Goal: Task Accomplishment & Management: Manage account settings

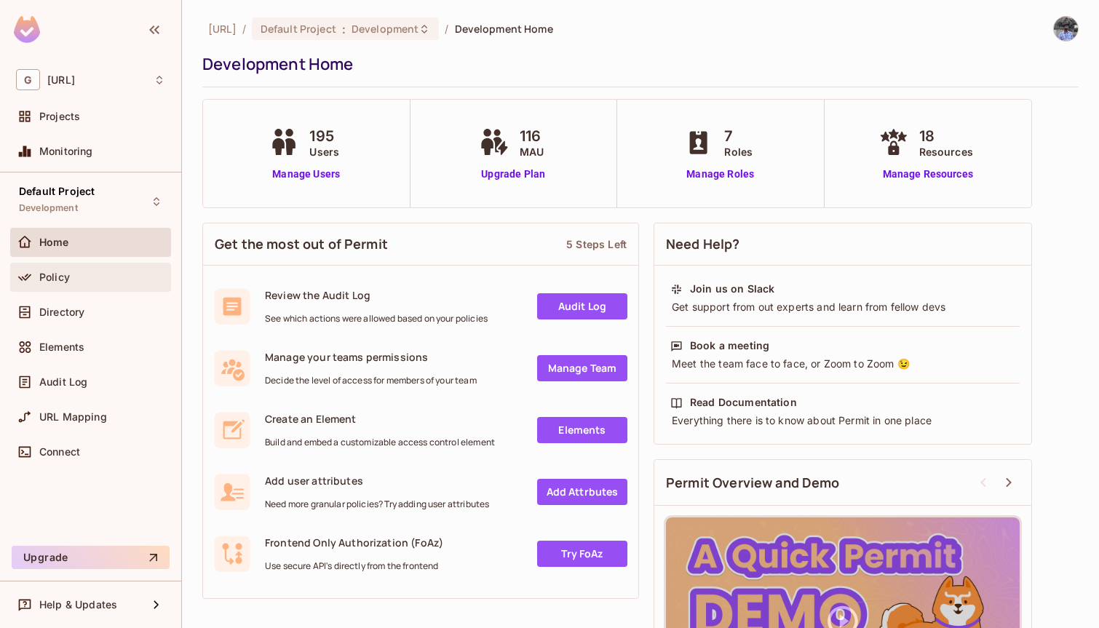
click at [71, 272] on div "Policy" at bounding box center [102, 278] width 126 height 12
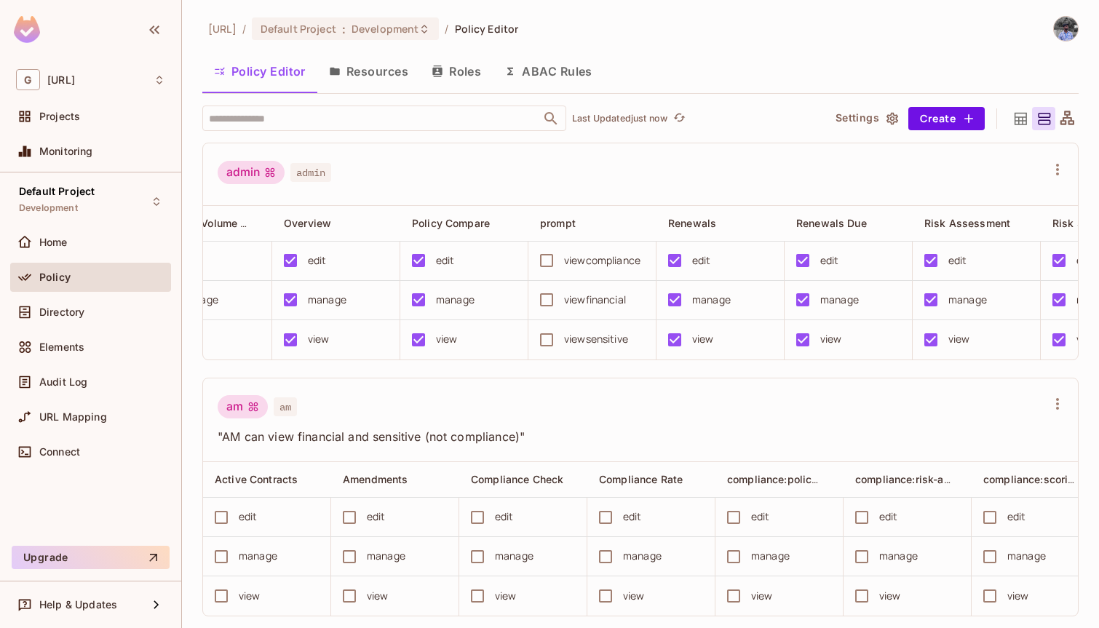
scroll to position [0, 1431]
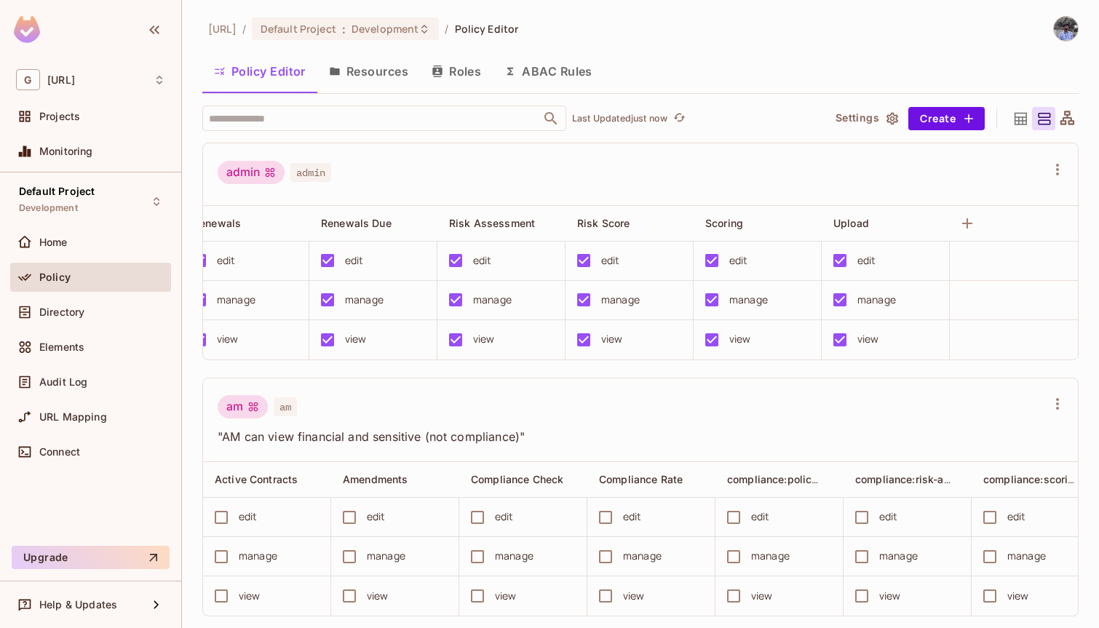
click at [411, 76] on button "Resources" at bounding box center [368, 71] width 103 height 36
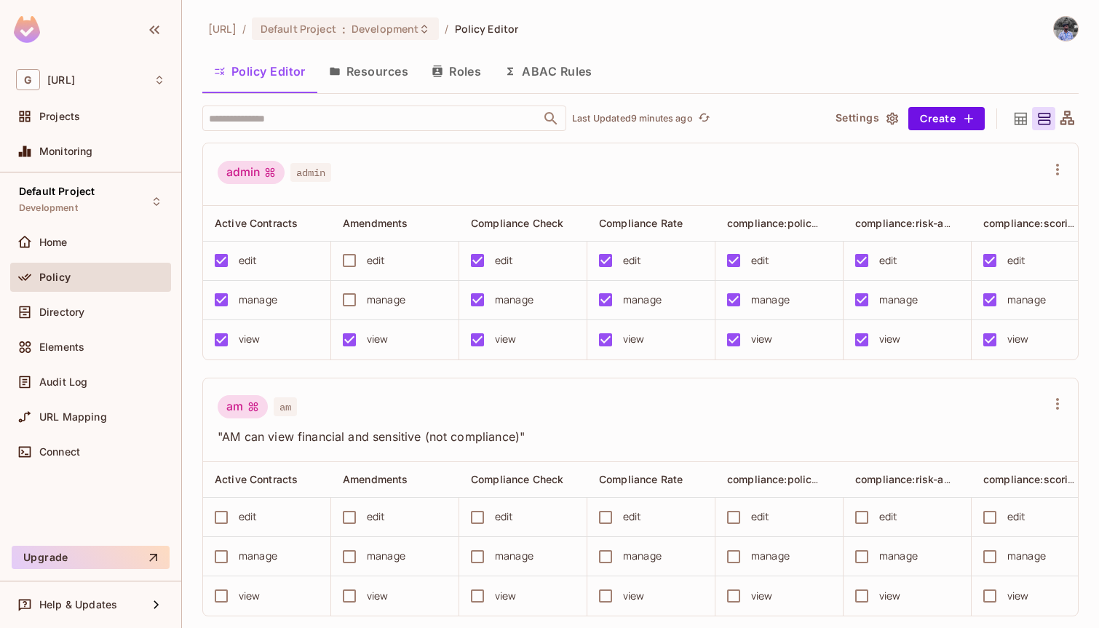
click at [84, 273] on div "Policy" at bounding box center [102, 278] width 126 height 12
click at [72, 319] on div "Directory" at bounding box center [90, 312] width 149 height 17
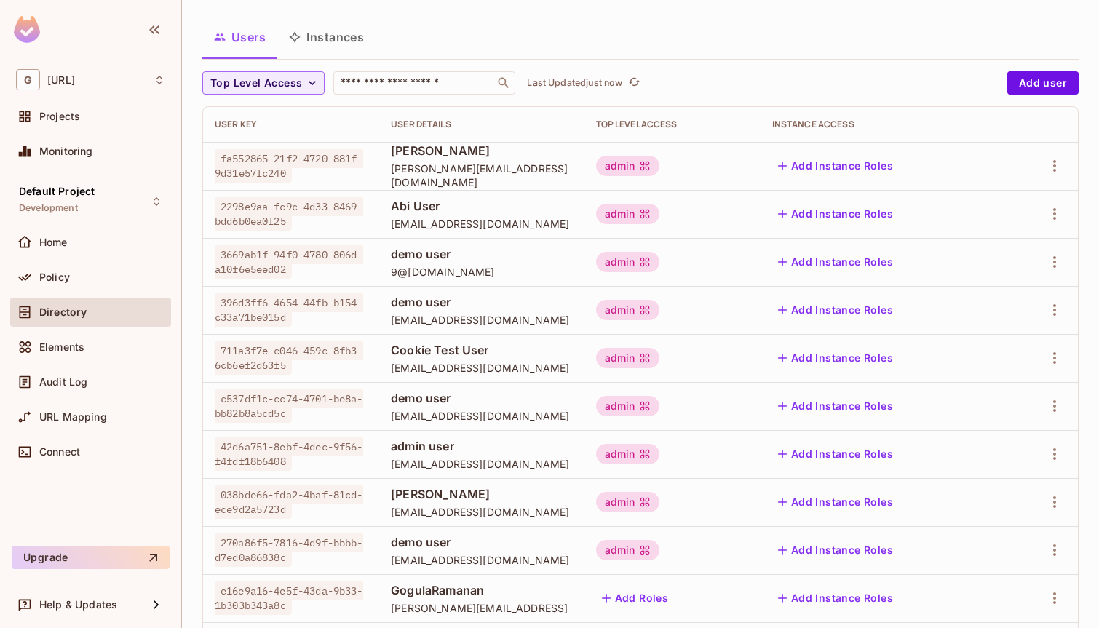
scroll to position [80, 0]
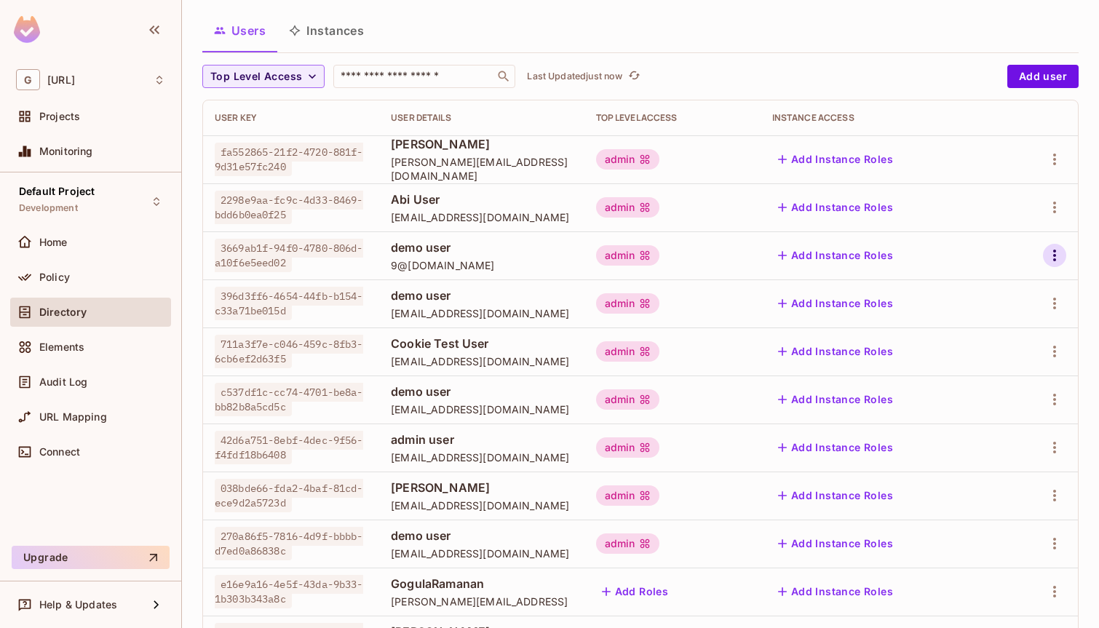
click at [1054, 249] on icon "button" at bounding box center [1054, 255] width 17 height 17
click at [999, 348] on div "Delete User" at bounding box center [997, 353] width 58 height 15
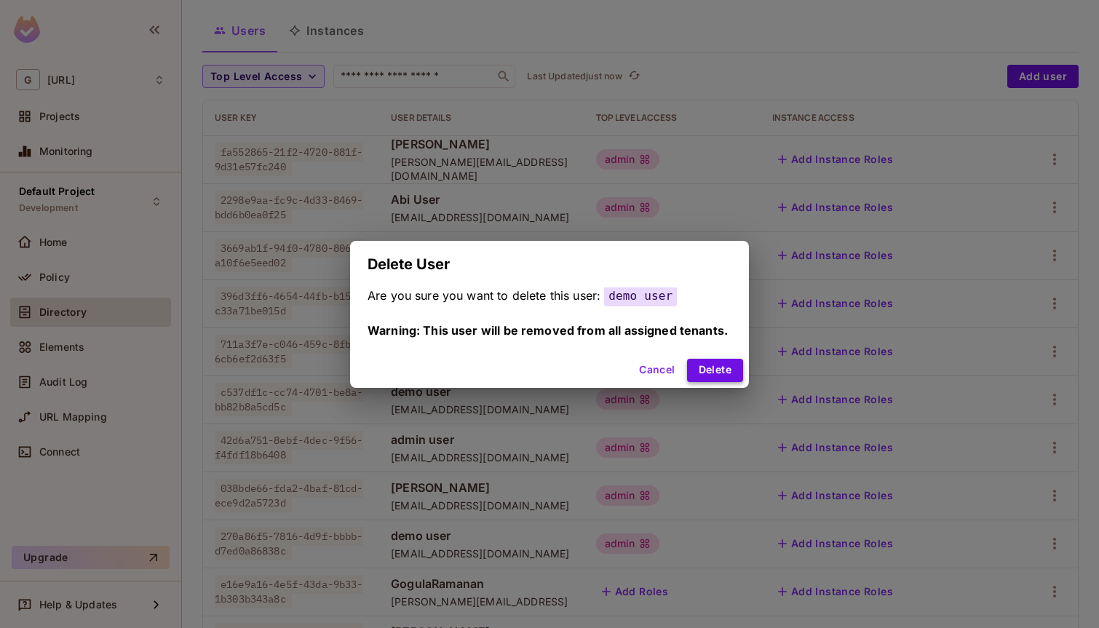
click at [712, 365] on button "Delete" at bounding box center [715, 370] width 56 height 23
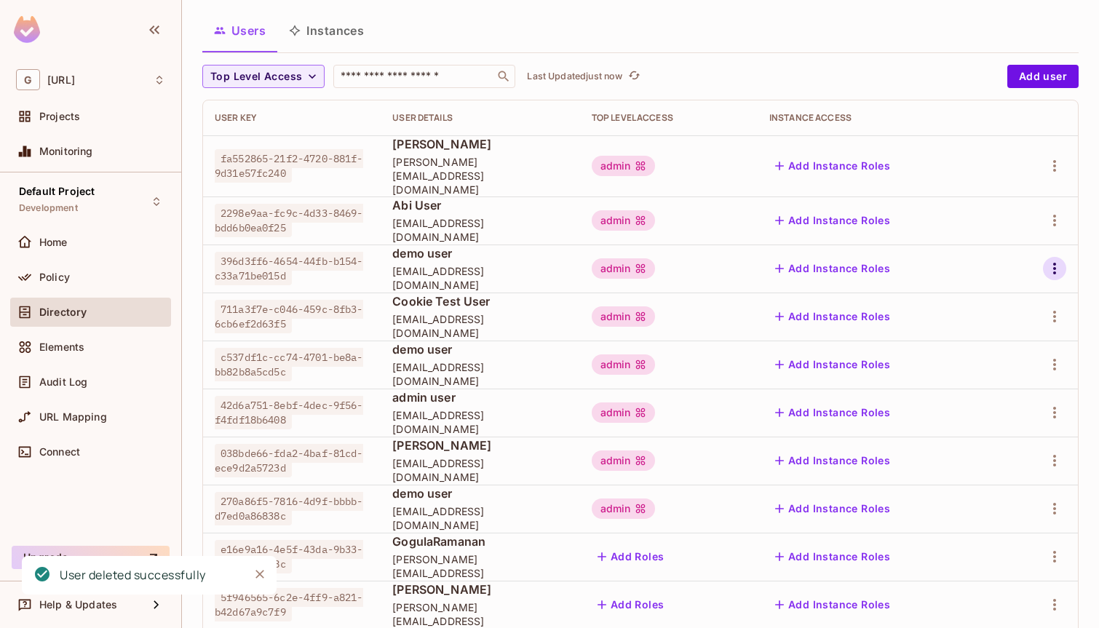
click at [1051, 260] on icon "button" at bounding box center [1054, 268] width 17 height 17
click at [985, 357] on div "Delete User" at bounding box center [997, 353] width 58 height 15
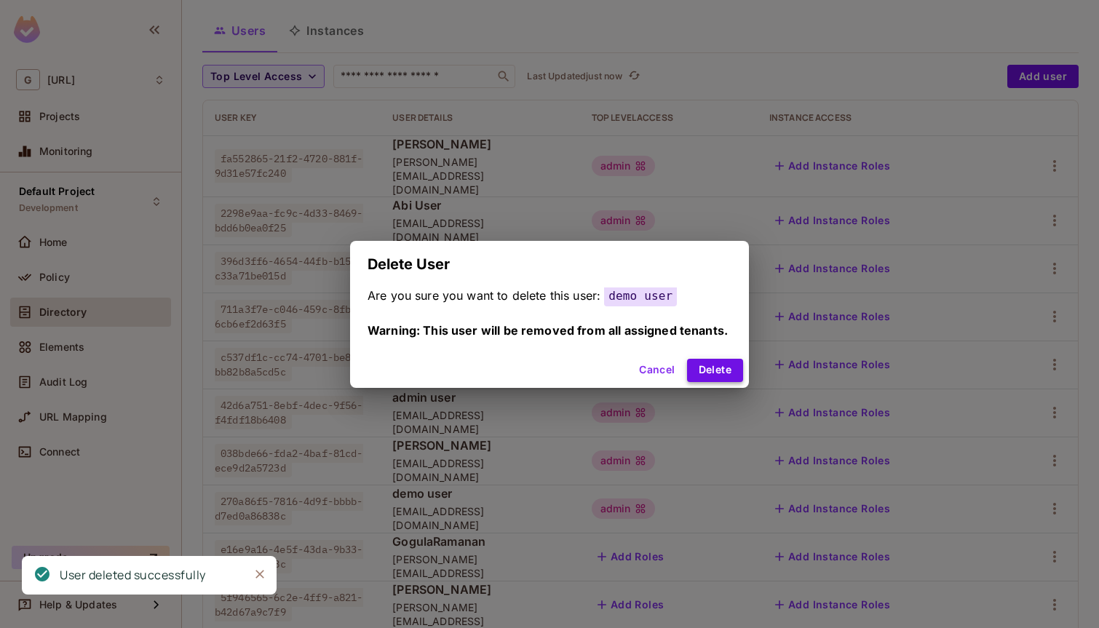
click at [719, 368] on button "Delete" at bounding box center [715, 370] width 56 height 23
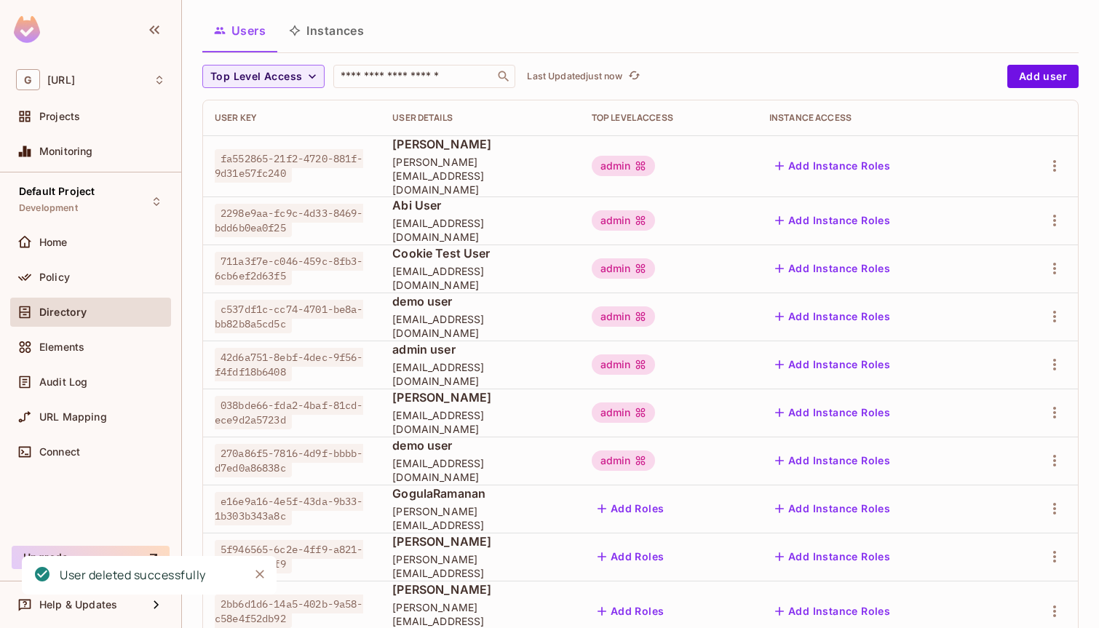
click at [1050, 257] on div at bounding box center [1040, 268] width 52 height 23
click at [1058, 260] on icon "button" at bounding box center [1054, 268] width 17 height 17
click at [985, 358] on div "Delete User" at bounding box center [997, 353] width 58 height 15
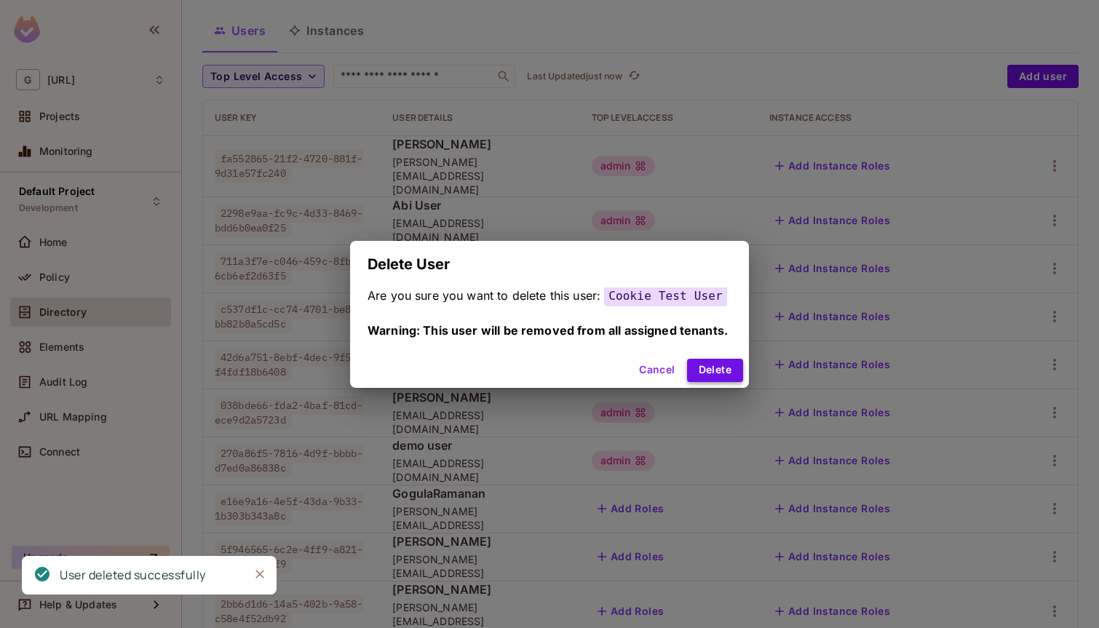
click at [707, 371] on button "Delete" at bounding box center [715, 370] width 56 height 23
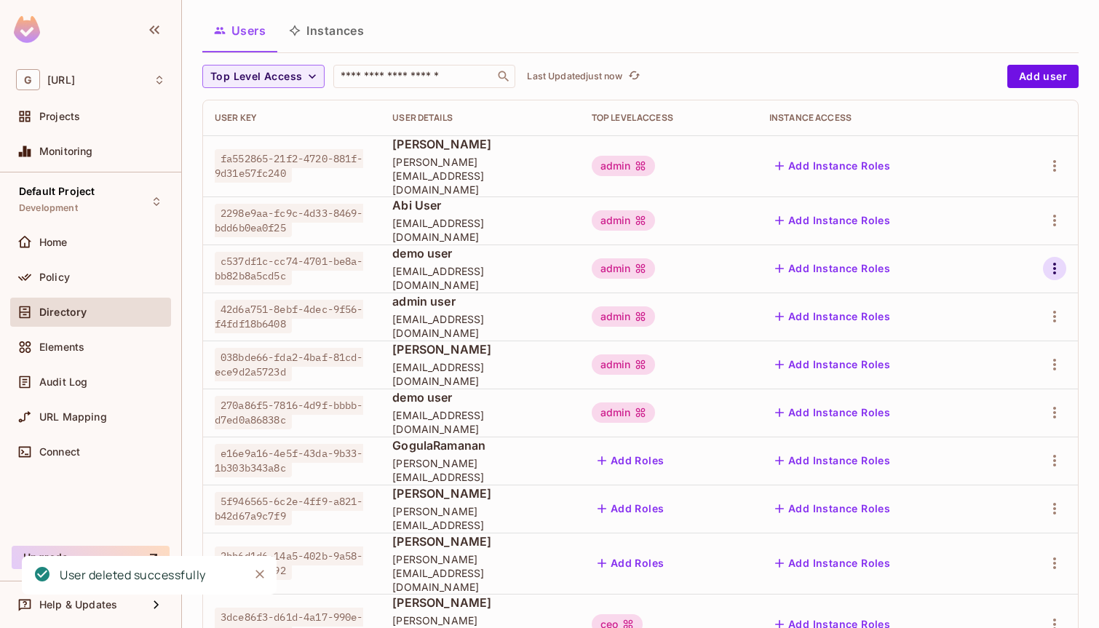
click at [1048, 260] on icon "button" at bounding box center [1054, 268] width 17 height 17
click at [999, 349] on div "Delete User" at bounding box center [997, 353] width 58 height 15
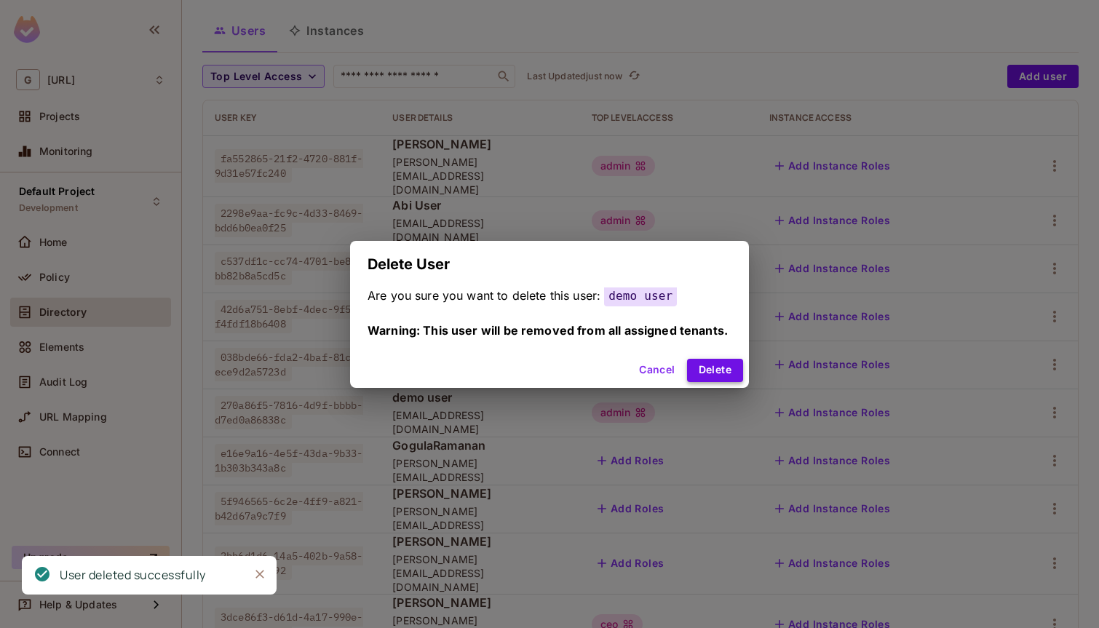
click at [716, 365] on button "Delete" at bounding box center [715, 370] width 56 height 23
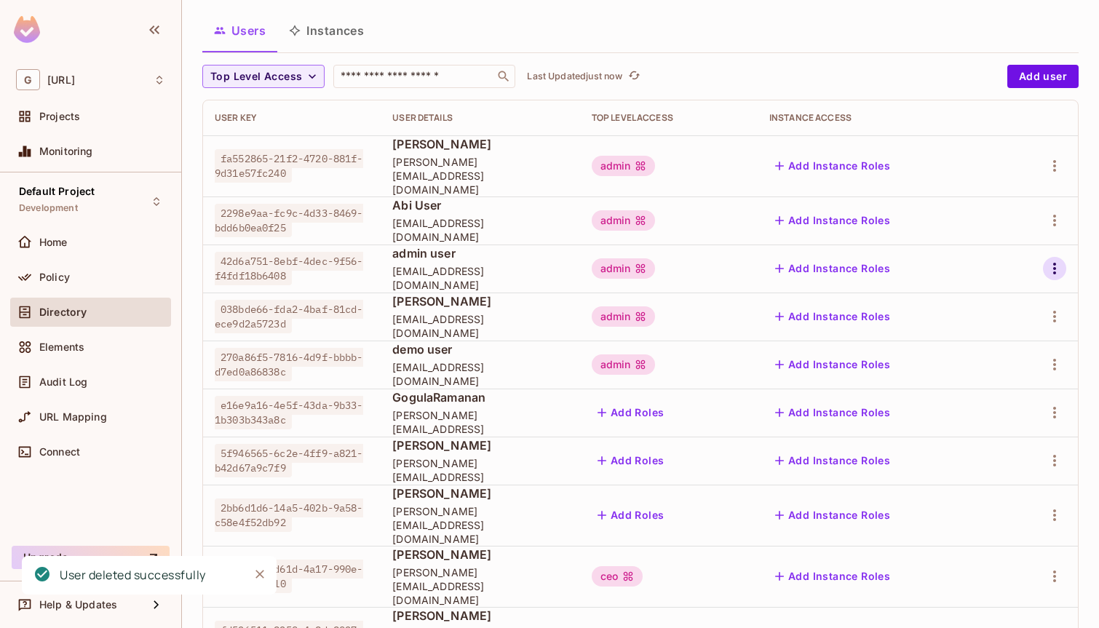
click at [1056, 260] on icon "button" at bounding box center [1054, 268] width 17 height 17
click at [985, 350] on div "Delete User" at bounding box center [997, 353] width 58 height 15
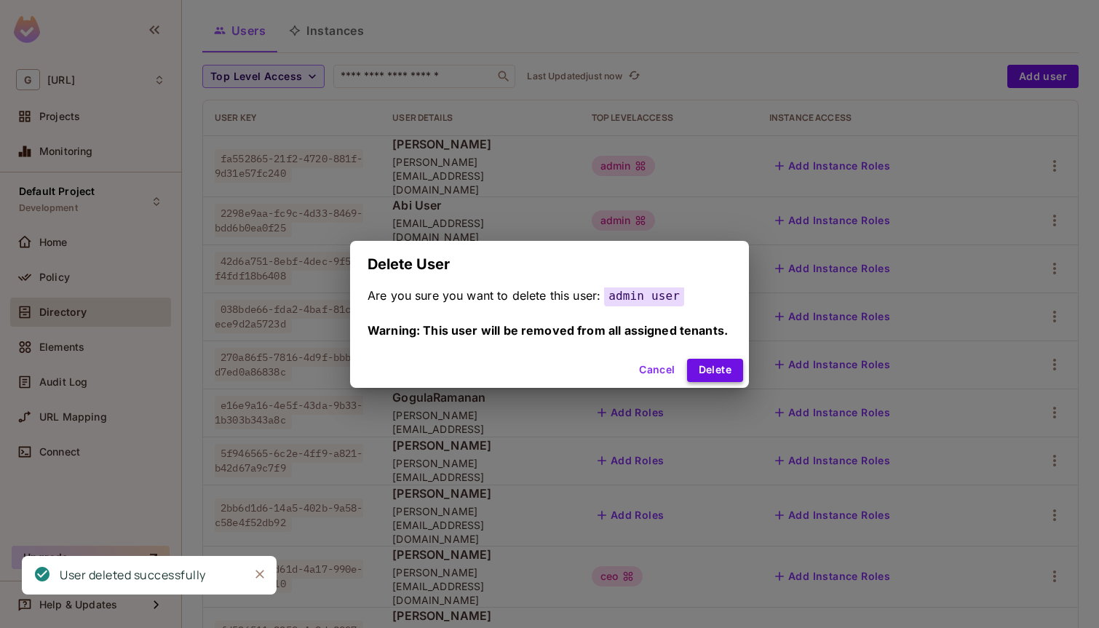
click at [723, 371] on button "Delete" at bounding box center [715, 370] width 56 height 23
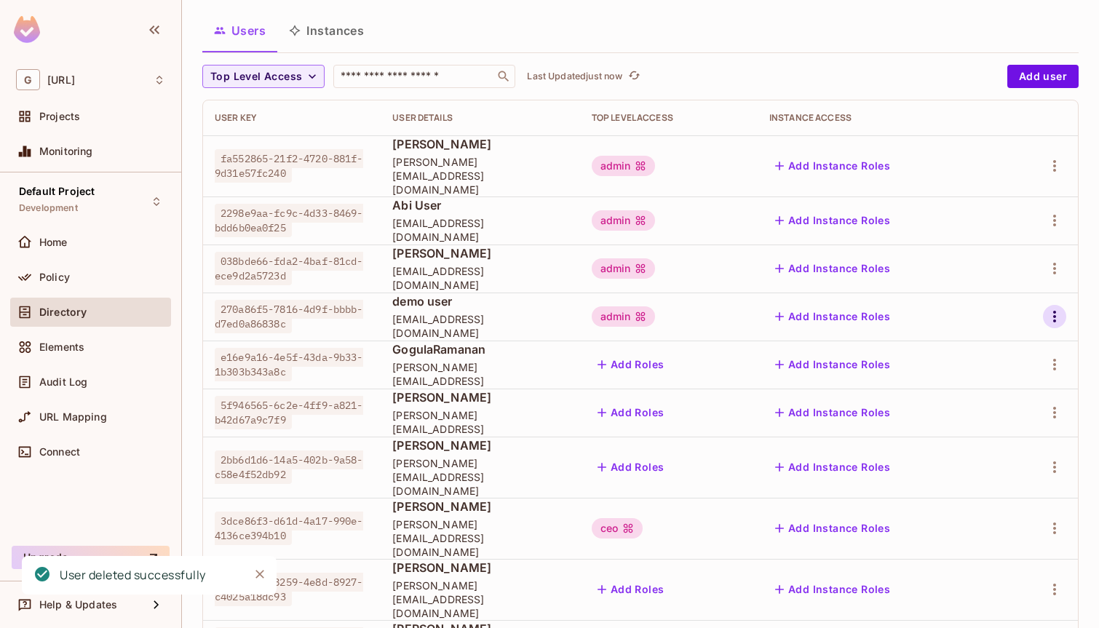
click at [1050, 308] on icon "button" at bounding box center [1054, 316] width 17 height 17
click at [981, 409] on span "Delete User" at bounding box center [997, 400] width 66 height 23
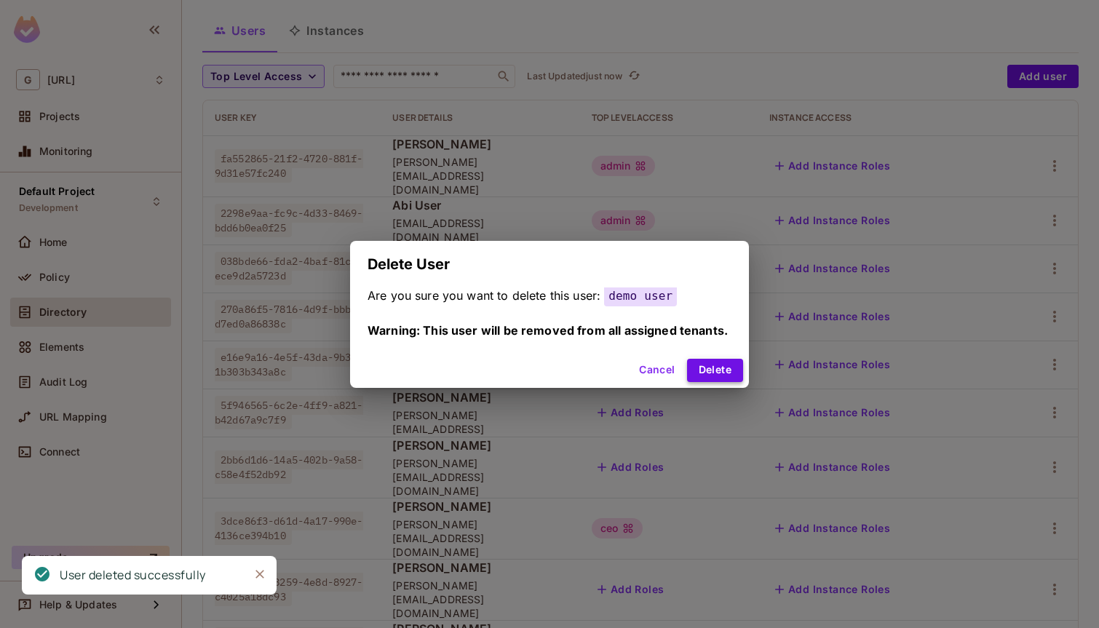
click at [713, 366] on button "Delete" at bounding box center [715, 370] width 56 height 23
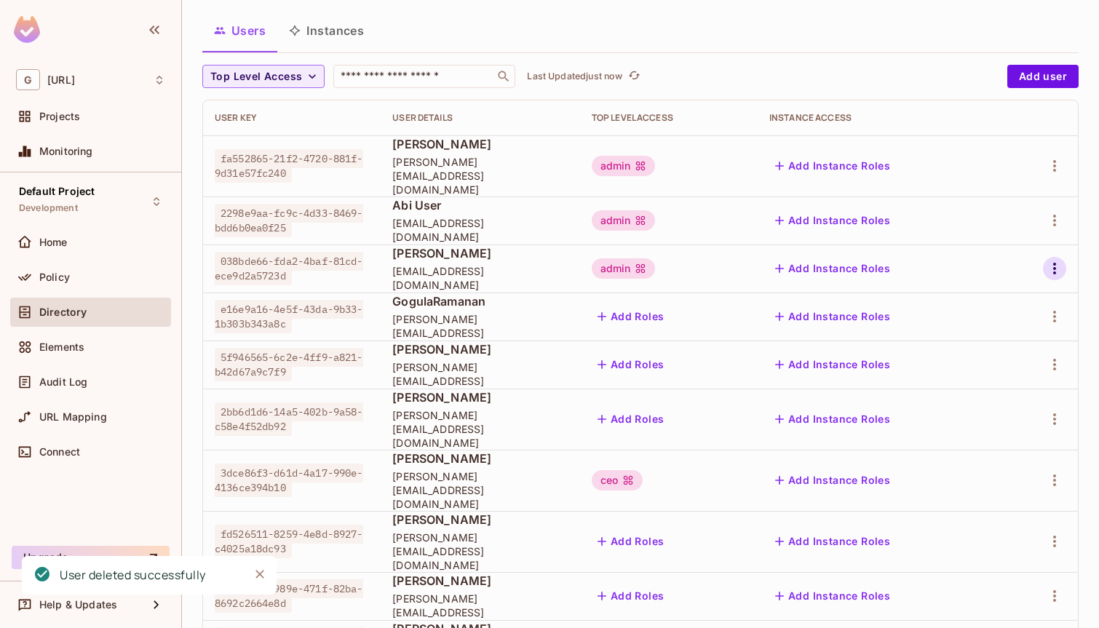
click at [1056, 260] on icon "button" at bounding box center [1054, 268] width 17 height 17
click at [923, 248] on div at bounding box center [549, 314] width 1099 height 628
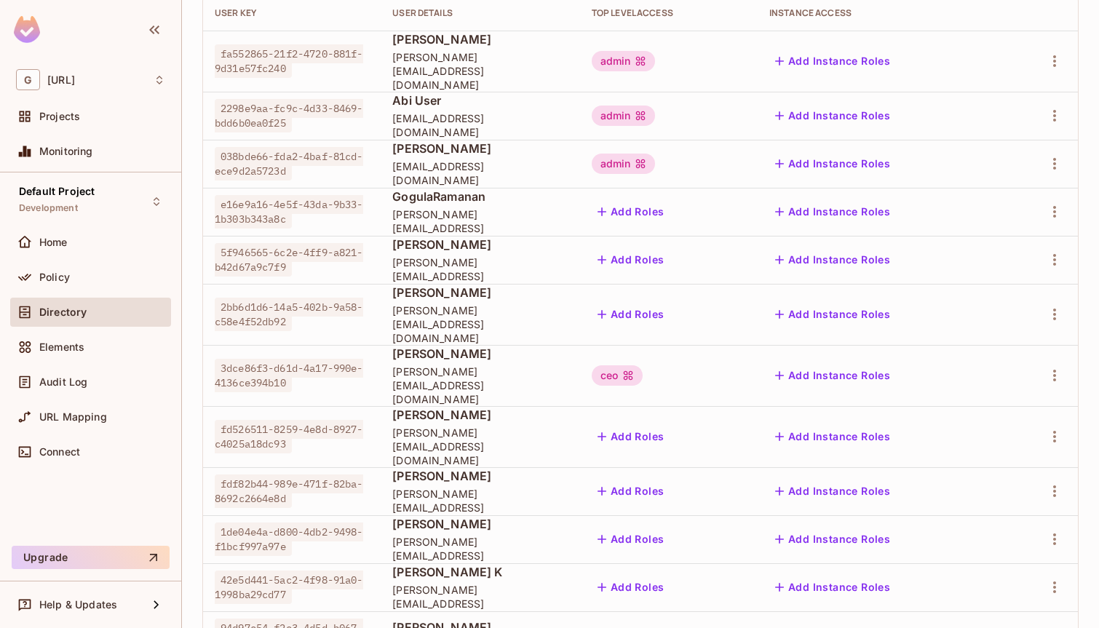
scroll to position [195, 0]
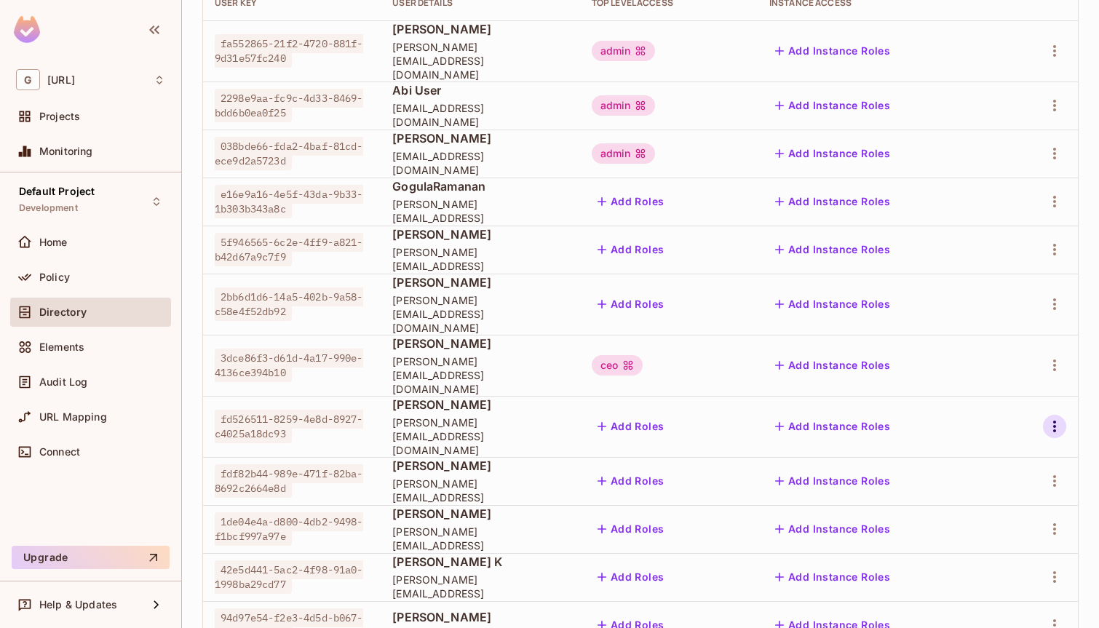
click at [1053, 418] on icon "button" at bounding box center [1054, 426] width 17 height 17
click at [1019, 473] on div "Delete User" at bounding box center [997, 478] width 58 height 15
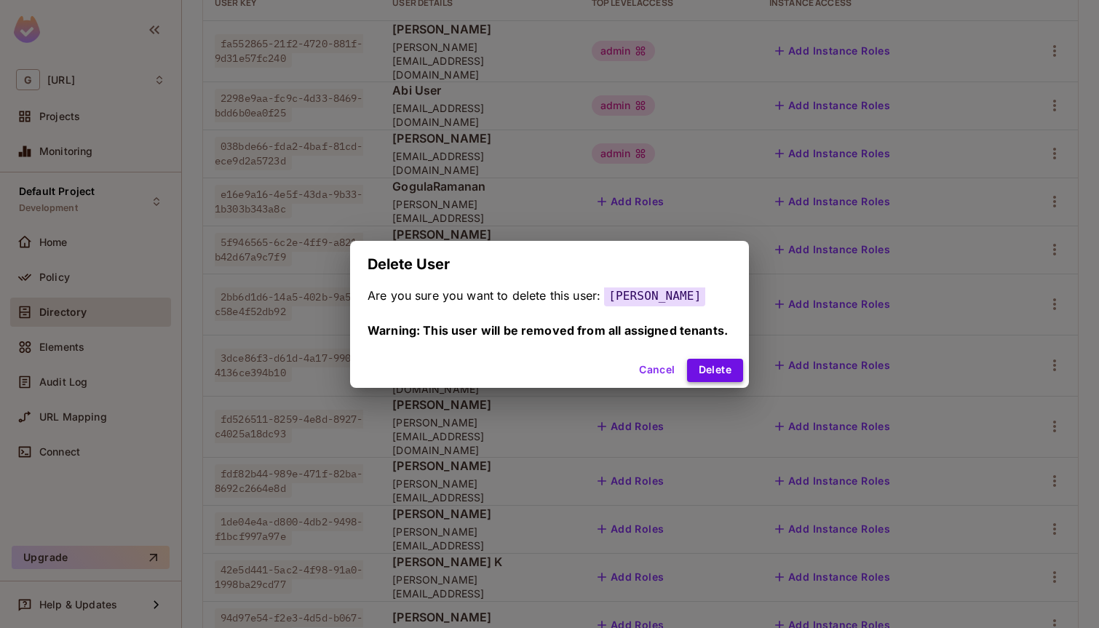
click at [737, 368] on button "Delete" at bounding box center [715, 370] width 56 height 23
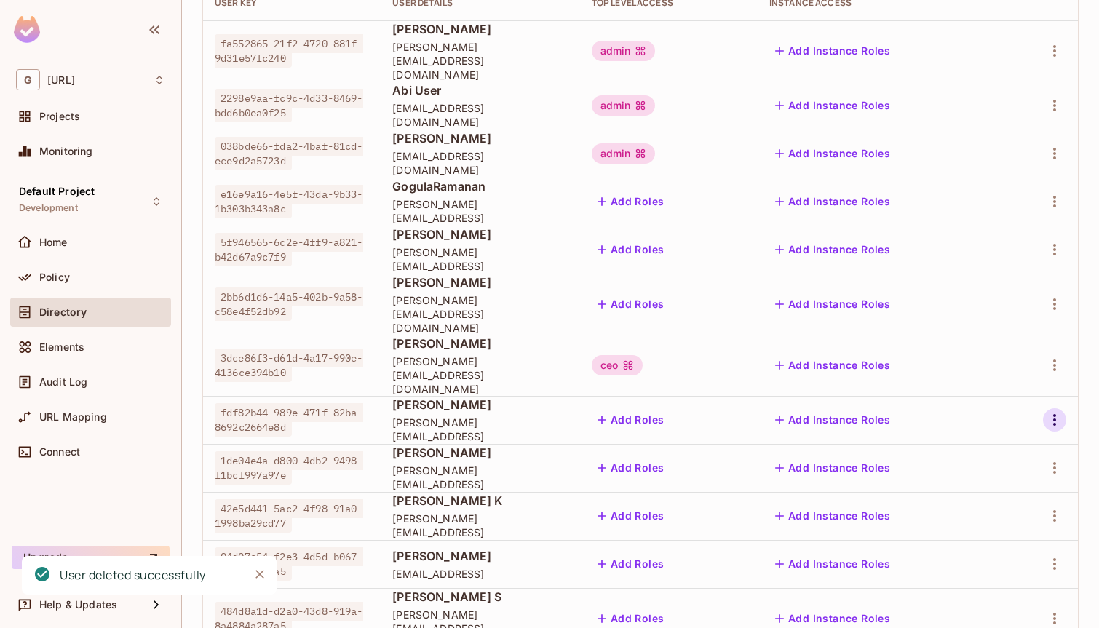
click at [1048, 411] on icon "button" at bounding box center [1054, 419] width 17 height 17
click at [965, 475] on span "Delete User" at bounding box center [997, 478] width 66 height 23
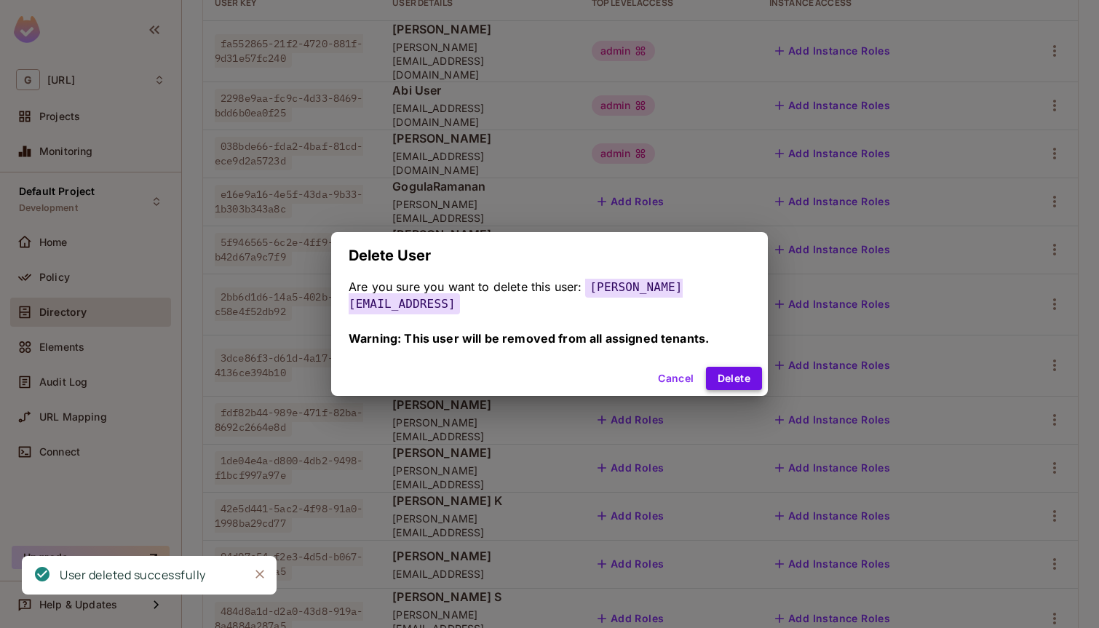
click at [706, 367] on button "Delete" at bounding box center [734, 378] width 56 height 23
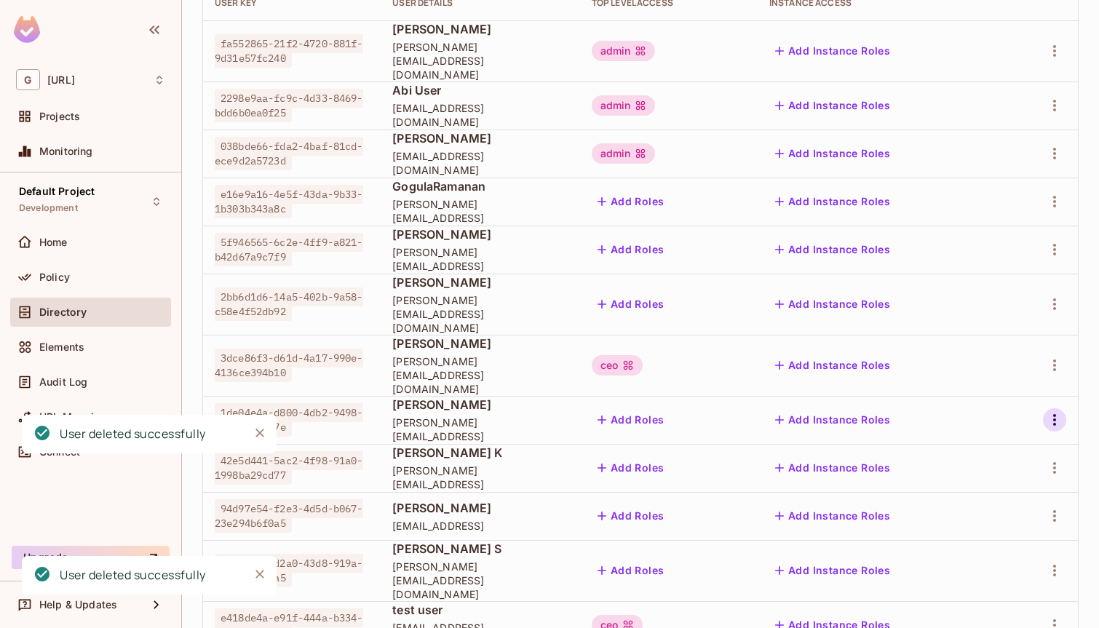
click at [1061, 411] on icon "button" at bounding box center [1054, 419] width 17 height 17
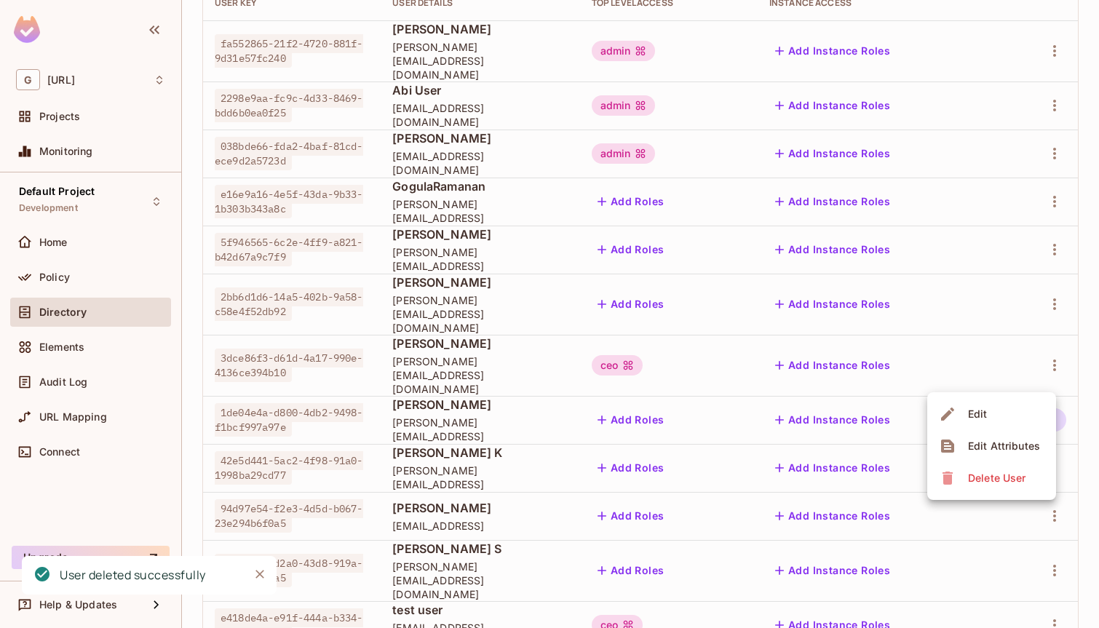
click at [990, 487] on span "Delete User" at bounding box center [997, 478] width 66 height 23
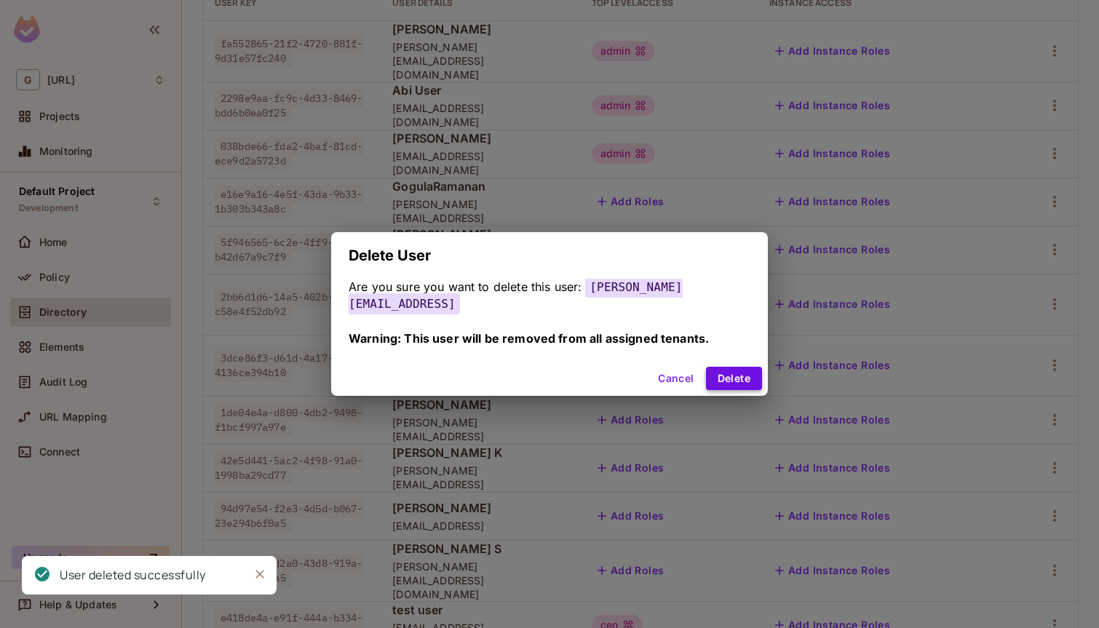
click at [711, 371] on button "Delete" at bounding box center [734, 378] width 56 height 23
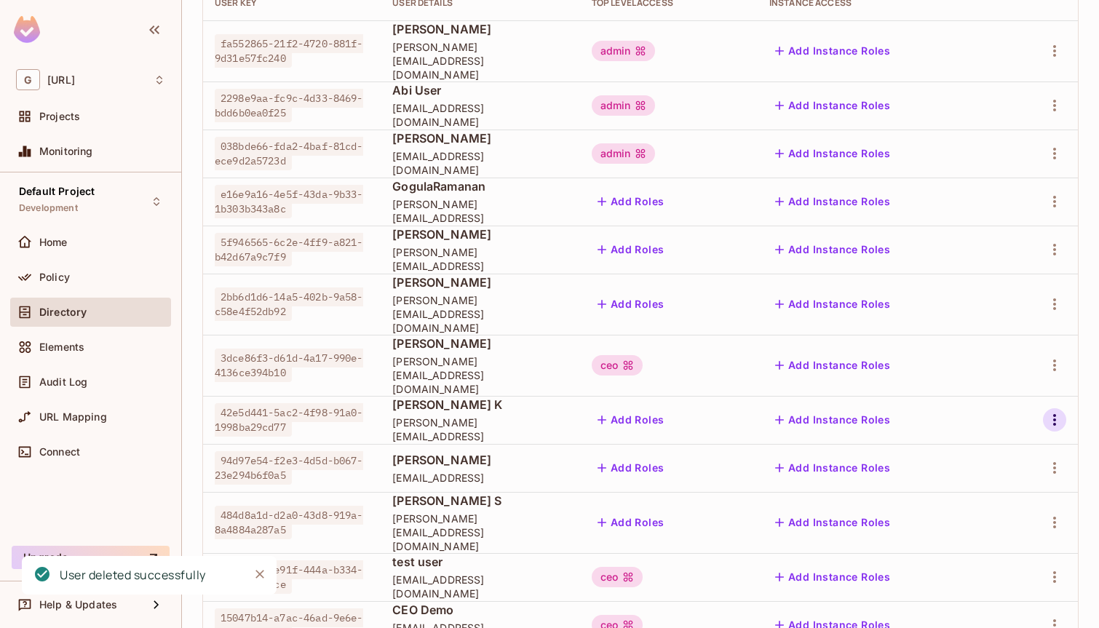
click at [1058, 411] on icon "button" at bounding box center [1054, 419] width 17 height 17
click at [1008, 476] on div "Delete User" at bounding box center [997, 478] width 58 height 15
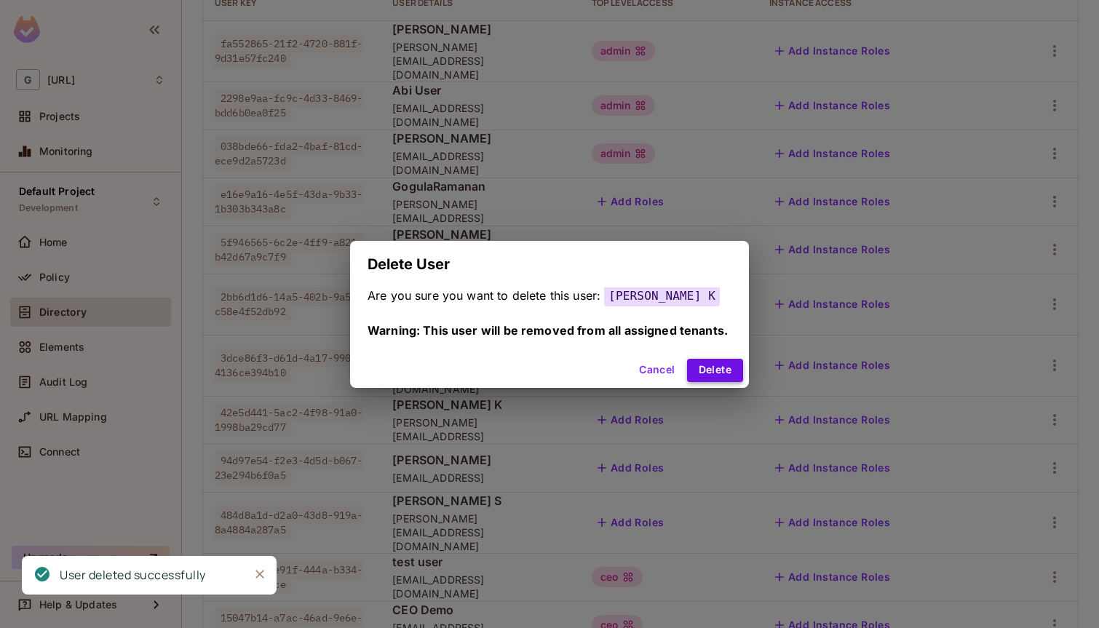
click at [730, 376] on button "Delete" at bounding box center [715, 370] width 56 height 23
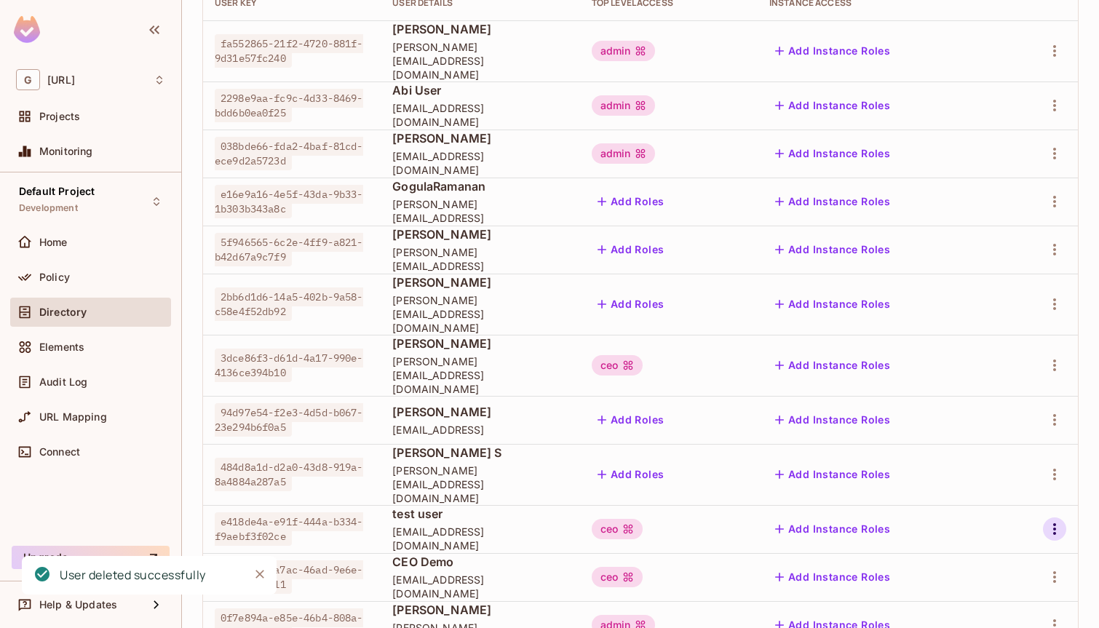
click at [1051, 521] on icon "button" at bounding box center [1054, 529] width 17 height 17
click at [994, 579] on div "Delete User" at bounding box center [997, 574] width 58 height 15
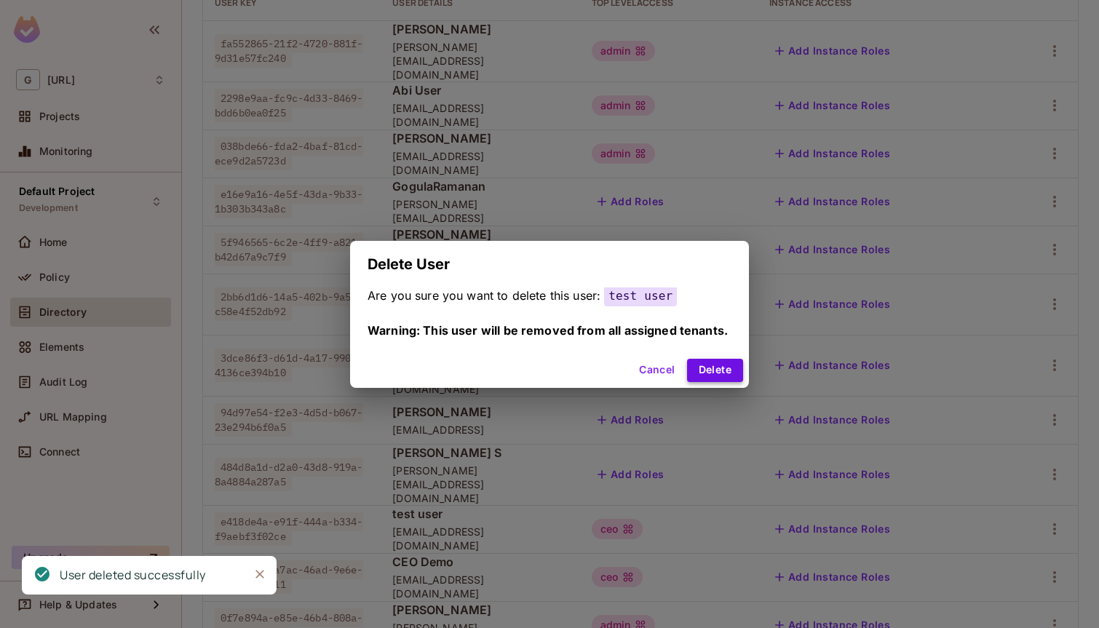
click at [713, 369] on button "Delete" at bounding box center [715, 370] width 56 height 23
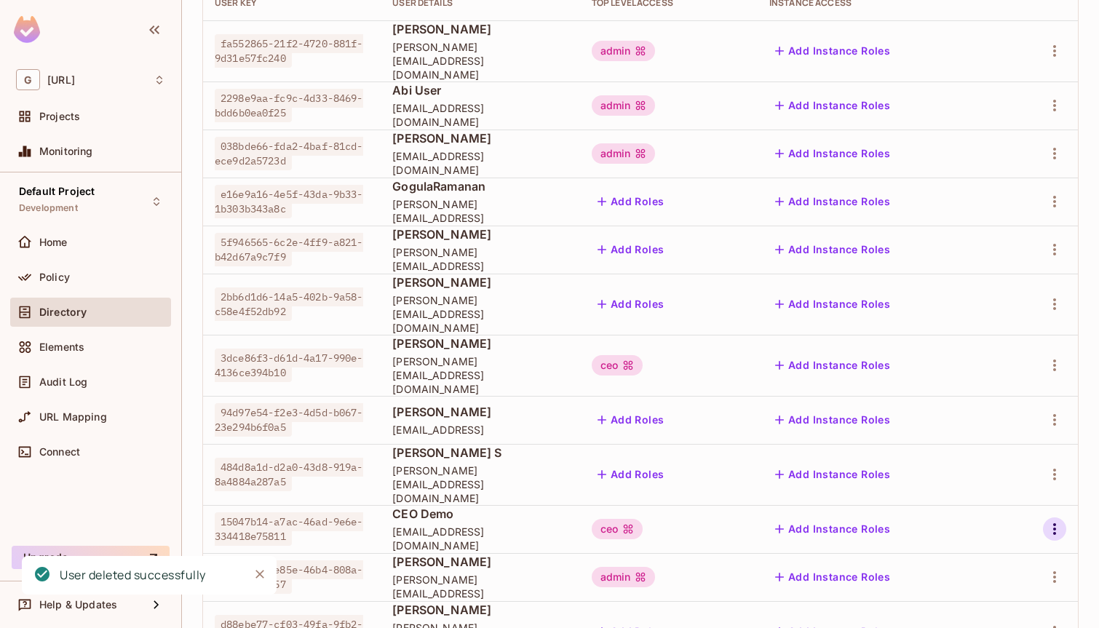
click at [1057, 521] on icon "button" at bounding box center [1054, 529] width 17 height 17
click at [999, 578] on div "Delete User" at bounding box center [997, 574] width 58 height 15
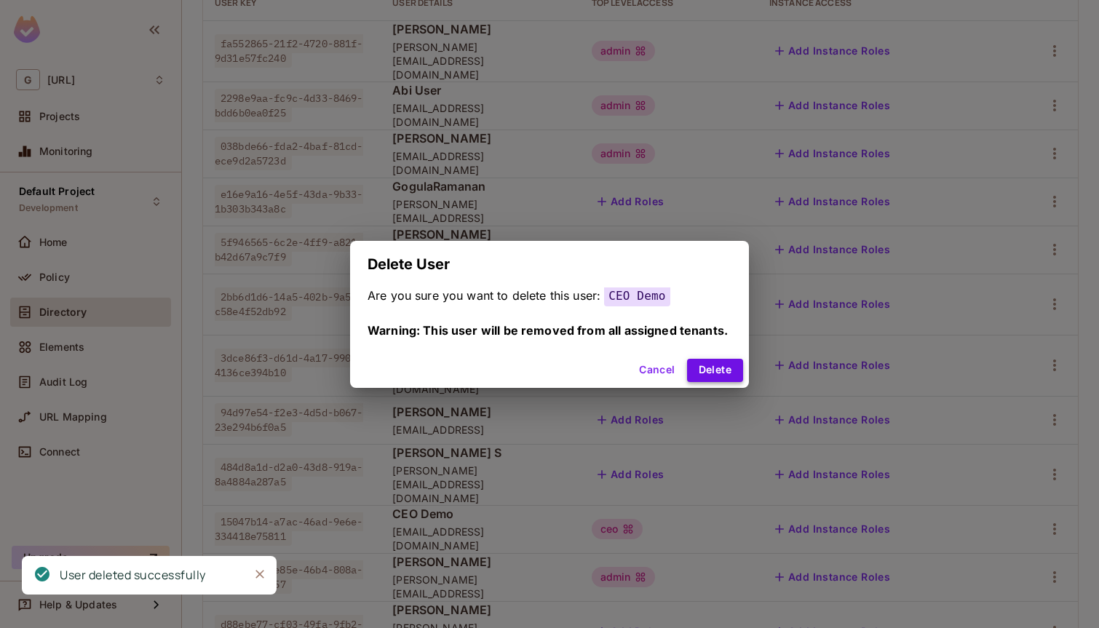
click at [713, 370] on button "Delete" at bounding box center [715, 370] width 56 height 23
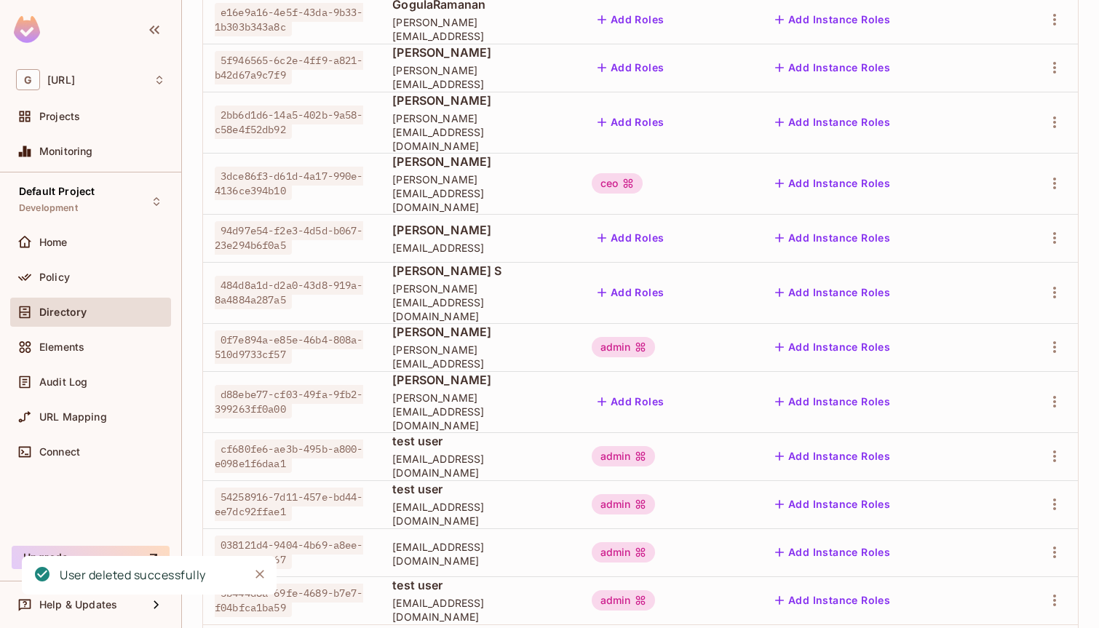
scroll to position [382, 0]
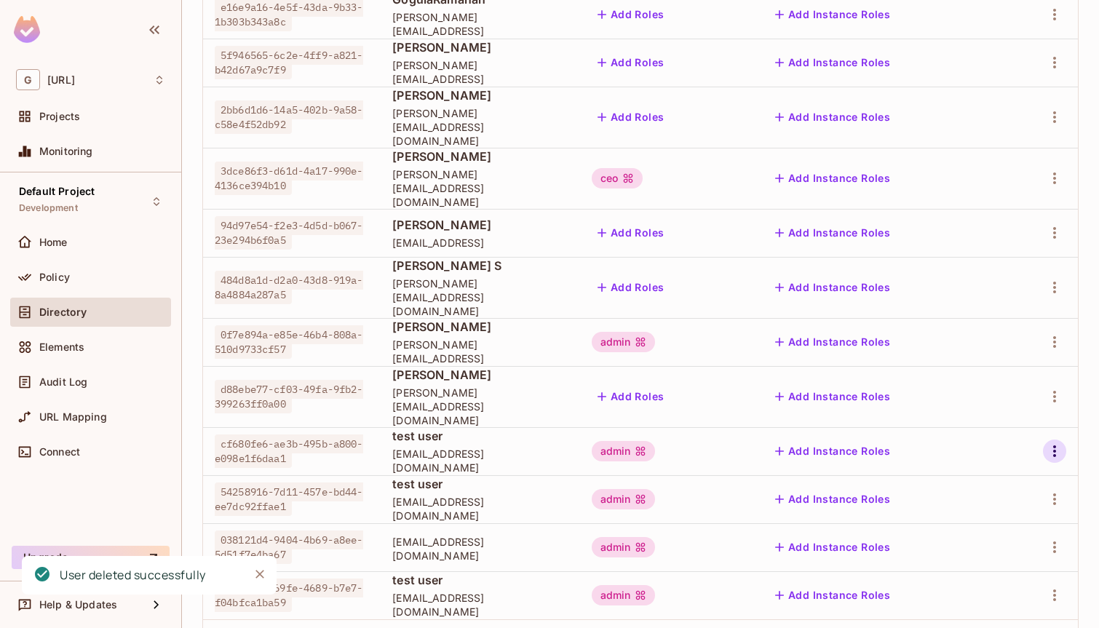
click at [1050, 443] on icon "button" at bounding box center [1054, 451] width 17 height 17
click at [979, 483] on div "Delete User" at bounding box center [997, 483] width 58 height 15
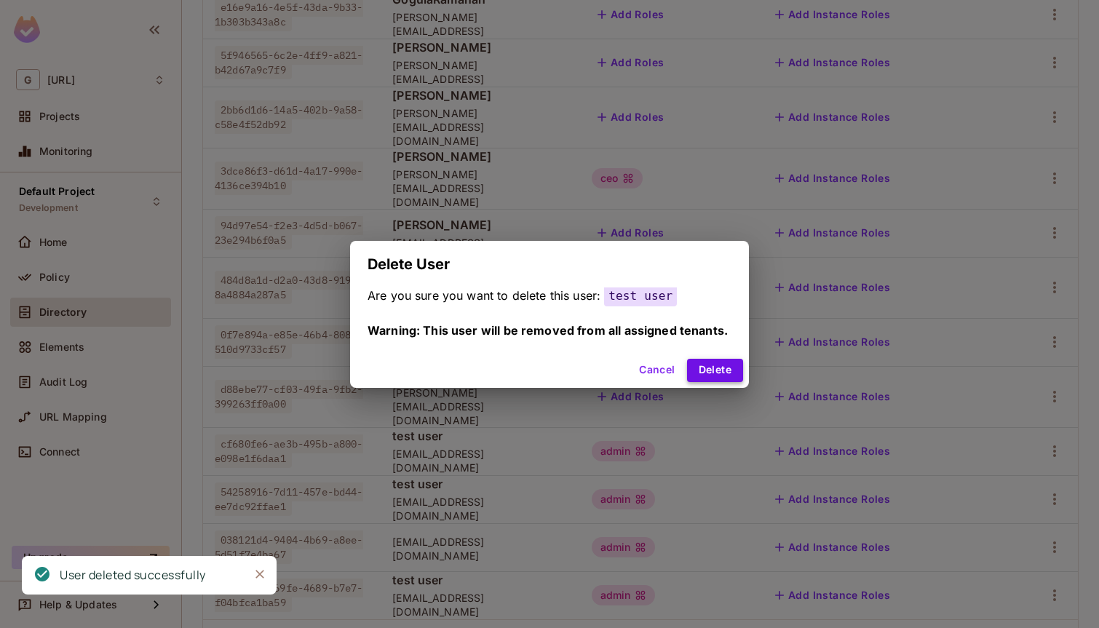
click at [735, 372] on button "Delete" at bounding box center [715, 370] width 56 height 23
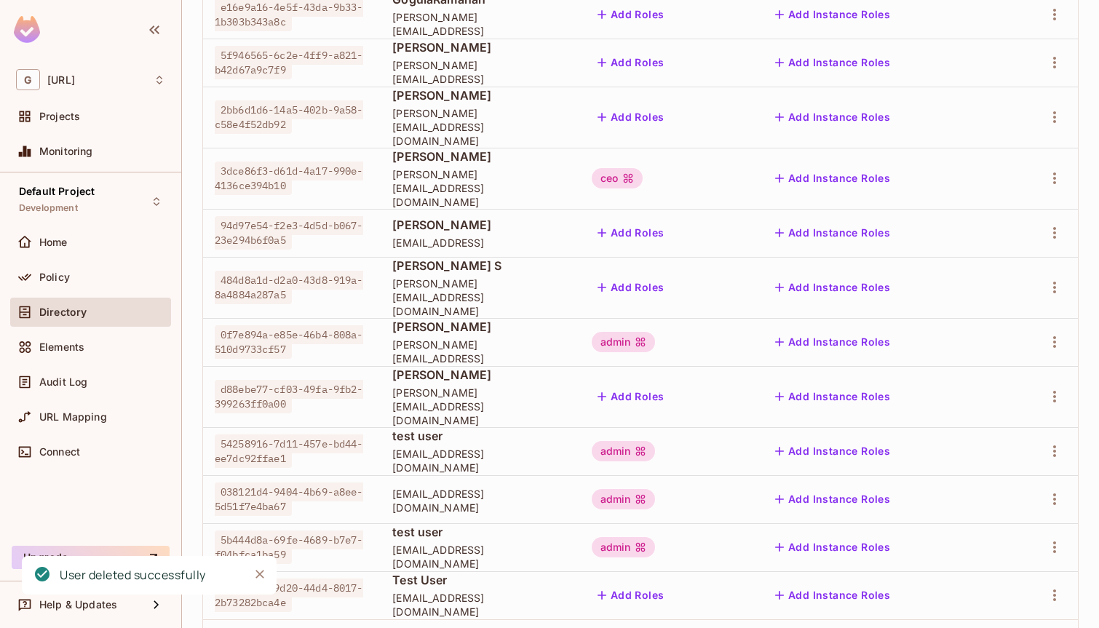
click at [1053, 427] on td at bounding box center [1040, 451] width 76 height 48
click at [1053, 440] on button "button" at bounding box center [1054, 451] width 23 height 23
click at [973, 480] on div "Delete User" at bounding box center [997, 483] width 58 height 15
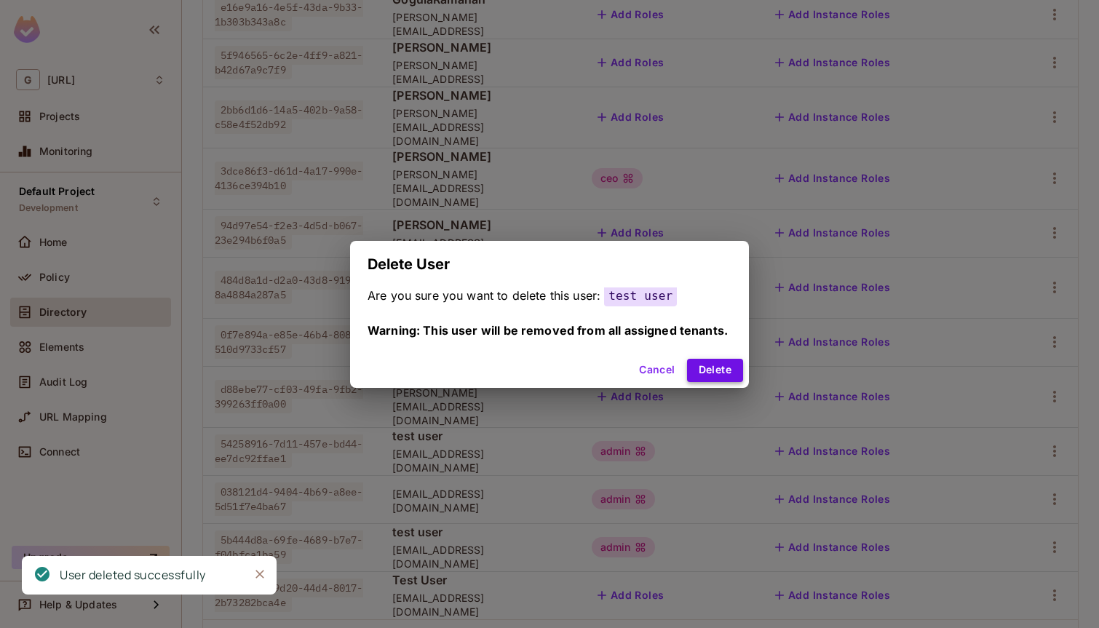
click at [728, 378] on button "Delete" at bounding box center [715, 370] width 56 height 23
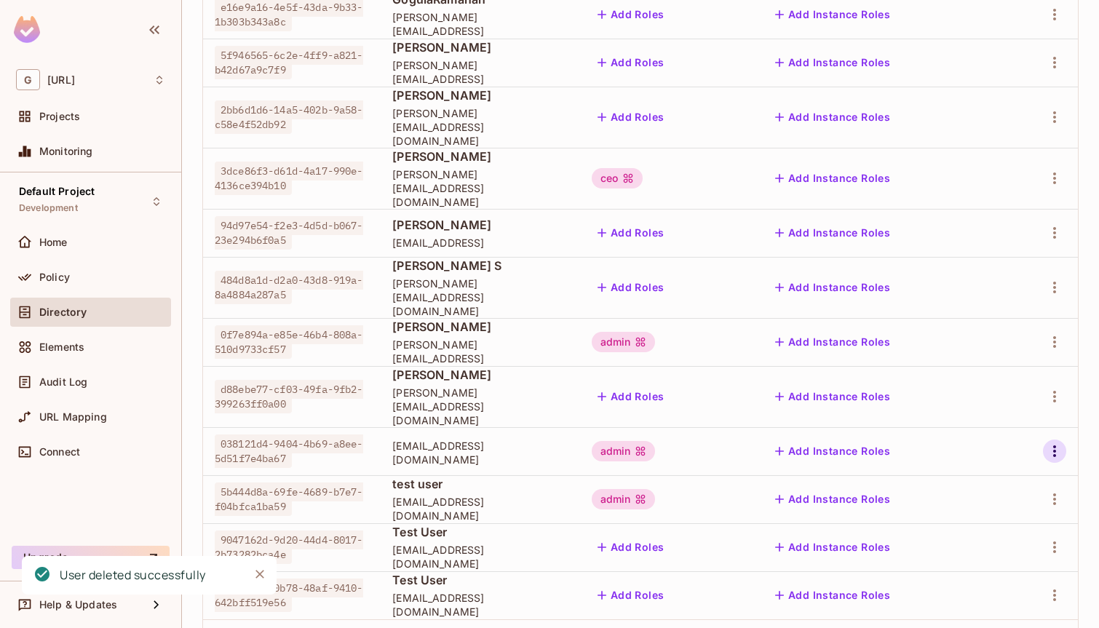
click at [1048, 443] on icon "button" at bounding box center [1054, 451] width 17 height 17
click at [992, 484] on div "Delete User" at bounding box center [997, 483] width 58 height 15
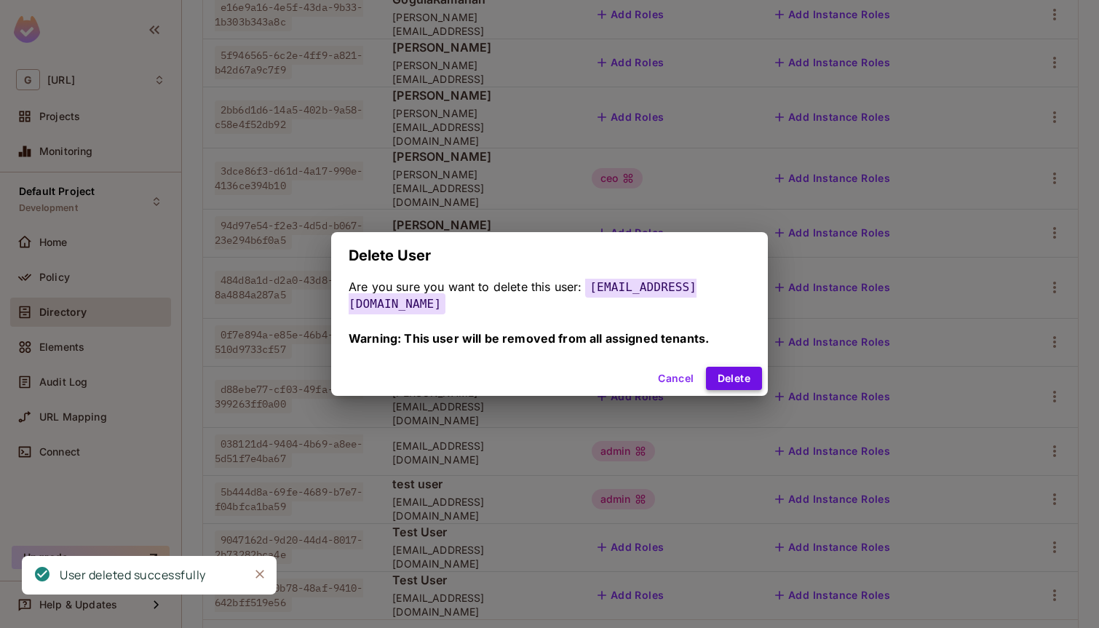
click at [720, 369] on button "Delete" at bounding box center [734, 378] width 56 height 23
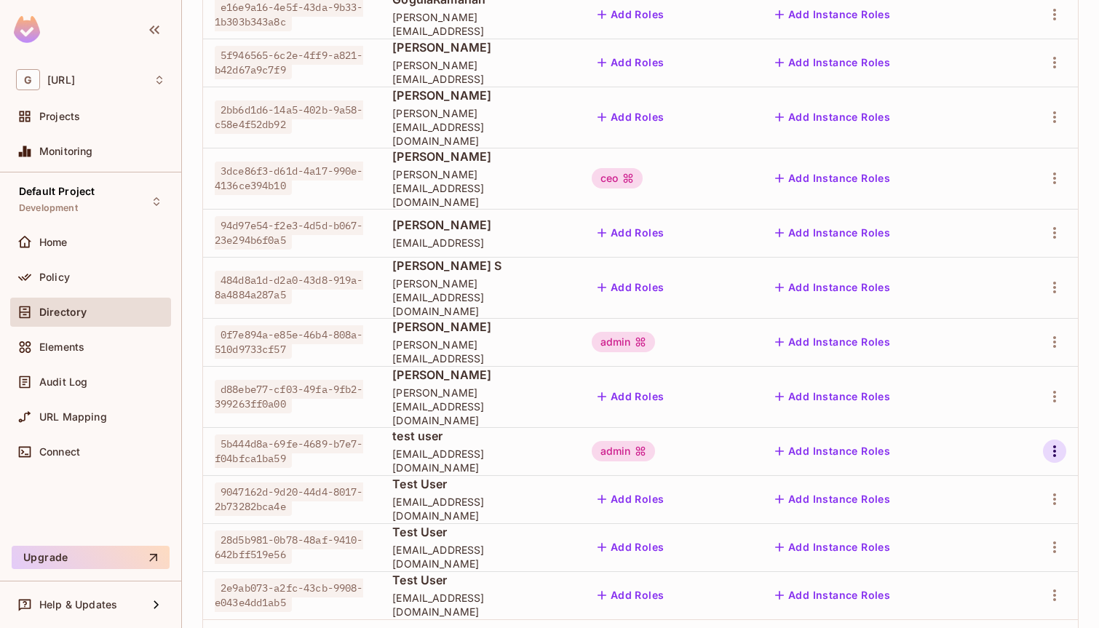
click at [1043, 440] on button "button" at bounding box center [1054, 451] width 23 height 23
click at [963, 488] on div "Delete User" at bounding box center [984, 483] width 91 height 23
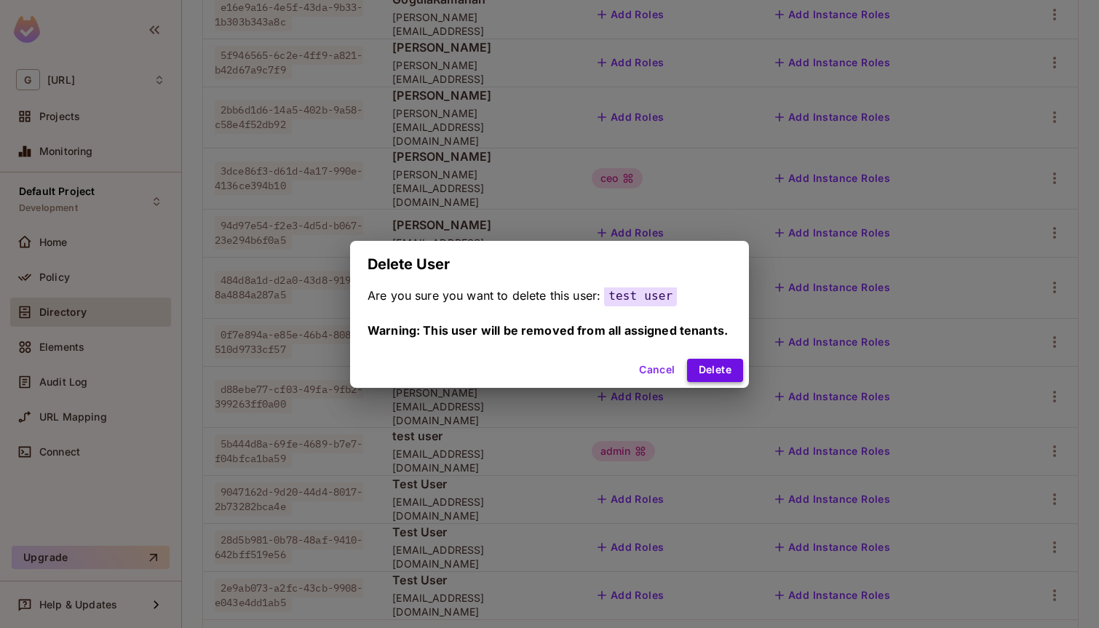
click at [715, 367] on button "Delete" at bounding box center [715, 370] width 56 height 23
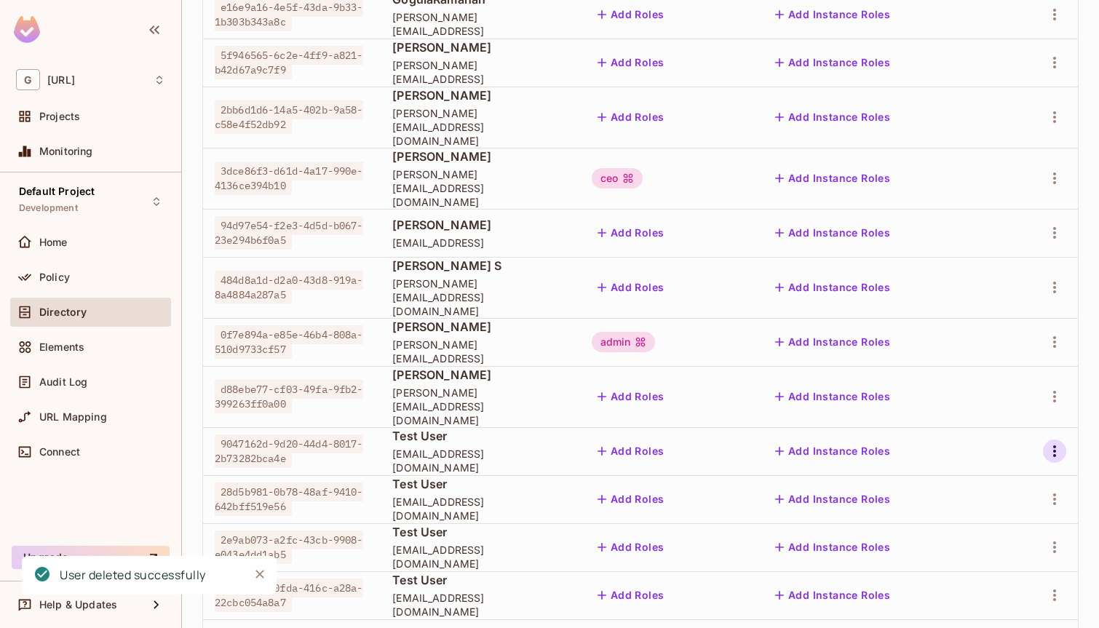
click at [1048, 443] on icon "button" at bounding box center [1054, 451] width 17 height 17
click at [1002, 485] on div "Delete User" at bounding box center [997, 483] width 58 height 15
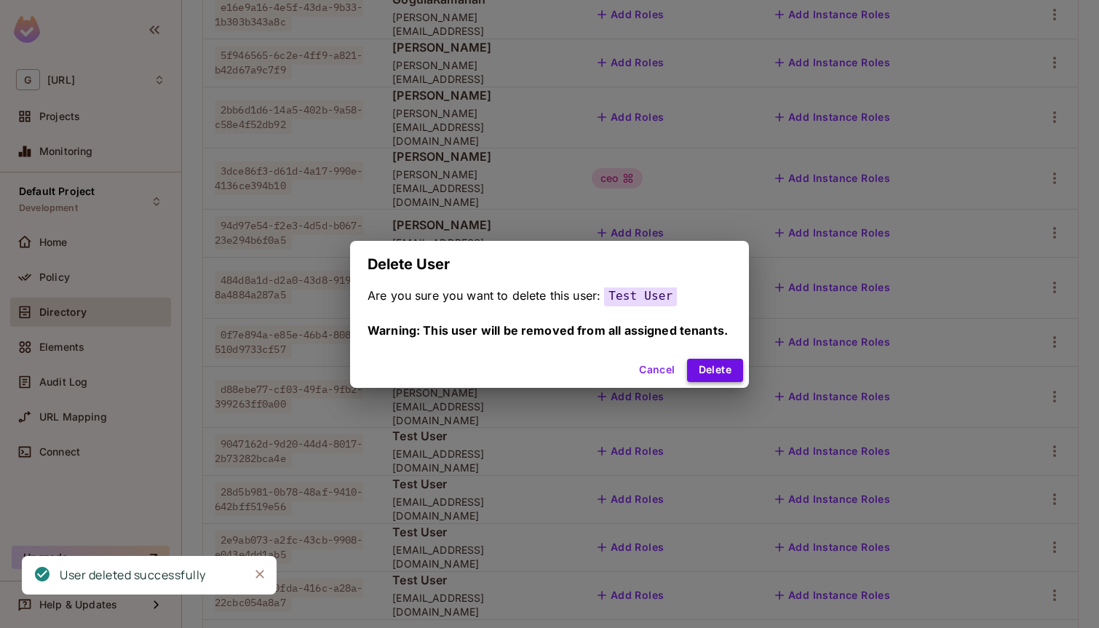
click at [717, 371] on button "Delete" at bounding box center [715, 370] width 56 height 23
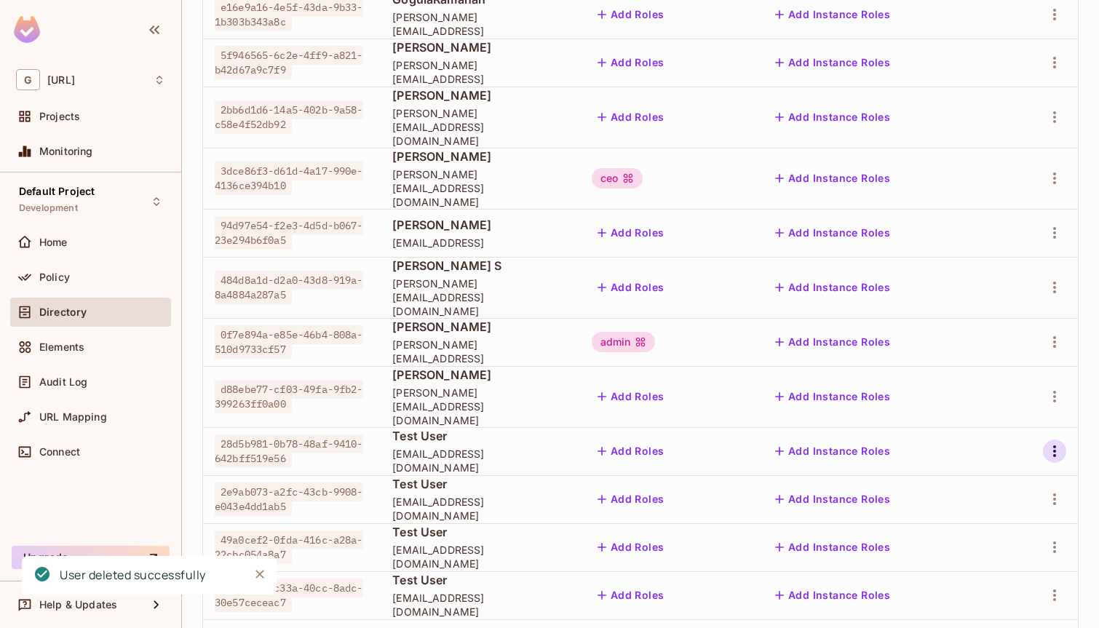
click at [1054, 446] on icon "button" at bounding box center [1054, 452] width 3 height 12
click at [1004, 486] on div "Delete User" at bounding box center [997, 483] width 58 height 15
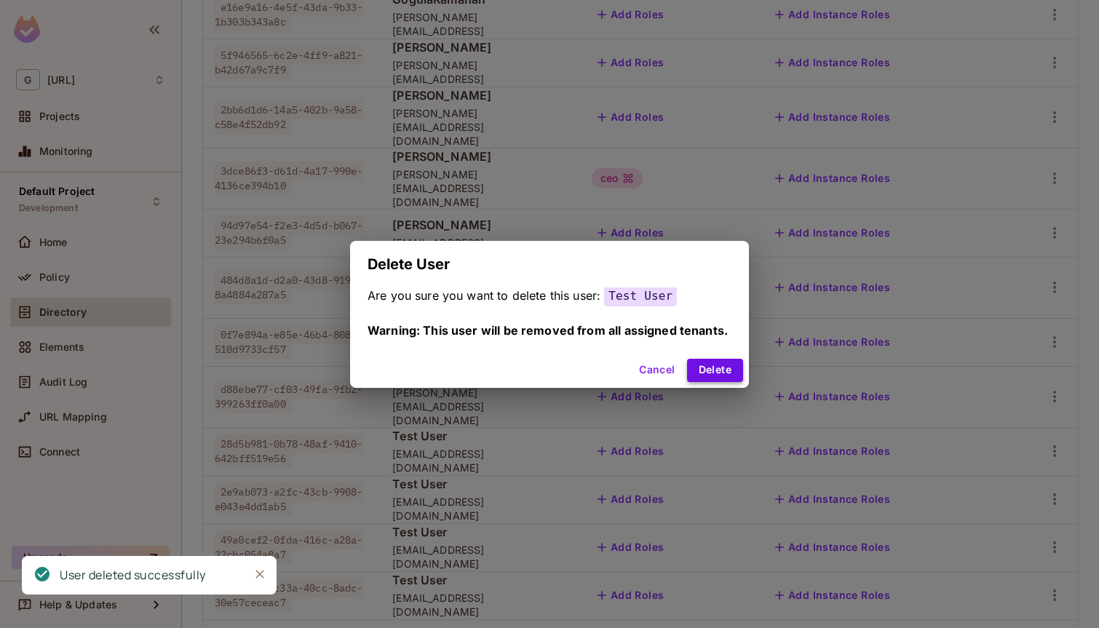
click at [716, 373] on button "Delete" at bounding box center [715, 370] width 56 height 23
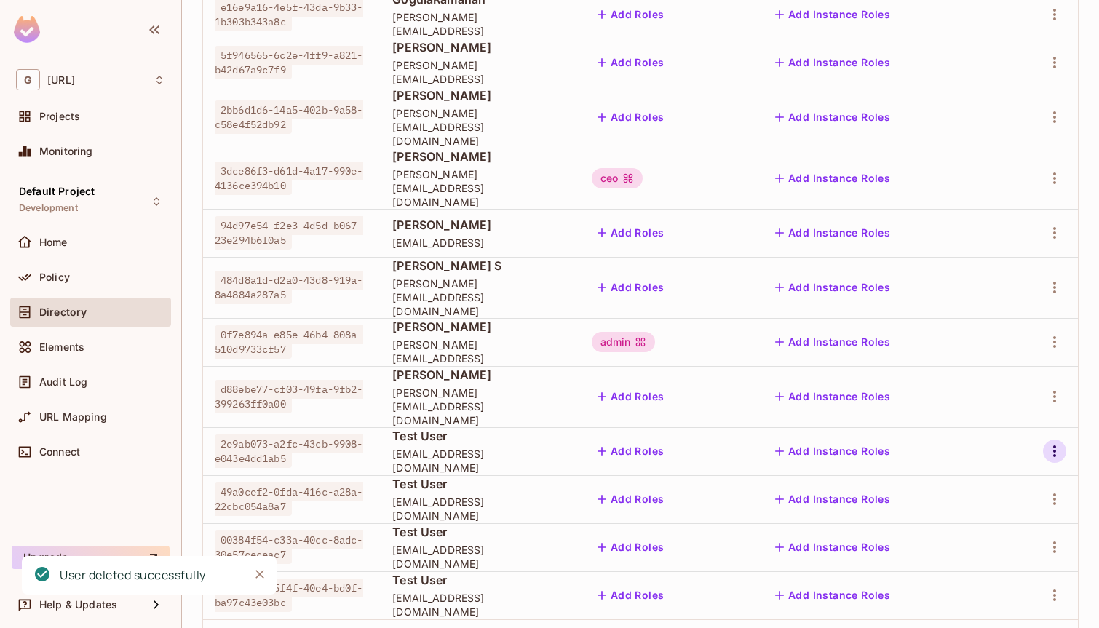
click at [1050, 440] on button "button" at bounding box center [1054, 451] width 23 height 23
click at [1002, 472] on span "Delete User" at bounding box center [997, 483] width 66 height 23
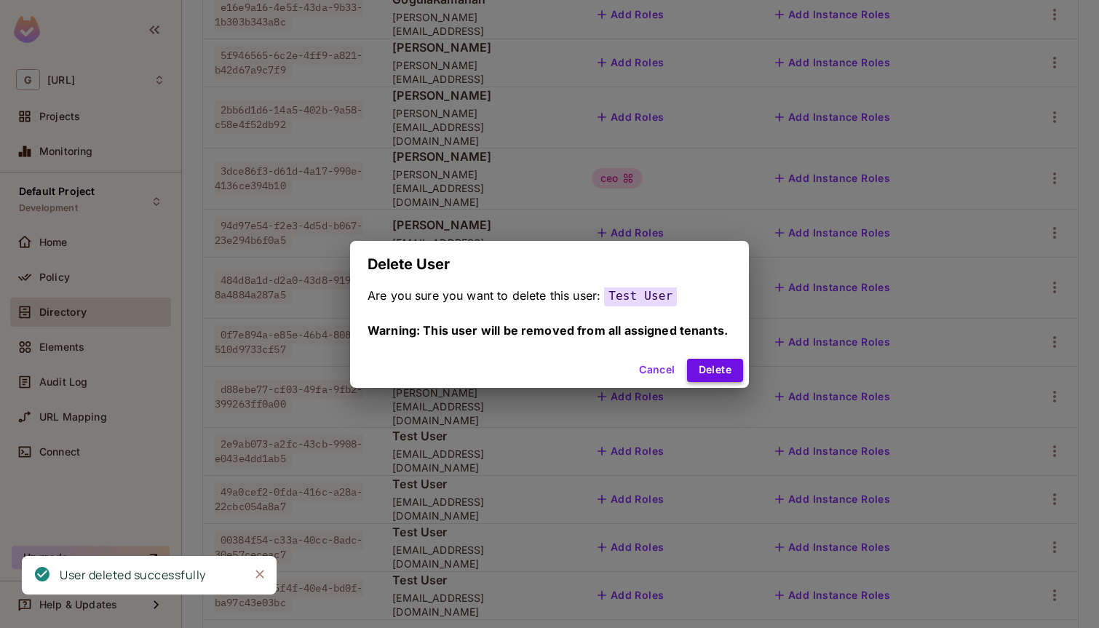
click at [710, 376] on button "Delete" at bounding box center [715, 370] width 56 height 23
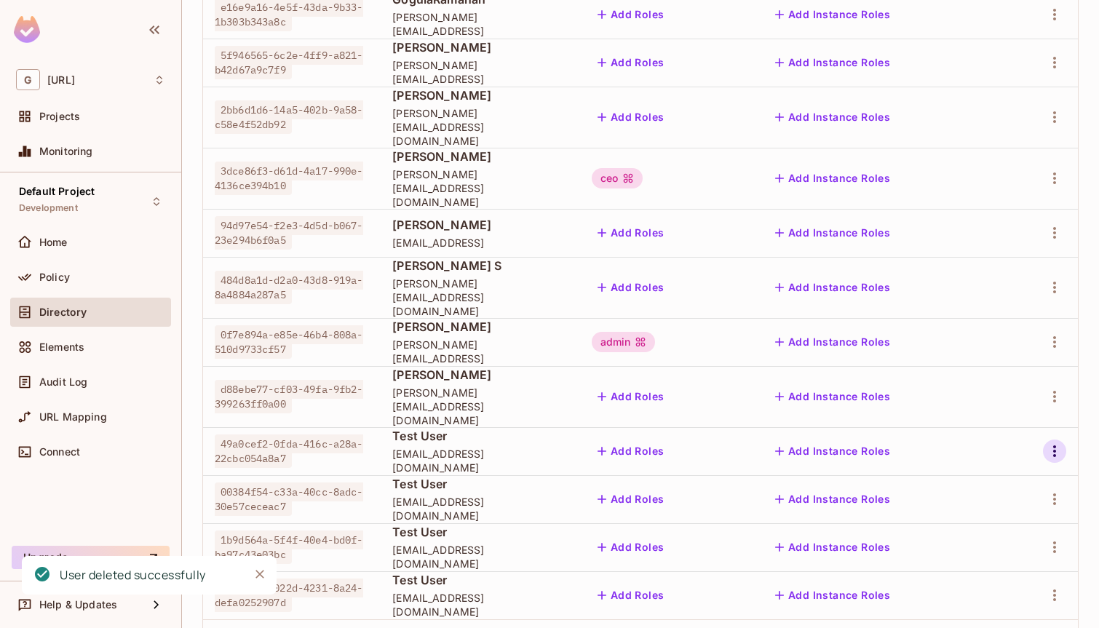
click at [1060, 443] on icon "button" at bounding box center [1054, 451] width 17 height 17
click at [1002, 492] on span "Delete User" at bounding box center [997, 483] width 66 height 23
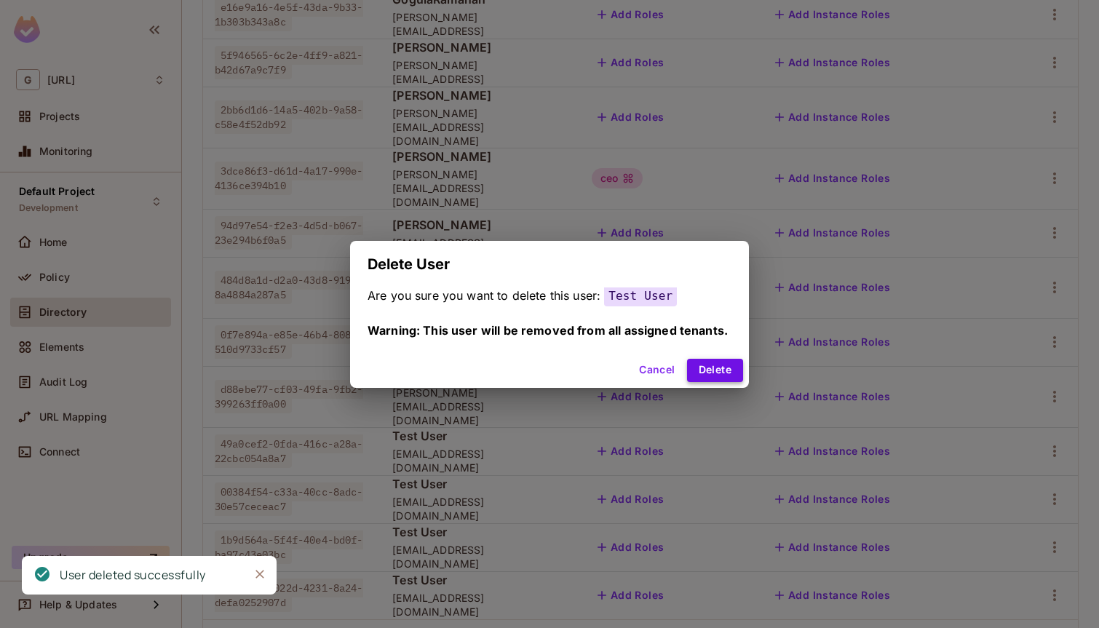
click at [715, 367] on button "Delete" at bounding box center [715, 370] width 56 height 23
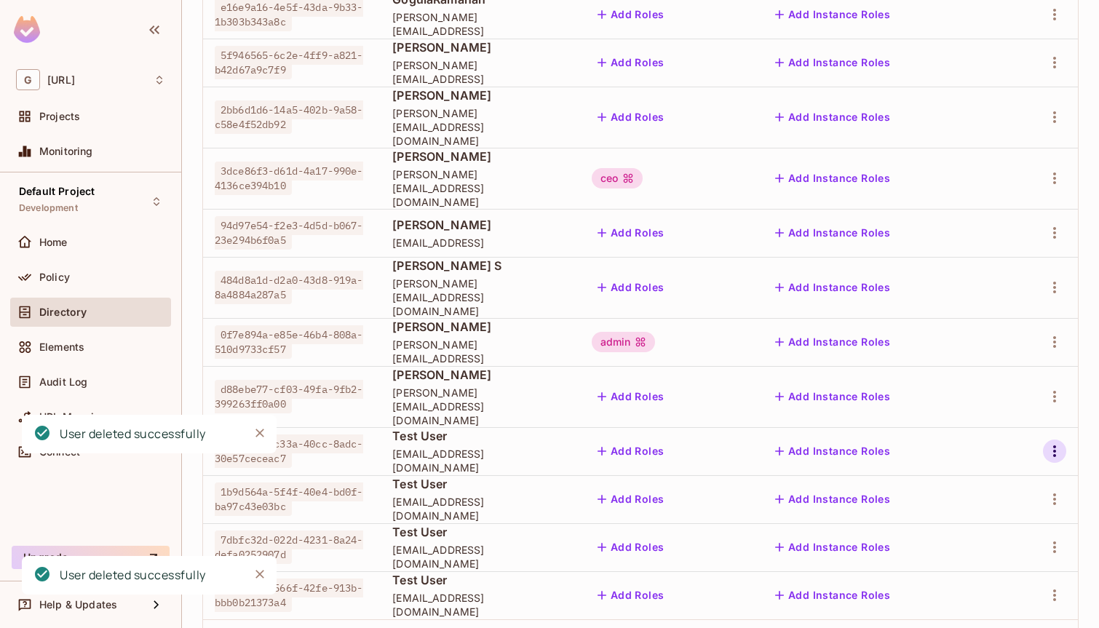
click at [1053, 443] on icon "button" at bounding box center [1054, 451] width 17 height 17
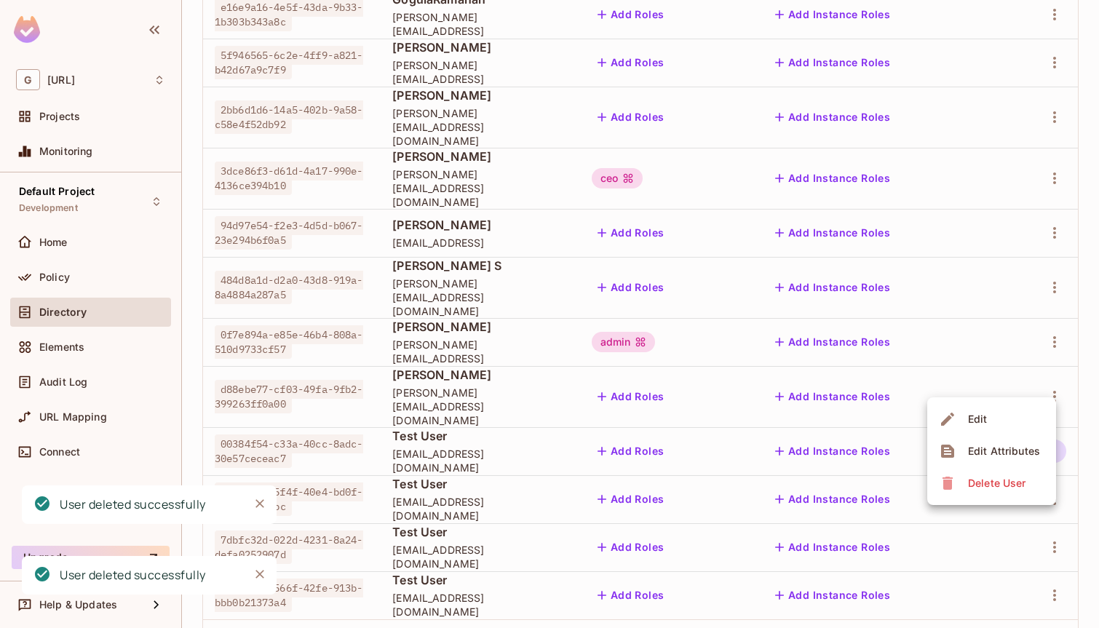
click at [982, 488] on div "Delete User" at bounding box center [997, 483] width 58 height 15
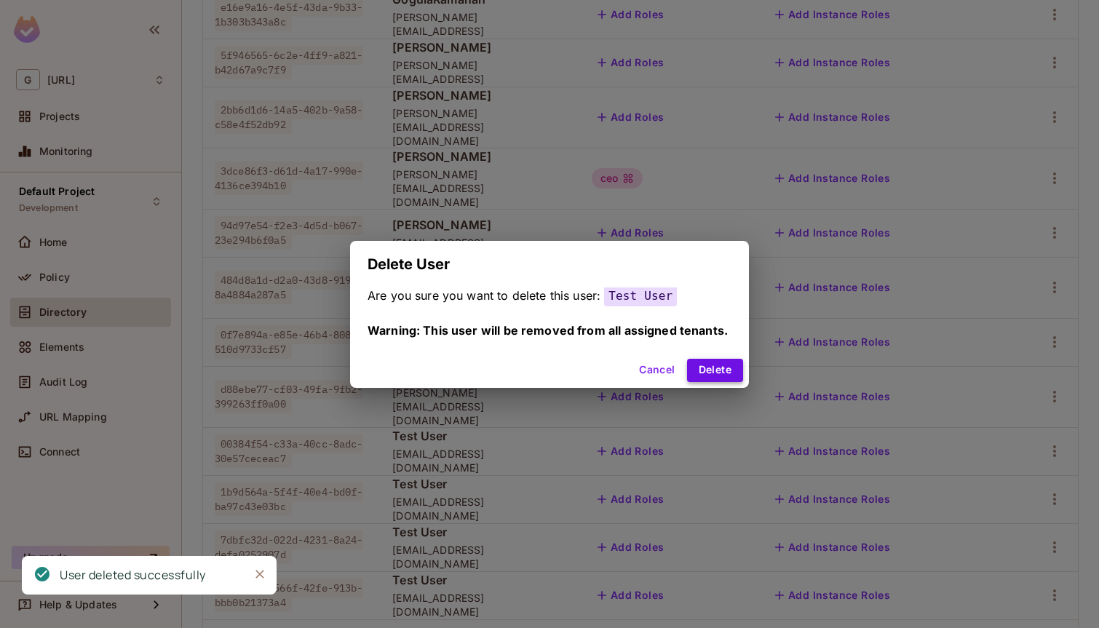
click at [731, 371] on button "Delete" at bounding box center [715, 370] width 56 height 23
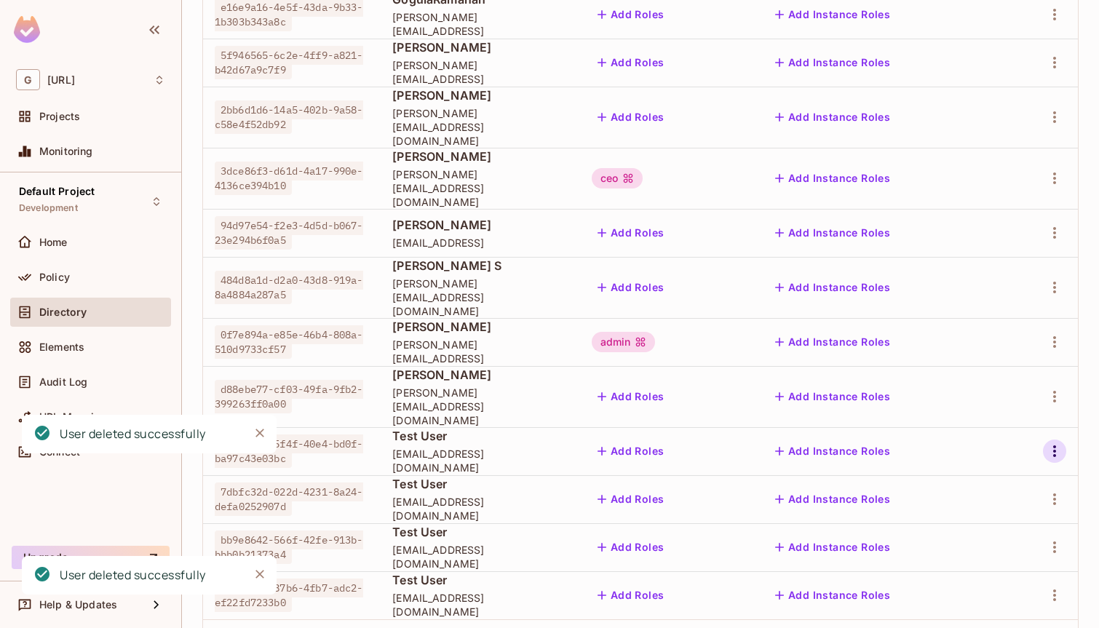
click at [1053, 446] on icon "button" at bounding box center [1054, 452] width 3 height 12
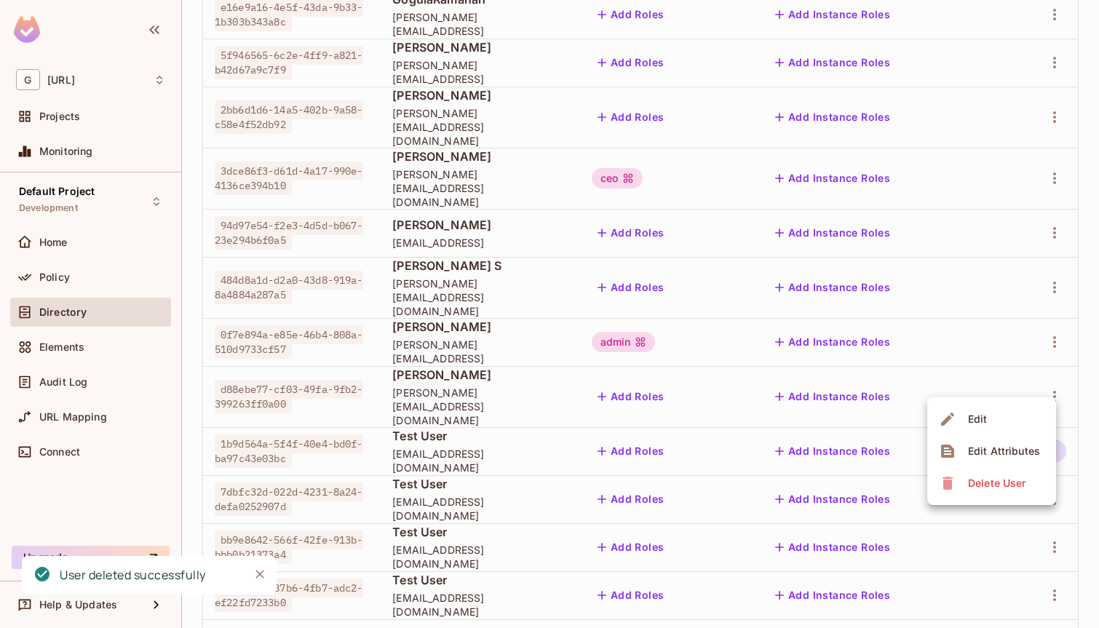
click at [997, 473] on span "Delete User" at bounding box center [997, 483] width 66 height 23
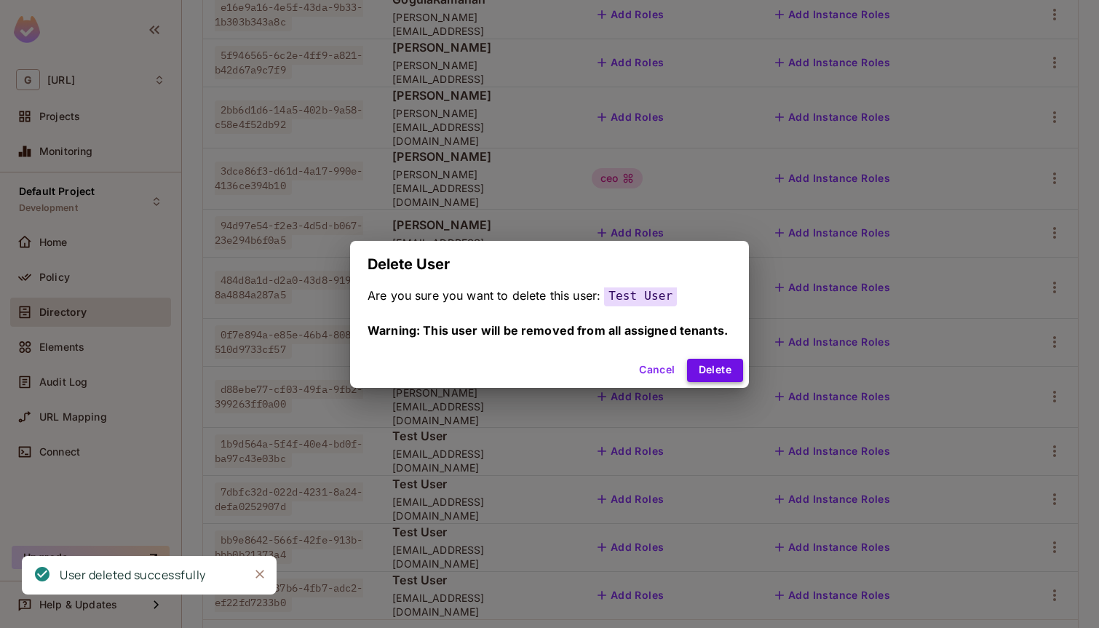
click at [723, 368] on button "Delete" at bounding box center [715, 370] width 56 height 23
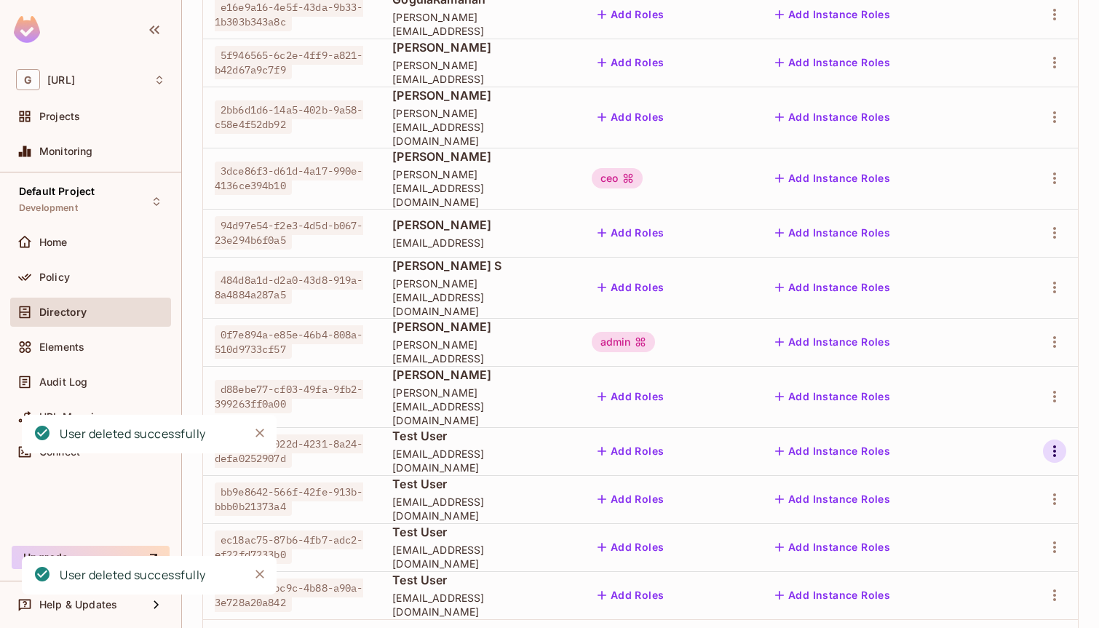
click at [1050, 443] on icon "button" at bounding box center [1054, 451] width 17 height 17
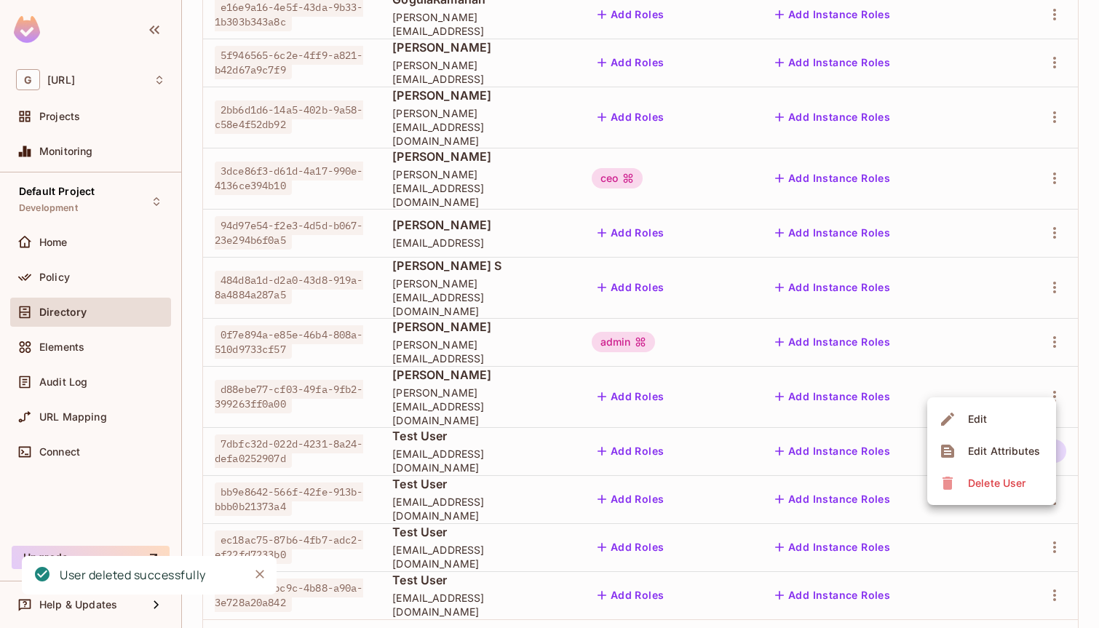
click at [992, 476] on div "Delete User" at bounding box center [997, 483] width 58 height 15
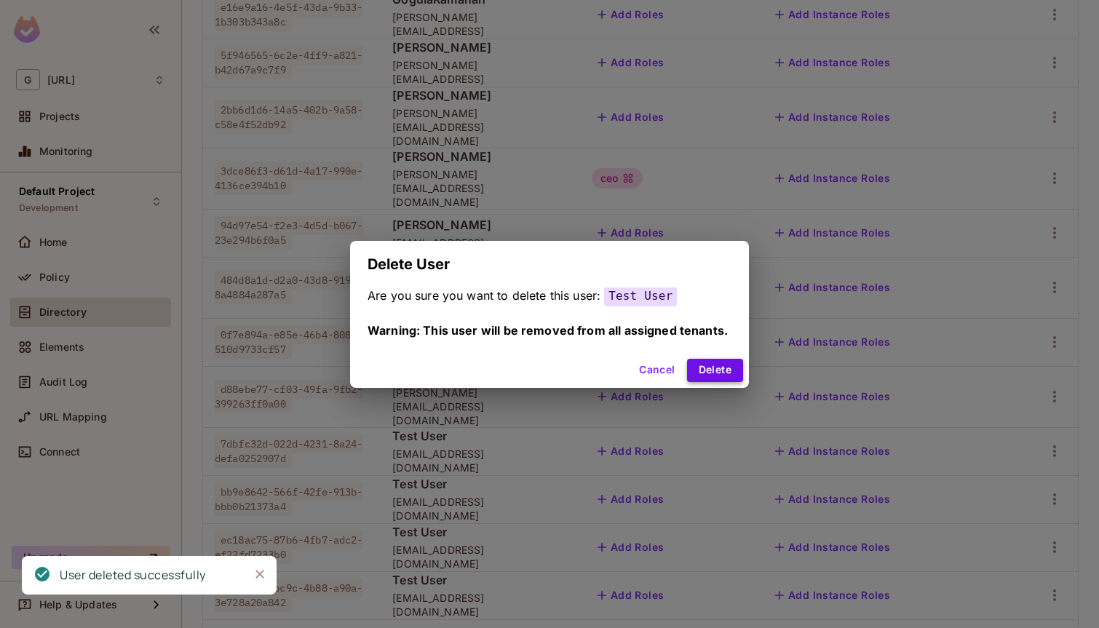
click at [719, 368] on button "Delete" at bounding box center [715, 370] width 56 height 23
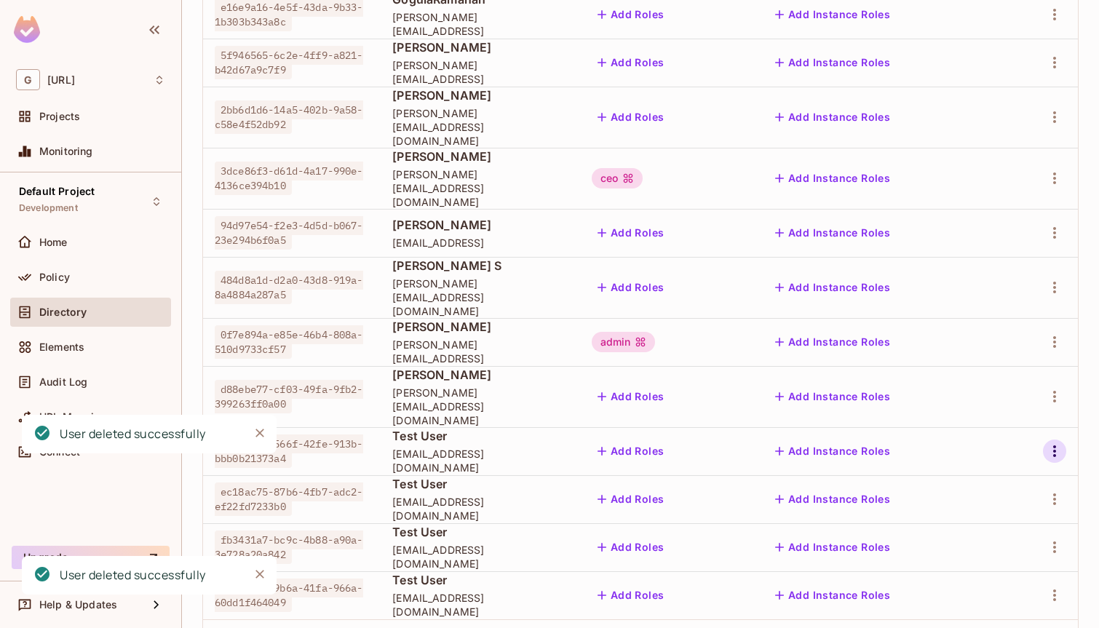
click at [1058, 443] on icon "button" at bounding box center [1054, 451] width 17 height 17
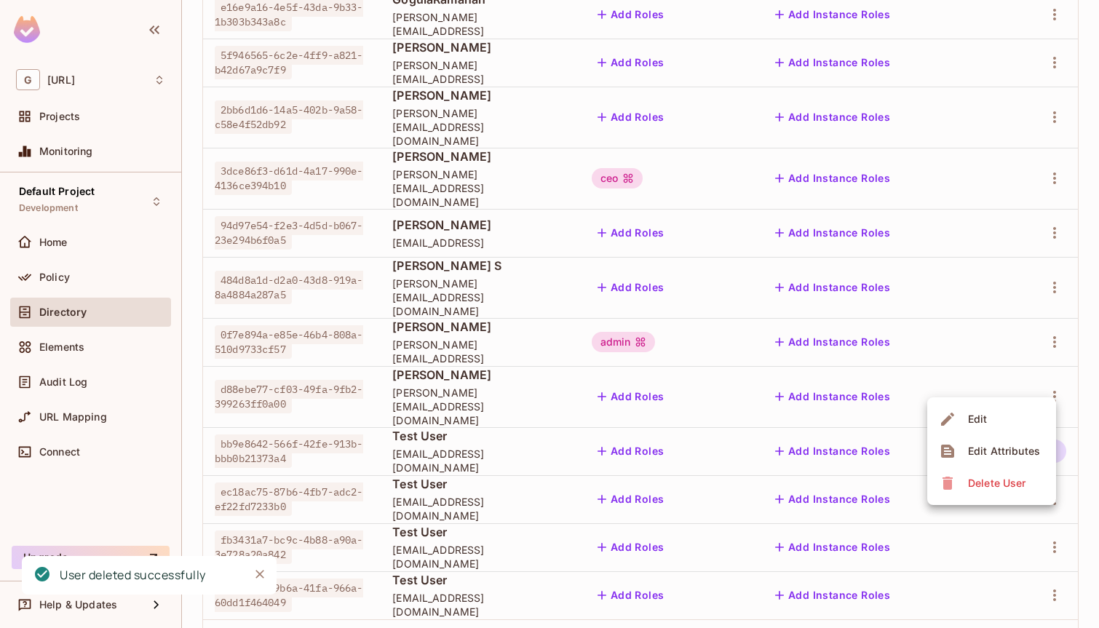
click at [984, 483] on div "Delete User" at bounding box center [997, 483] width 58 height 15
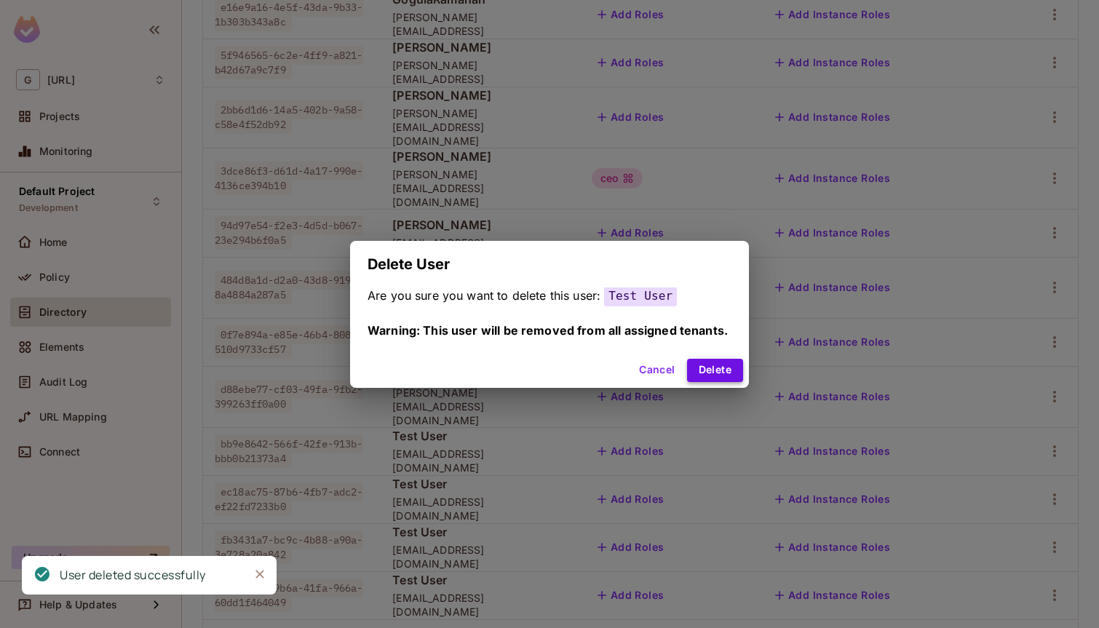
click at [728, 372] on button "Delete" at bounding box center [715, 370] width 56 height 23
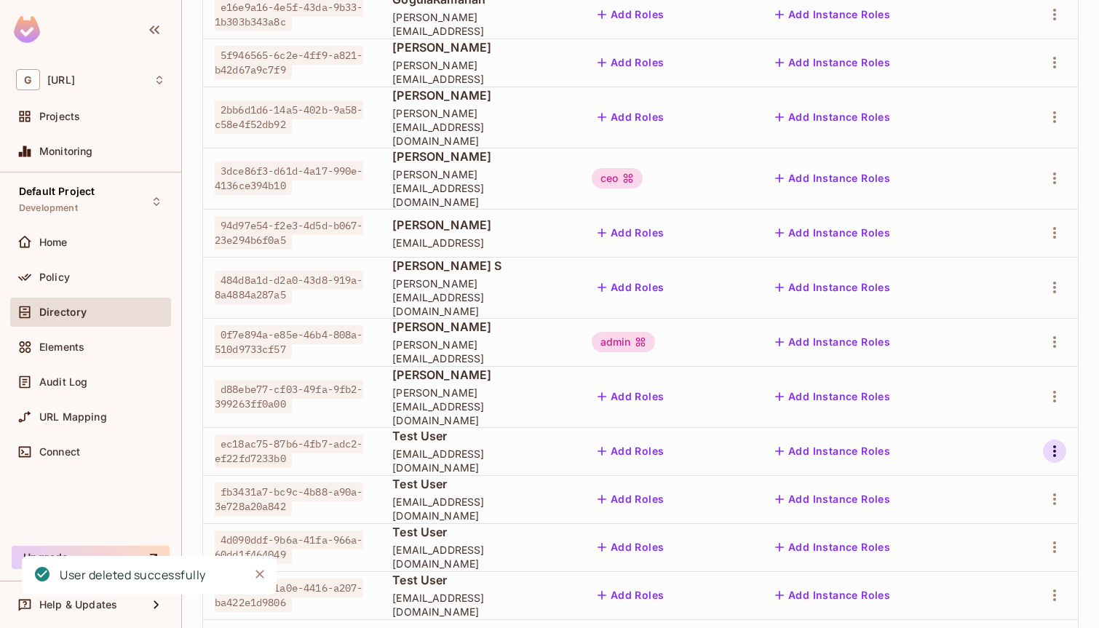
click at [1053, 446] on icon "button" at bounding box center [1054, 452] width 3 height 12
click at [989, 472] on span "Delete User" at bounding box center [997, 483] width 66 height 23
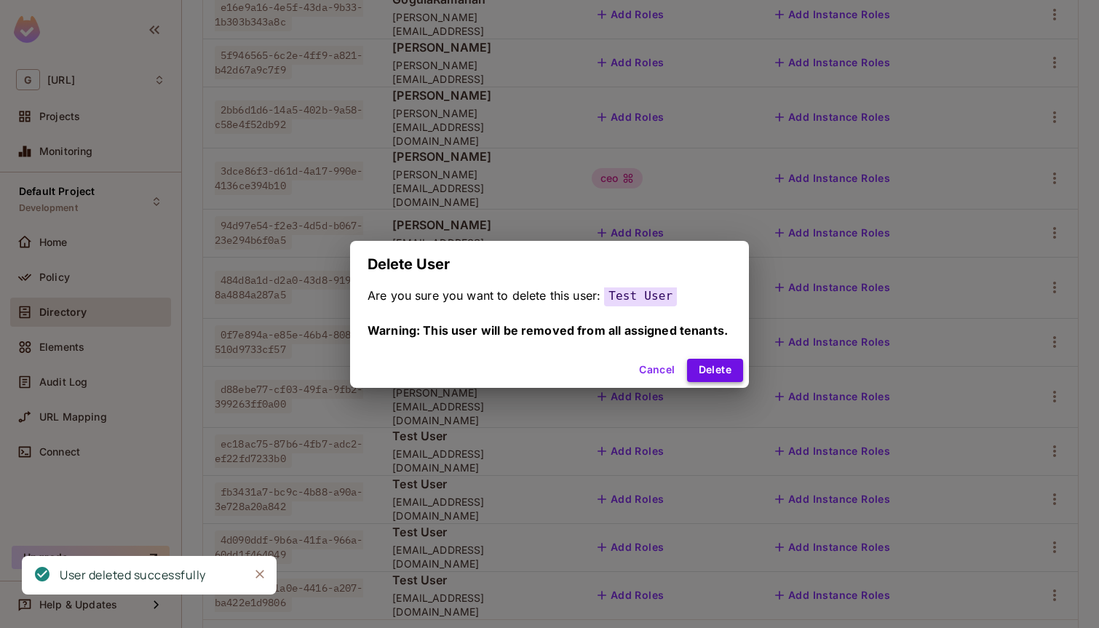
click at [711, 361] on button "Delete" at bounding box center [715, 370] width 56 height 23
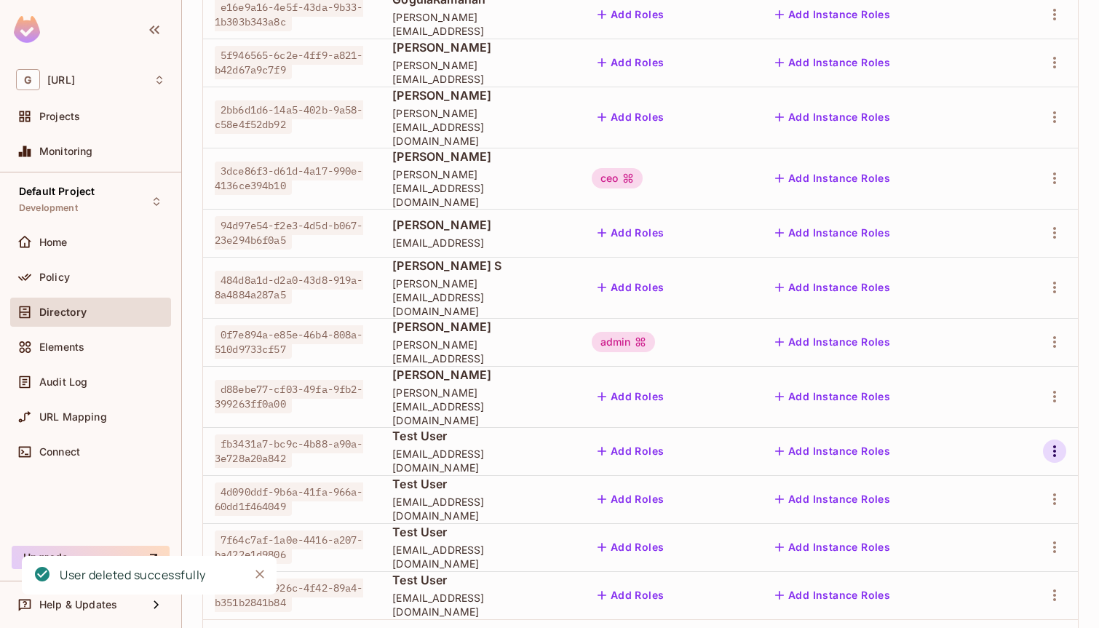
click at [1049, 443] on icon "button" at bounding box center [1054, 451] width 17 height 17
click at [991, 485] on div "Delete User" at bounding box center [997, 483] width 58 height 15
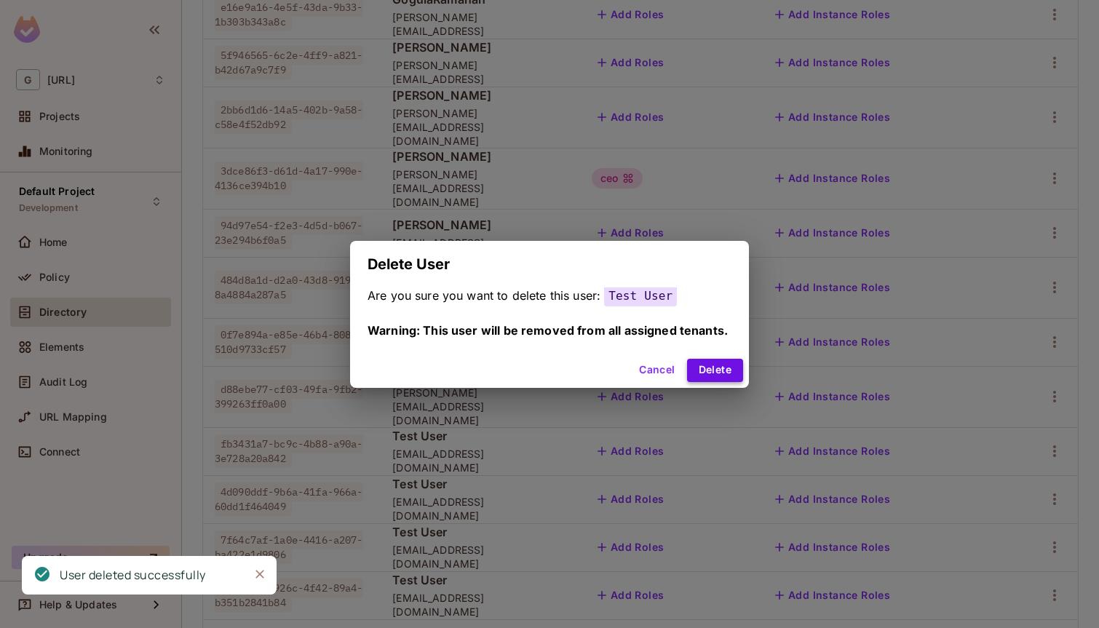
click at [721, 360] on button "Delete" at bounding box center [715, 370] width 56 height 23
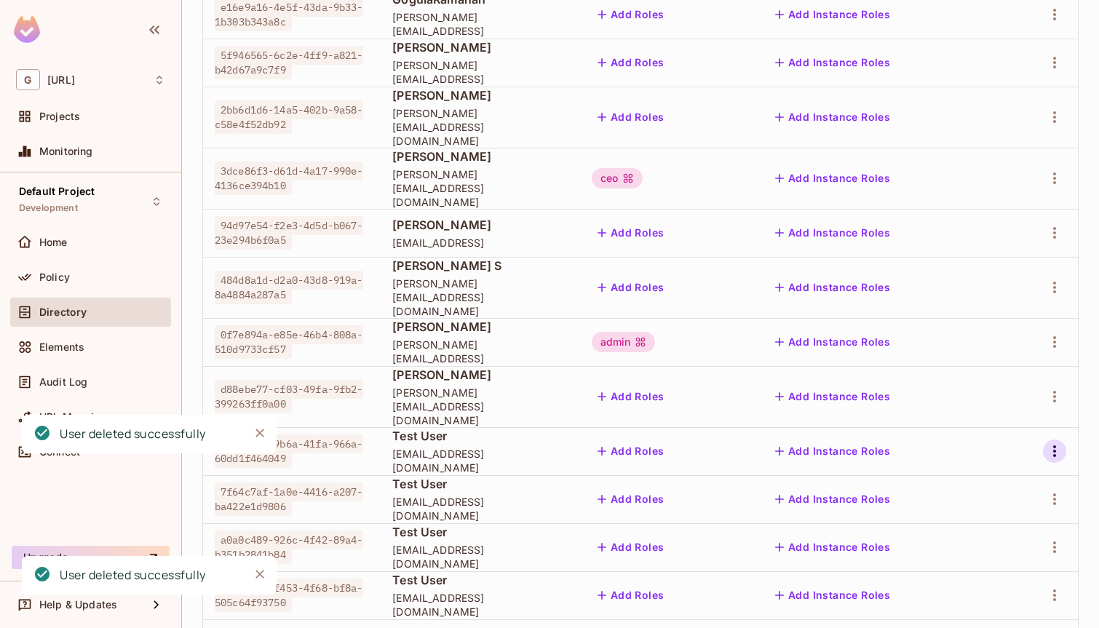
click at [1057, 443] on icon "button" at bounding box center [1054, 451] width 17 height 17
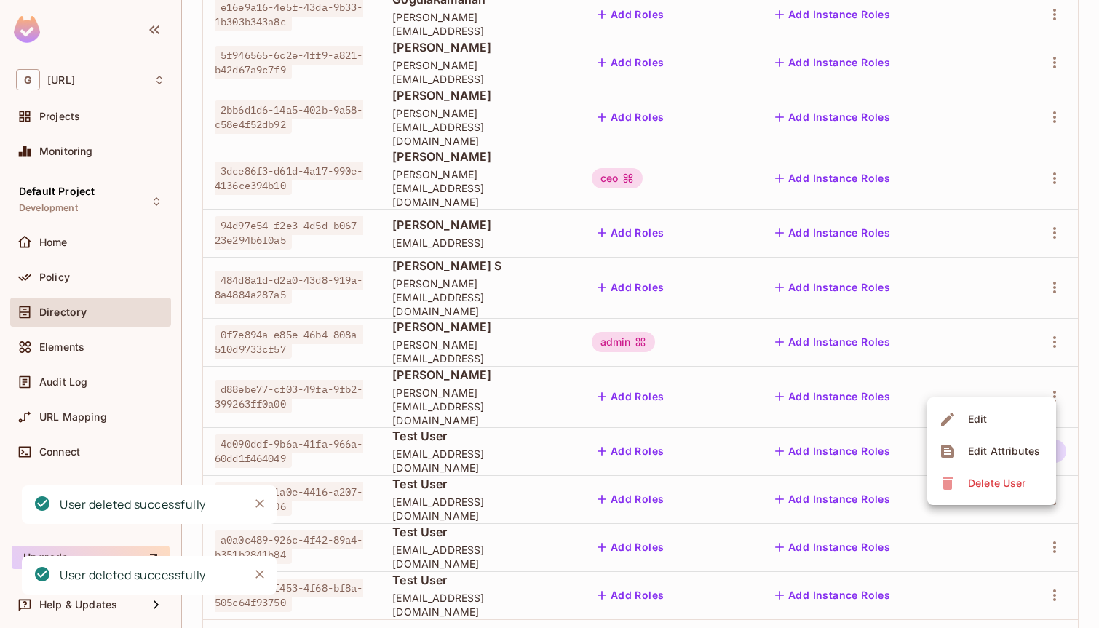
click at [974, 483] on div "Delete User" at bounding box center [997, 483] width 58 height 15
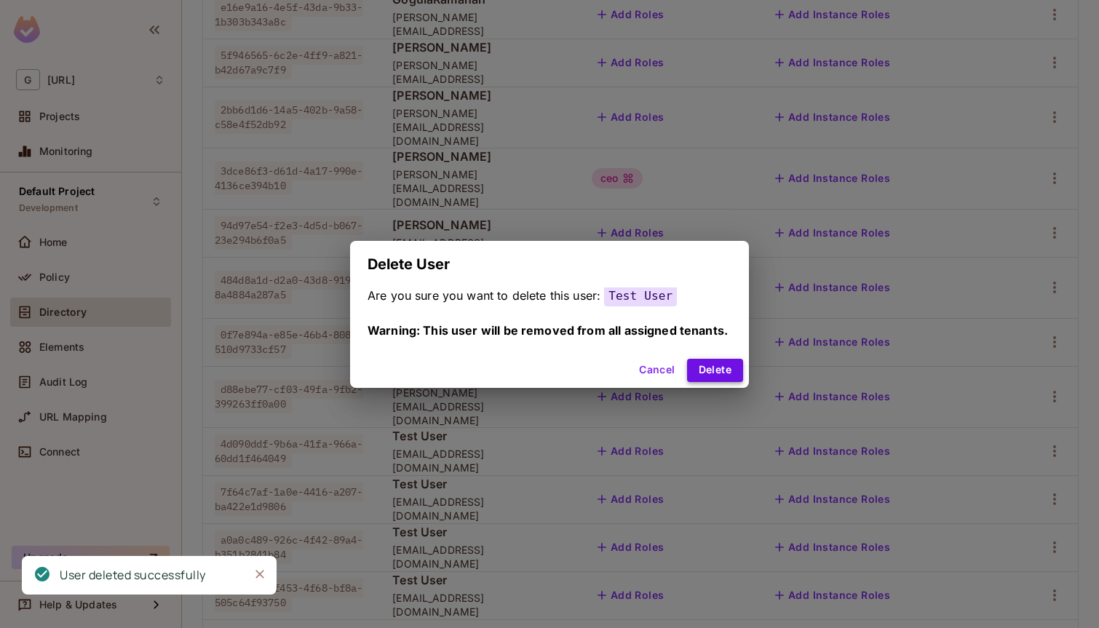
click at [732, 371] on button "Delete" at bounding box center [715, 370] width 56 height 23
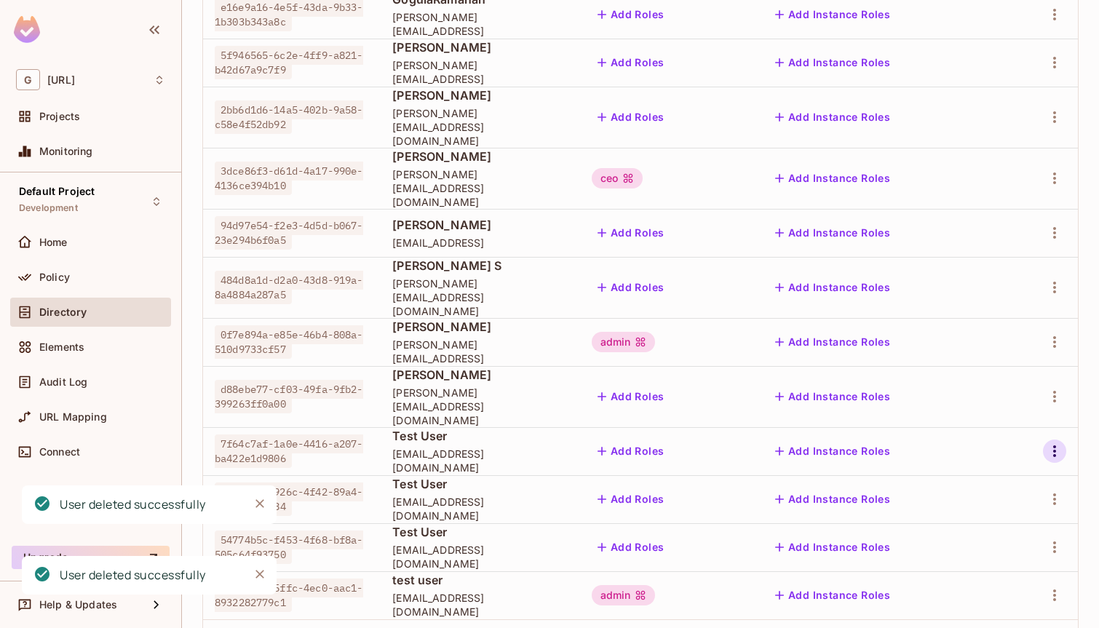
click at [1058, 443] on icon "button" at bounding box center [1054, 451] width 17 height 17
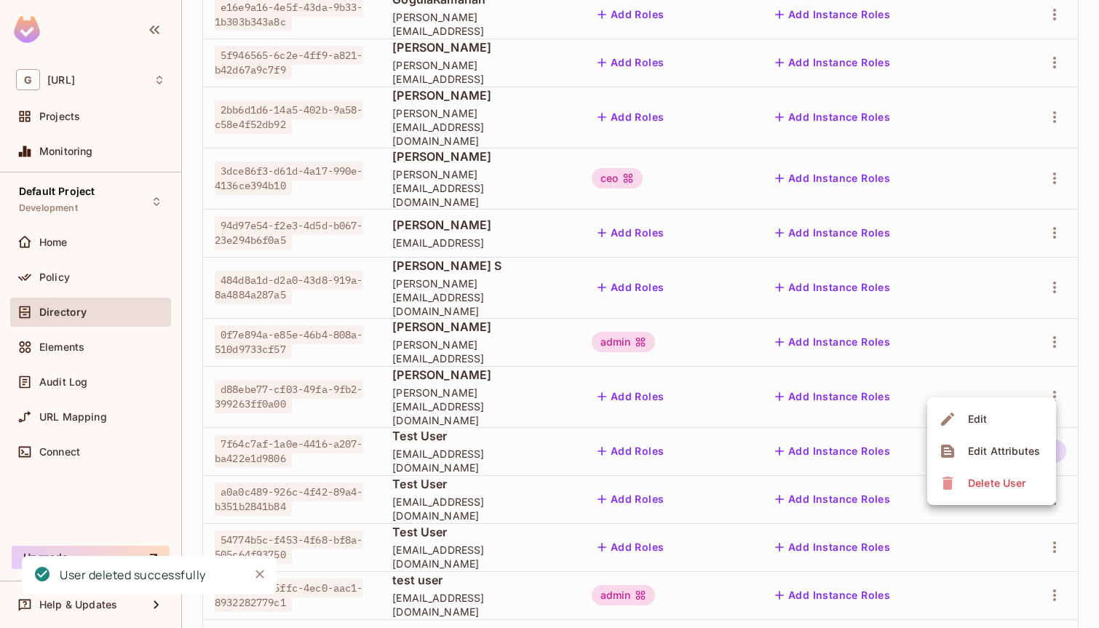
click at [989, 491] on span "Delete User" at bounding box center [997, 483] width 66 height 23
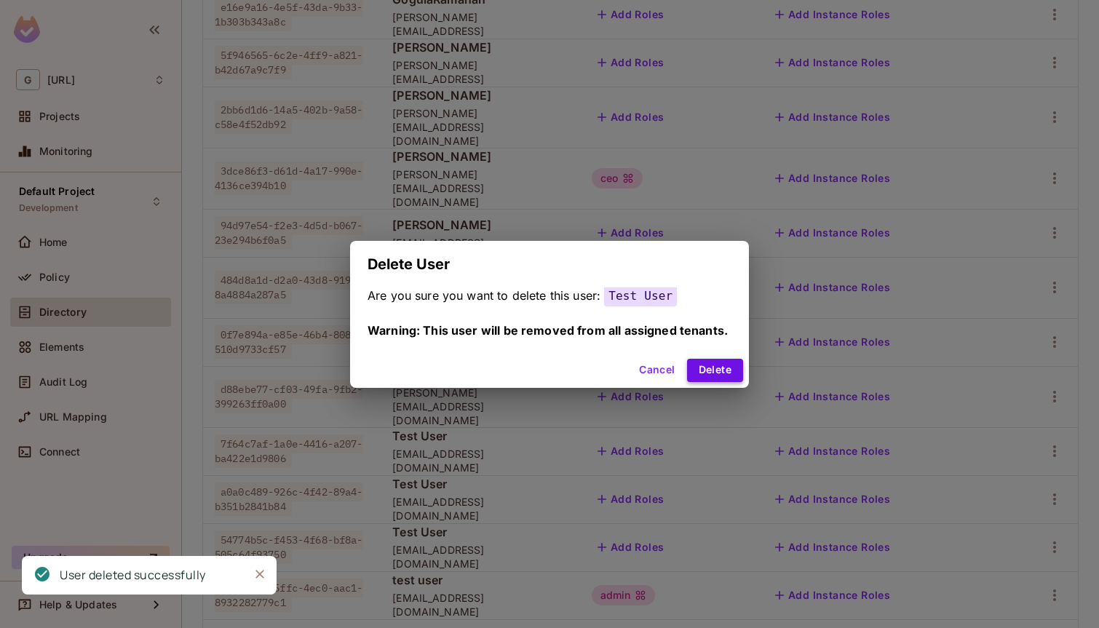
click at [727, 369] on button "Delete" at bounding box center [715, 370] width 56 height 23
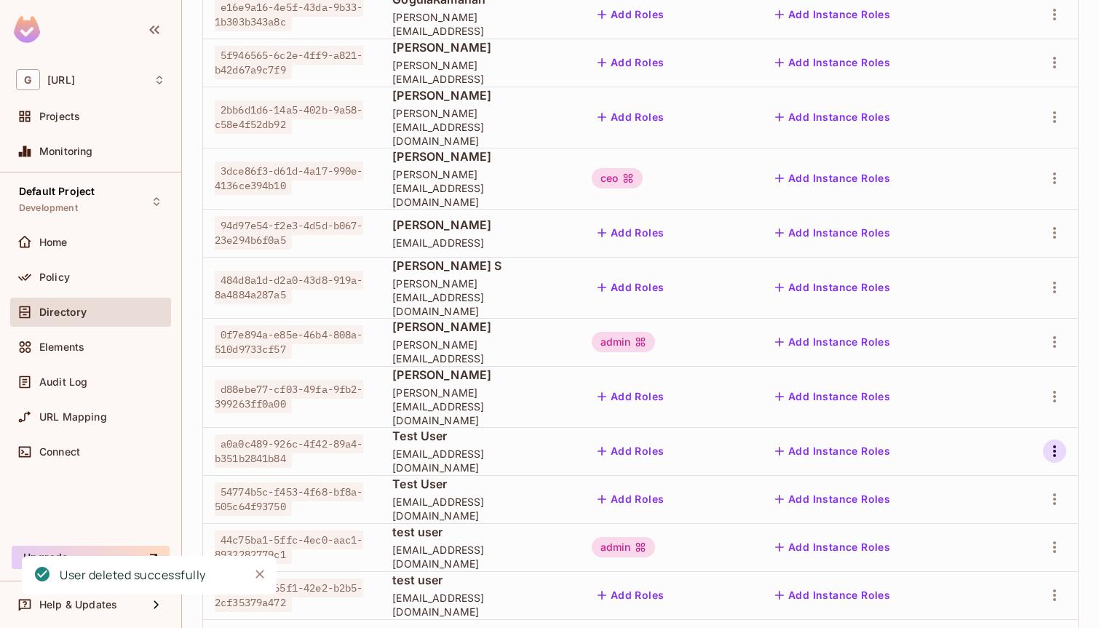
click at [1056, 443] on icon "button" at bounding box center [1054, 451] width 17 height 17
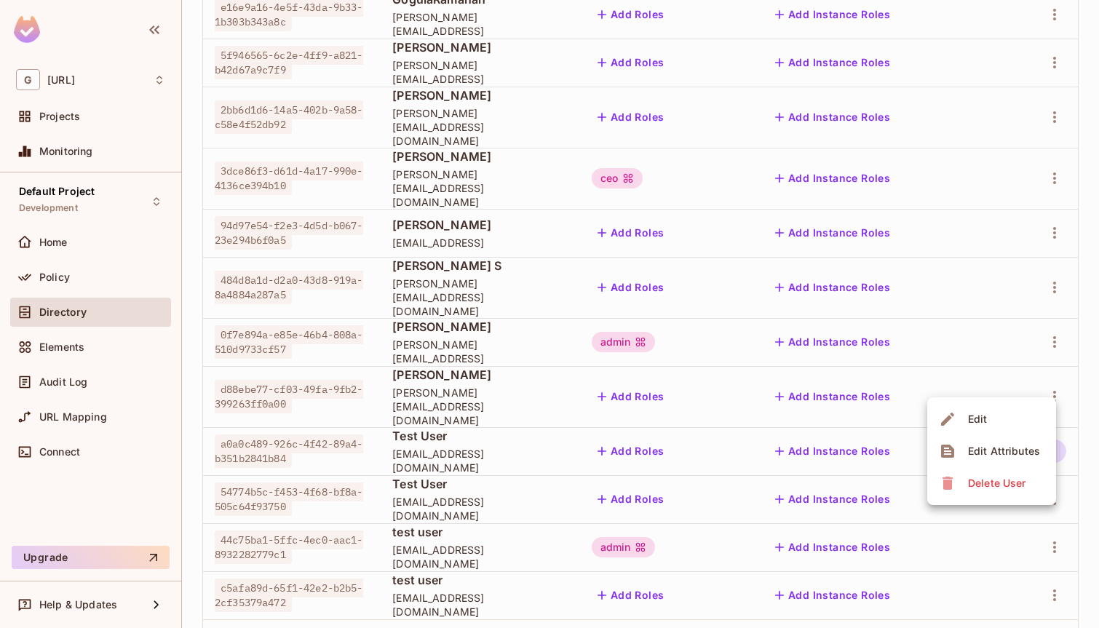
click at [976, 485] on div "Delete User" at bounding box center [997, 483] width 58 height 15
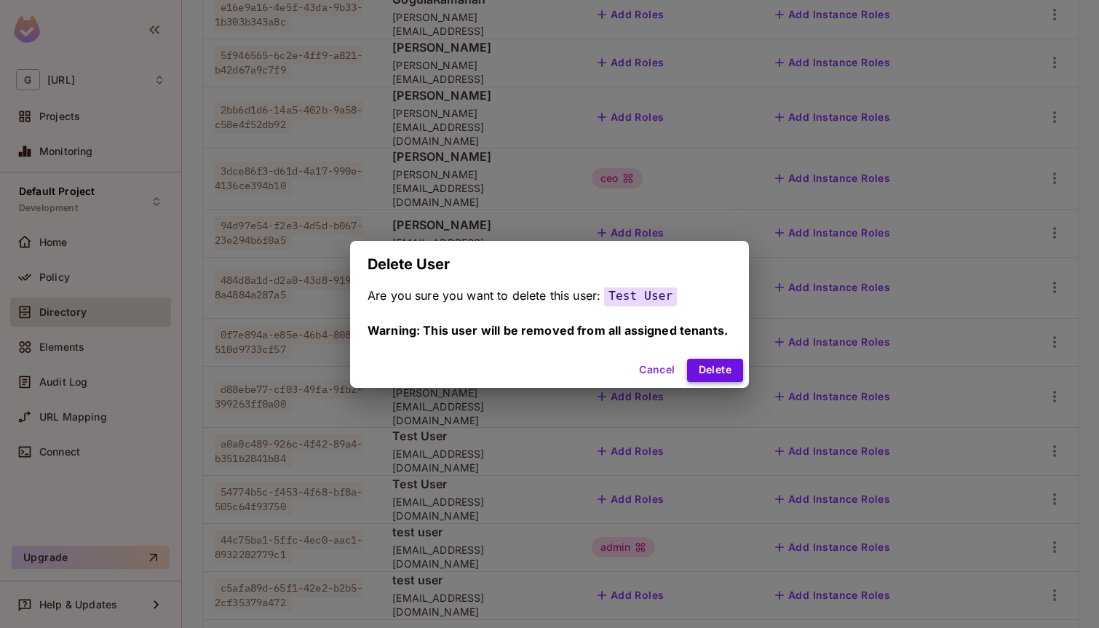
click at [731, 378] on button "Delete" at bounding box center [715, 370] width 56 height 23
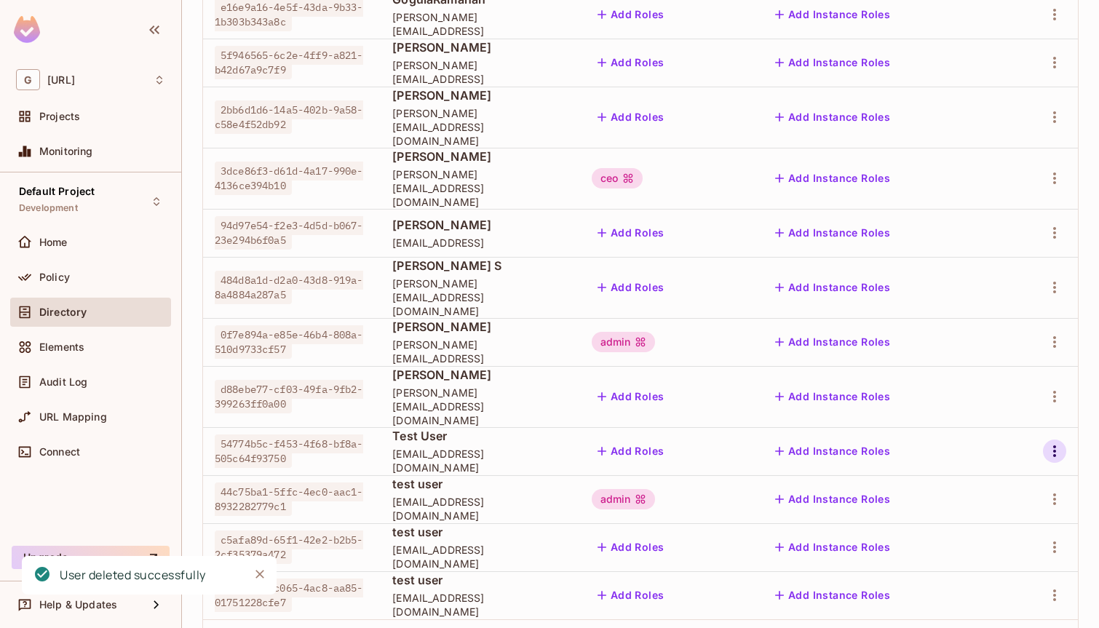
click at [1057, 443] on icon "button" at bounding box center [1054, 451] width 17 height 17
click at [960, 494] on div "Delete User" at bounding box center [984, 483] width 91 height 23
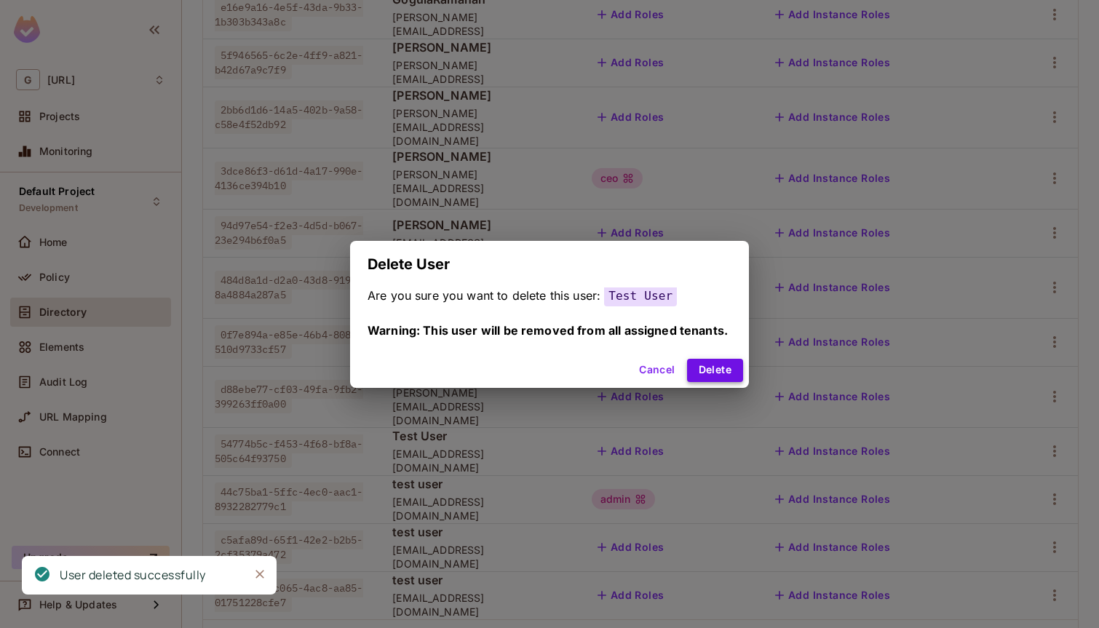
click at [722, 366] on button "Delete" at bounding box center [715, 370] width 56 height 23
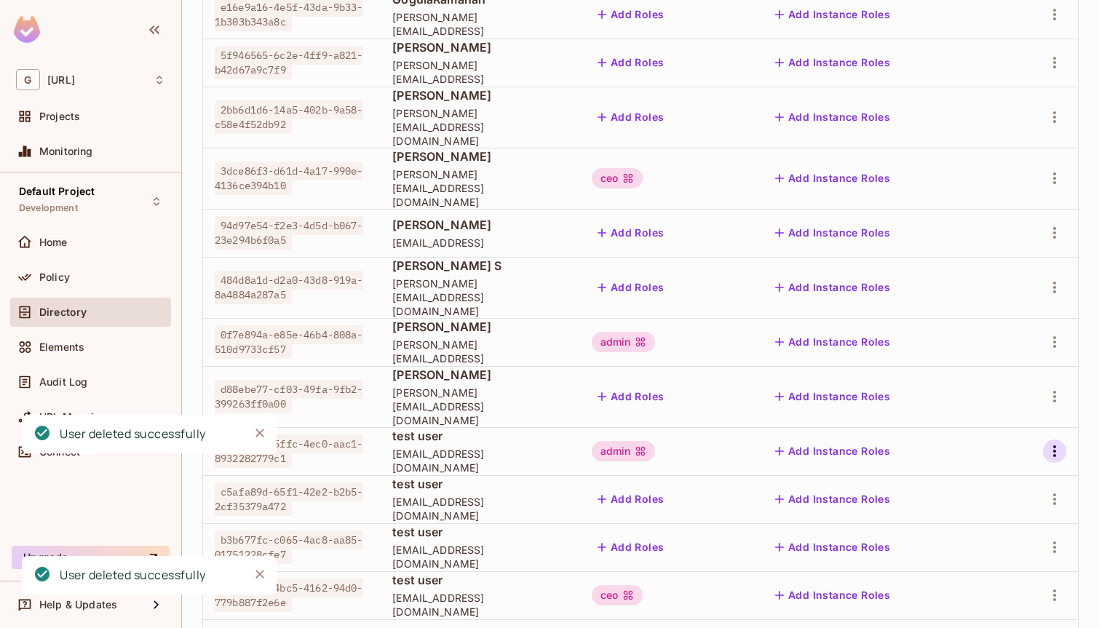
click at [1058, 443] on icon "button" at bounding box center [1054, 451] width 17 height 17
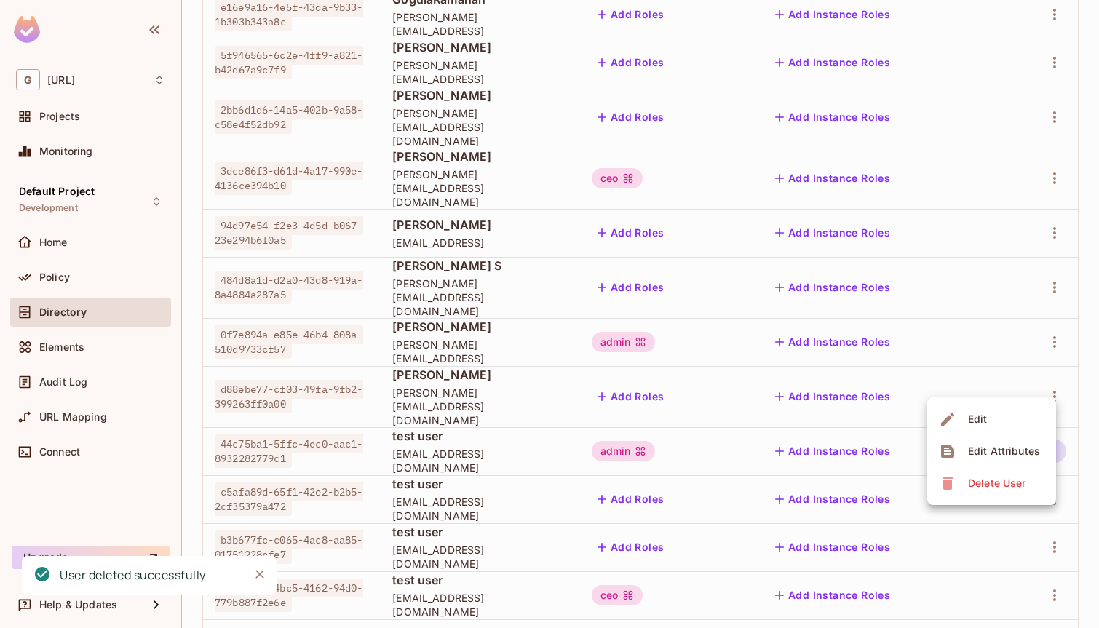
click at [973, 483] on div "Delete User" at bounding box center [997, 483] width 58 height 15
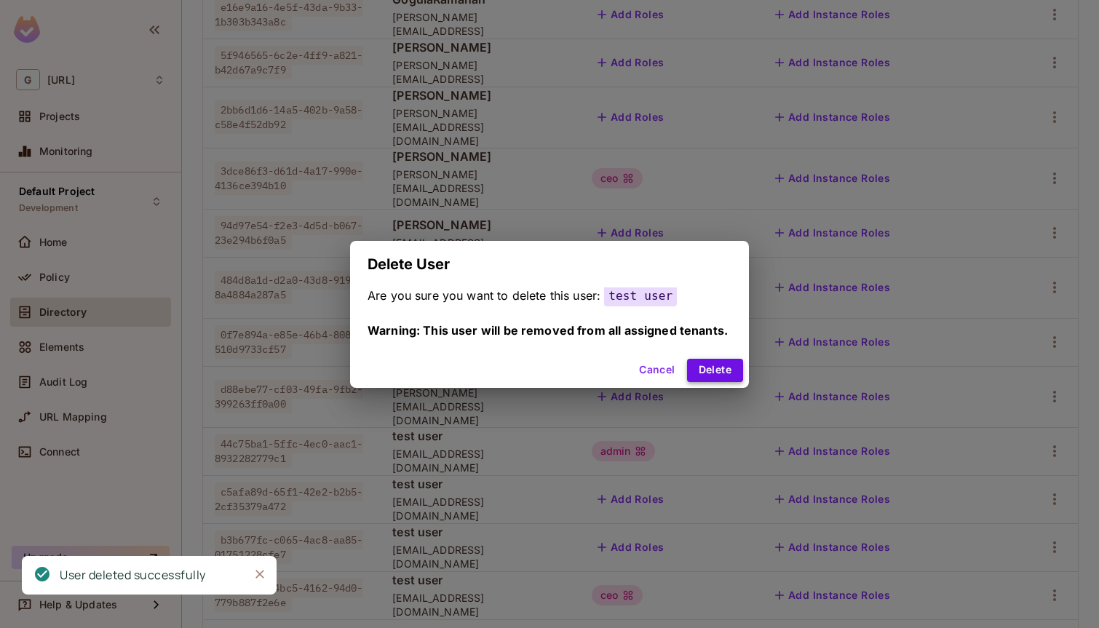
click at [717, 371] on button "Delete" at bounding box center [715, 370] width 56 height 23
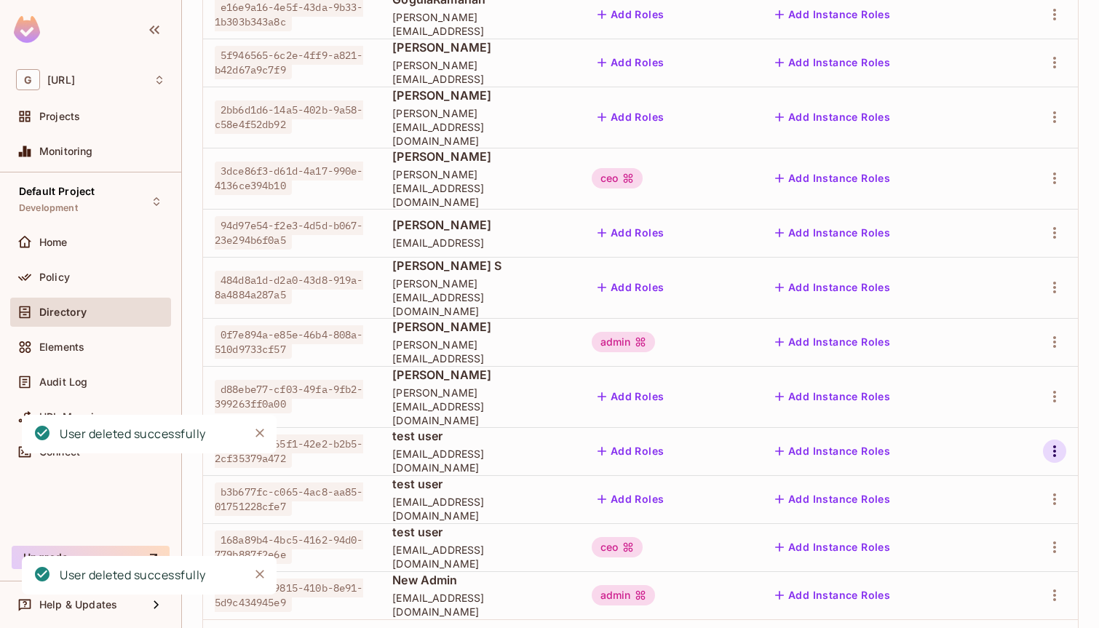
click at [1061, 443] on icon "button" at bounding box center [1054, 451] width 17 height 17
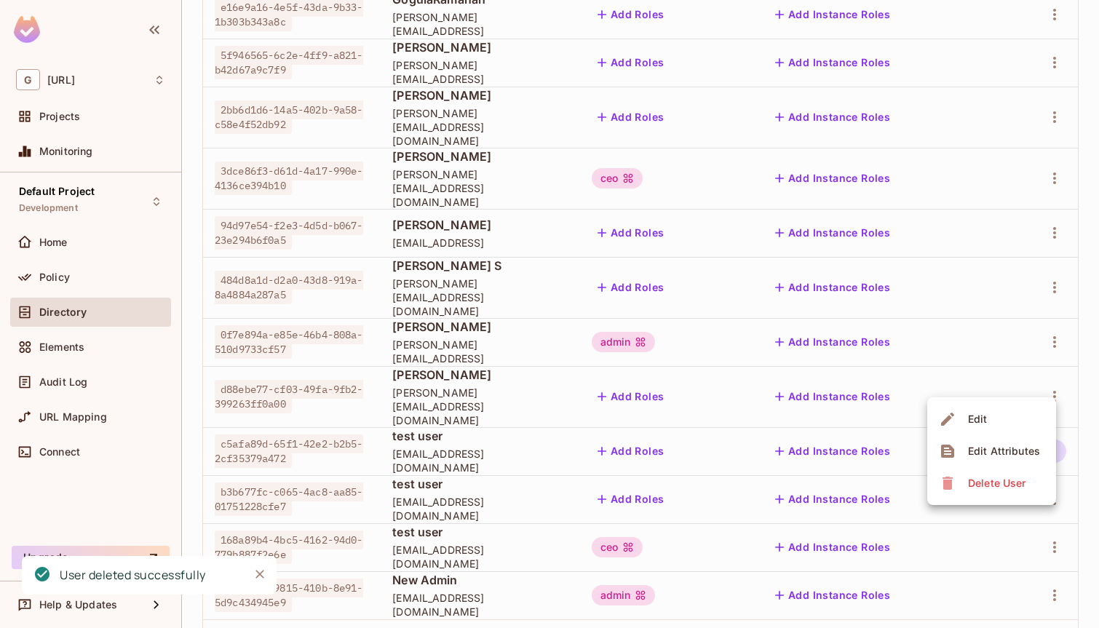
click at [987, 492] on span "Delete User" at bounding box center [997, 483] width 66 height 23
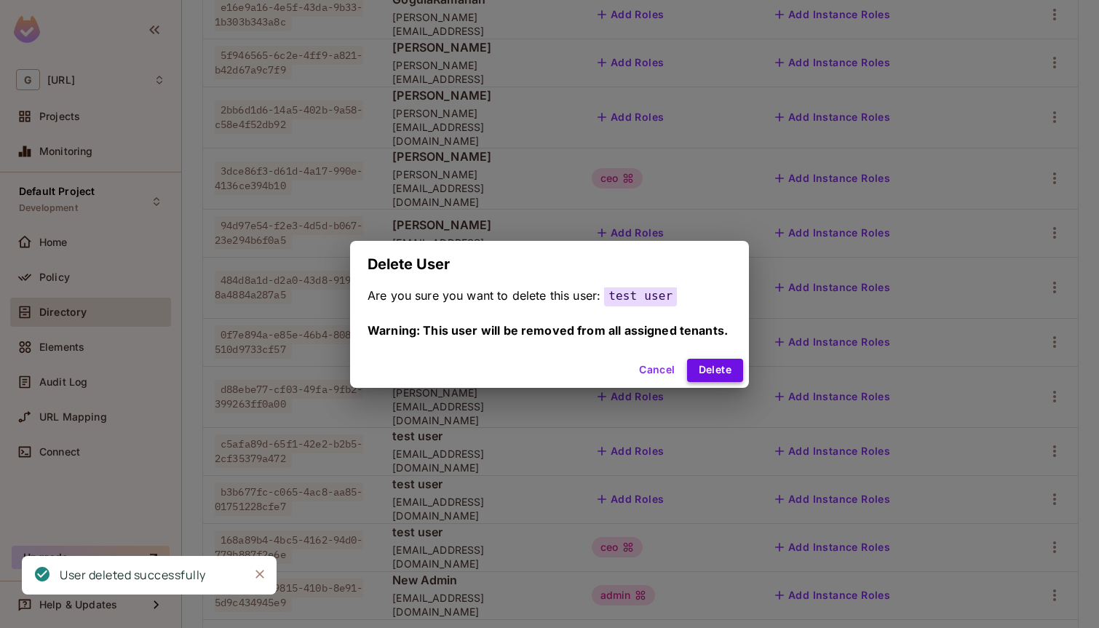
click at [706, 374] on button "Delete" at bounding box center [715, 370] width 56 height 23
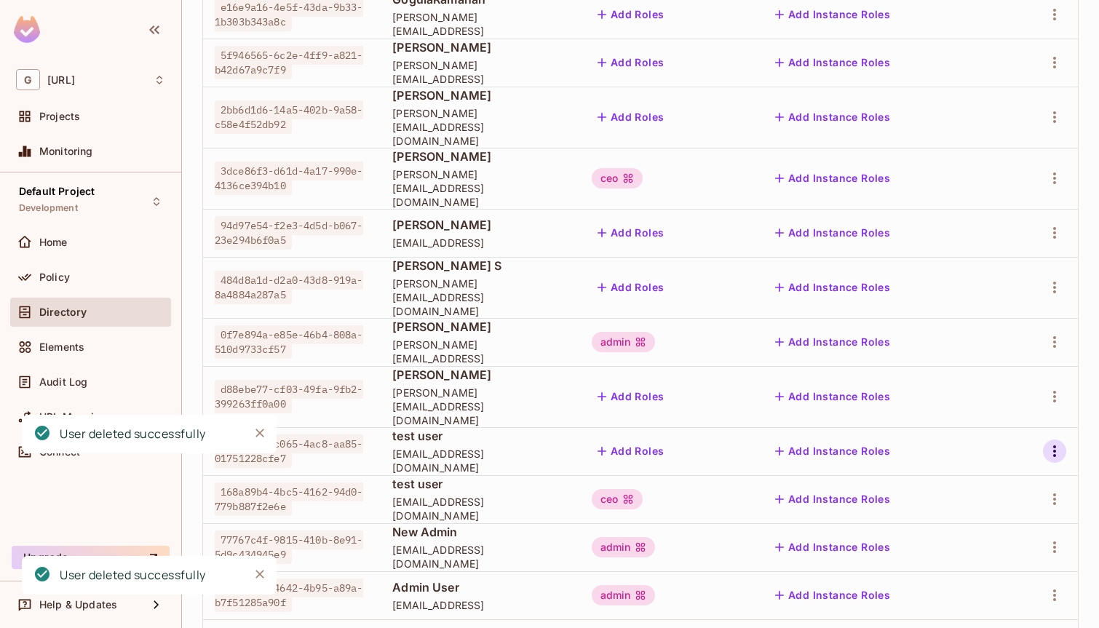
click at [1055, 446] on icon "button" at bounding box center [1054, 452] width 3 height 12
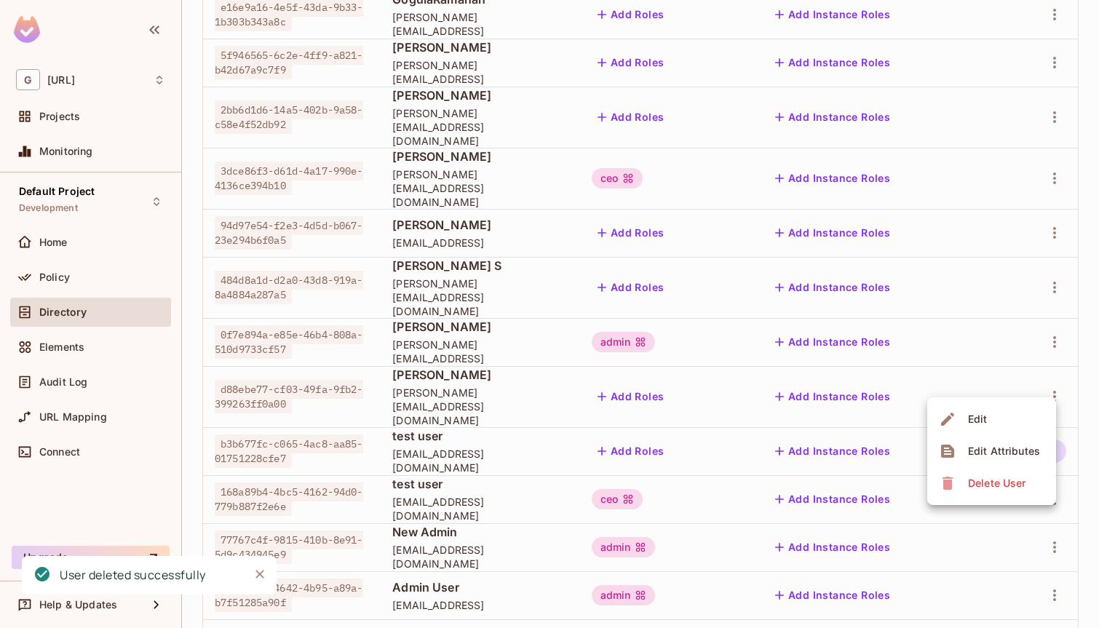
click at [994, 480] on div "Delete User" at bounding box center [997, 483] width 58 height 15
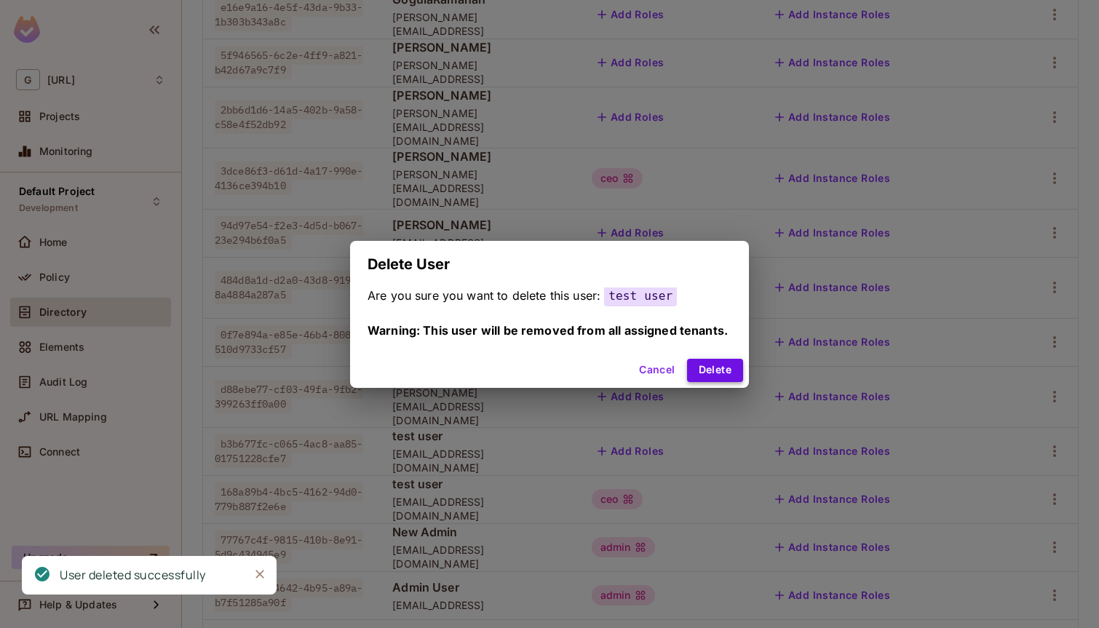
click at [723, 365] on button "Delete" at bounding box center [715, 370] width 56 height 23
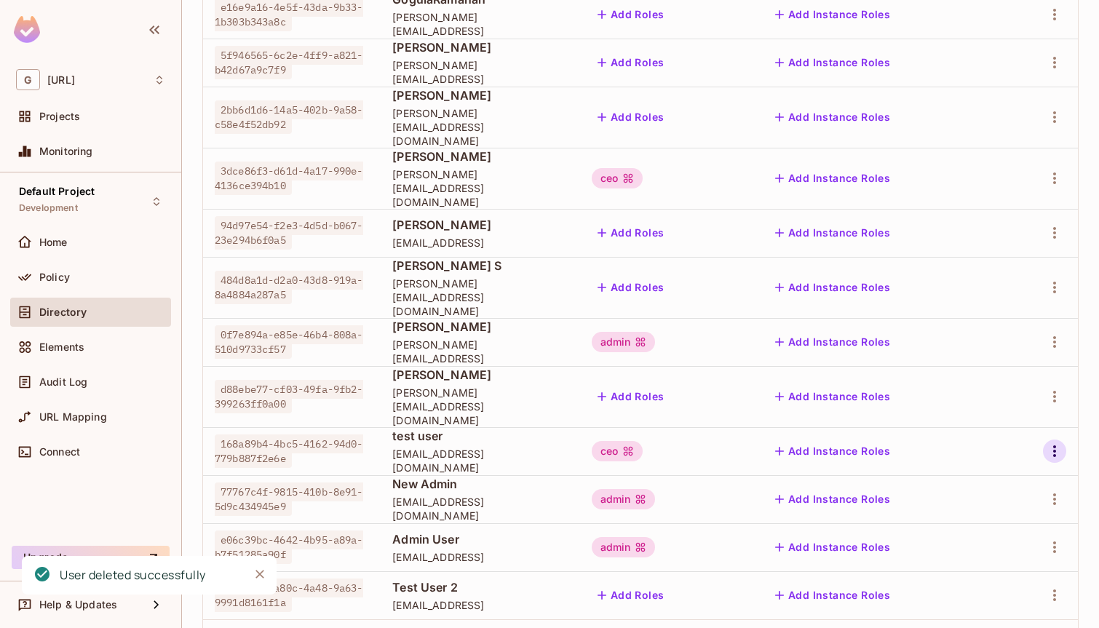
click at [1053, 446] on icon "button" at bounding box center [1054, 452] width 3 height 12
click at [967, 475] on span "Delete User" at bounding box center [997, 483] width 66 height 23
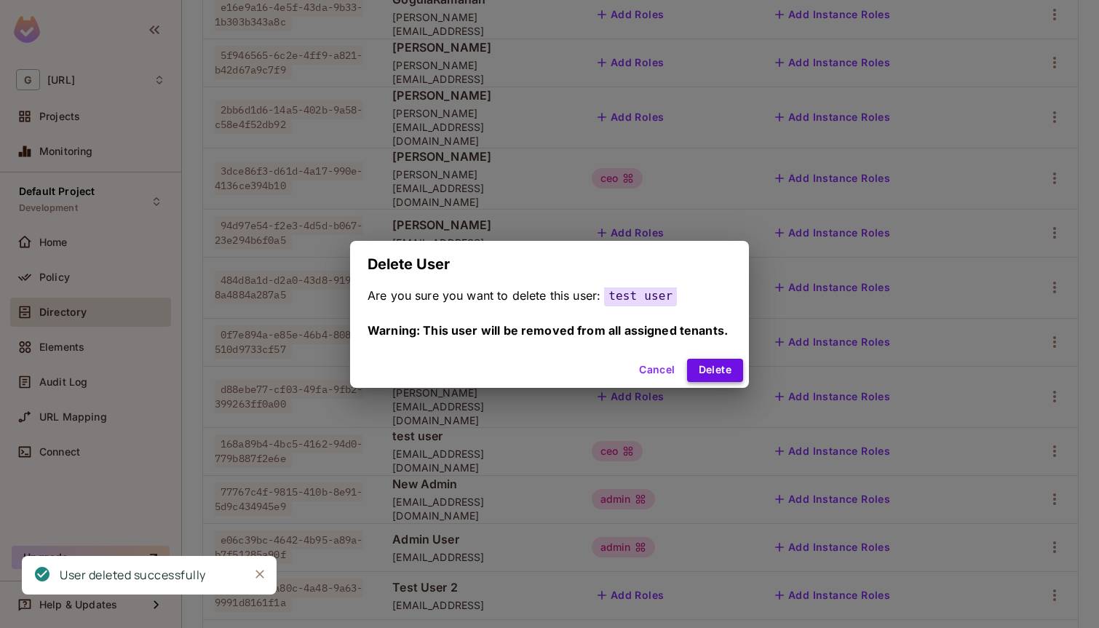
click at [721, 366] on button "Delete" at bounding box center [715, 370] width 56 height 23
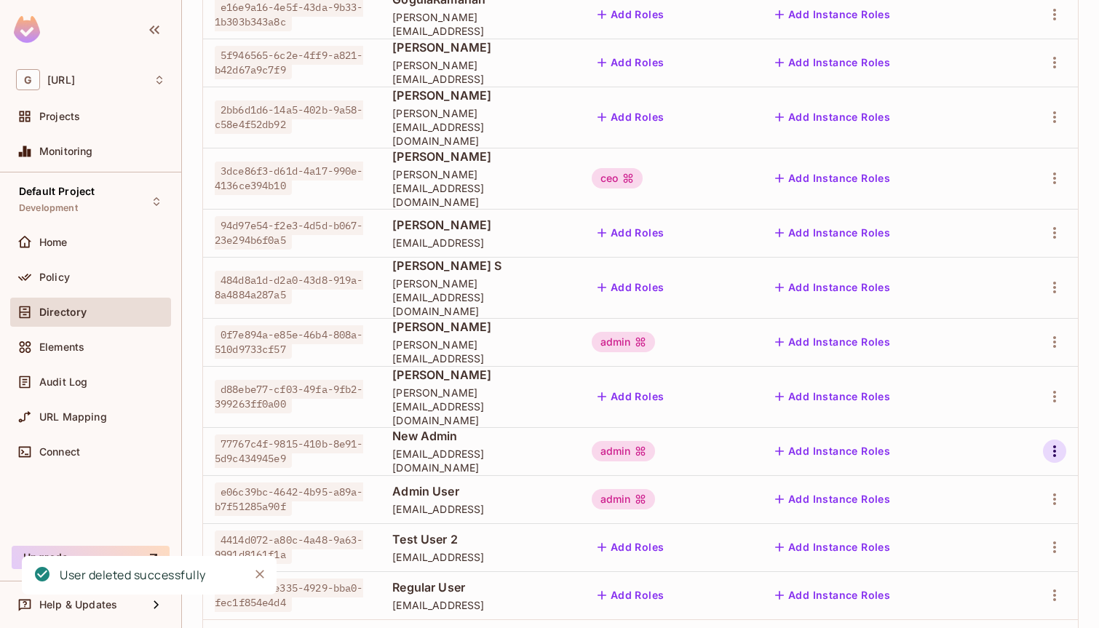
click at [1058, 443] on icon "button" at bounding box center [1054, 451] width 17 height 17
click at [988, 480] on div "Delete User" at bounding box center [997, 483] width 58 height 15
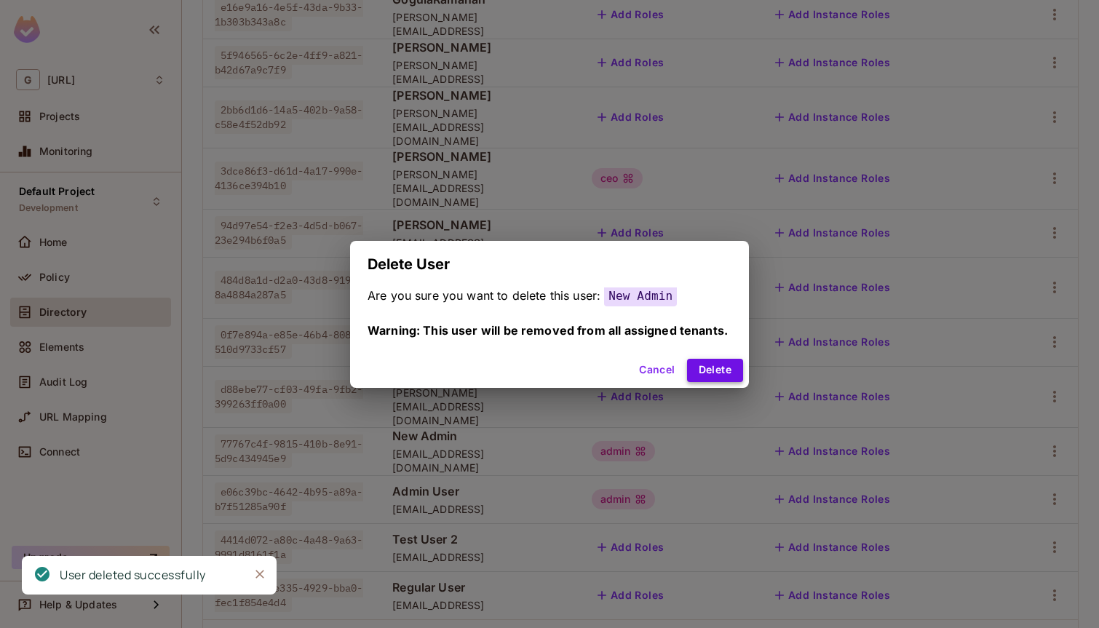
click at [704, 367] on button "Delete" at bounding box center [715, 370] width 56 height 23
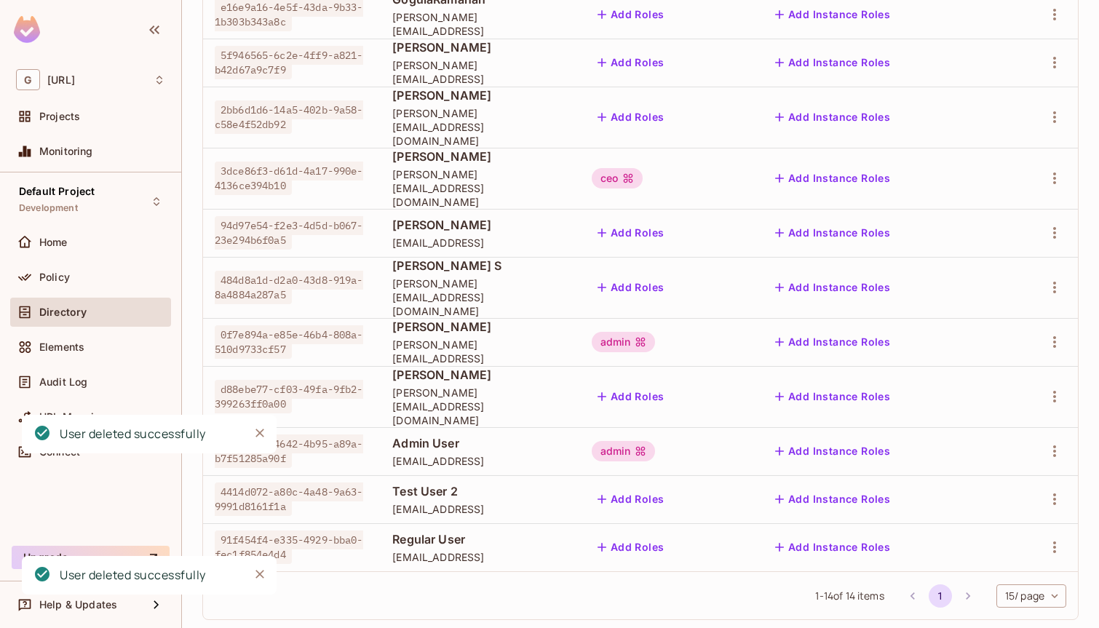
scroll to position [341, 0]
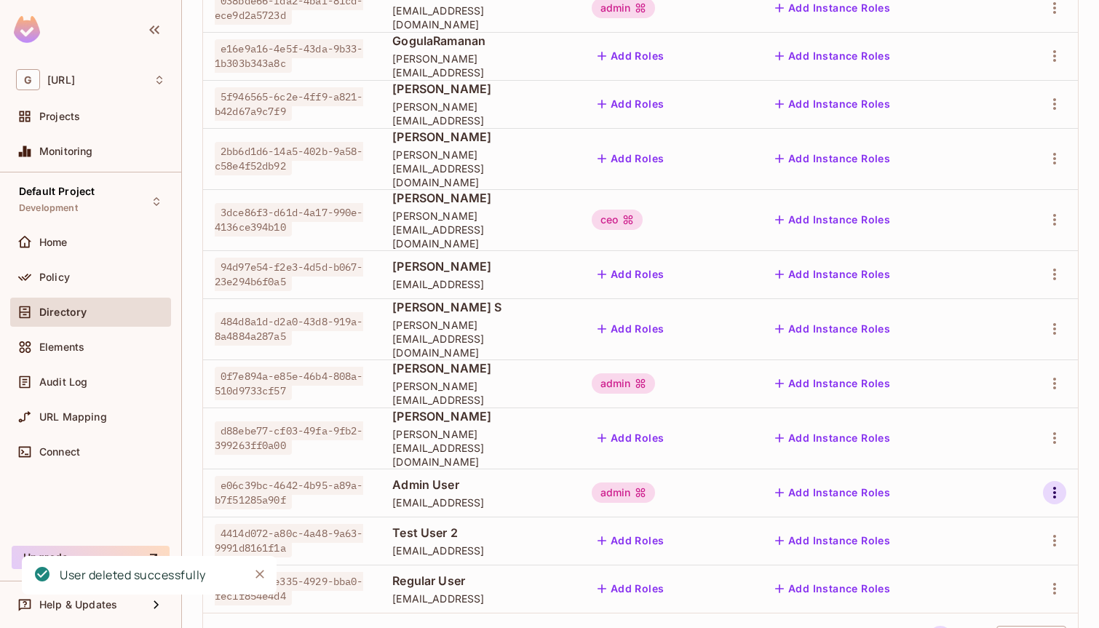
click at [1051, 484] on icon "button" at bounding box center [1054, 492] width 17 height 17
click at [989, 524] on div "Delete User" at bounding box center [997, 525] width 58 height 15
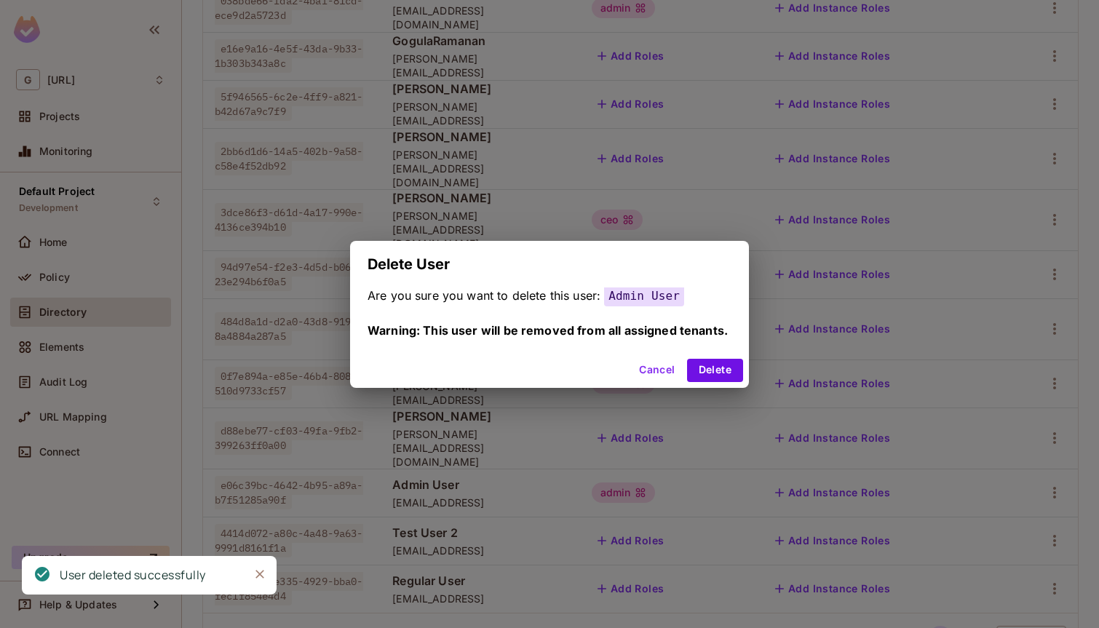
click at [716, 357] on div "Cancel Delete" at bounding box center [549, 370] width 399 height 35
click at [716, 372] on button "Delete" at bounding box center [715, 370] width 56 height 23
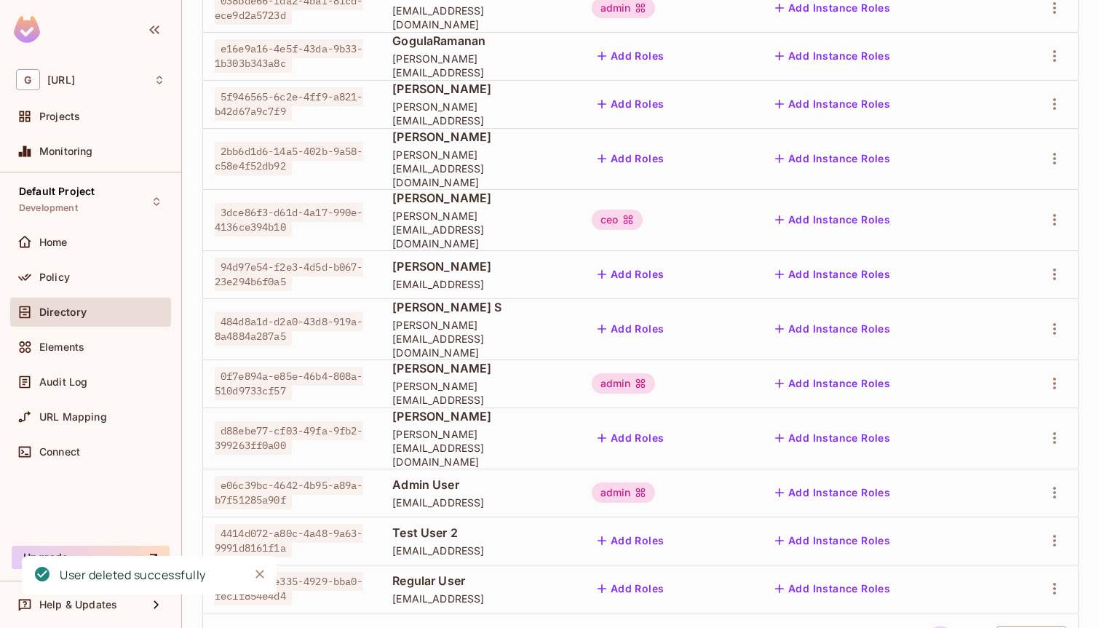
scroll to position [293, 0]
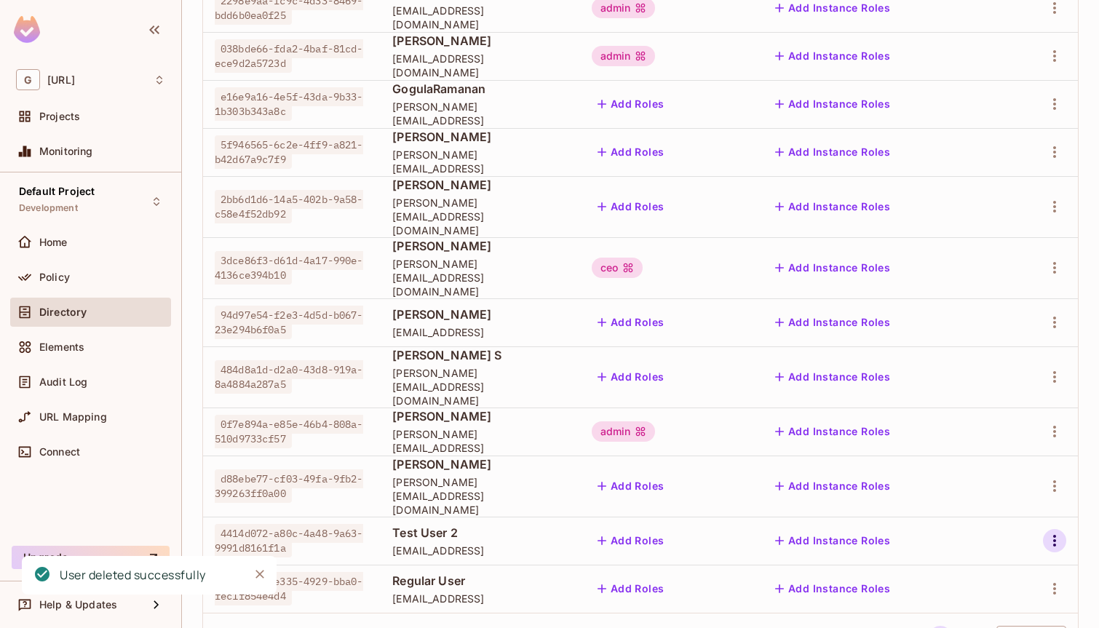
click at [1053, 535] on icon "button" at bounding box center [1054, 541] width 3 height 12
click at [998, 566] on div "Delete User" at bounding box center [997, 573] width 58 height 15
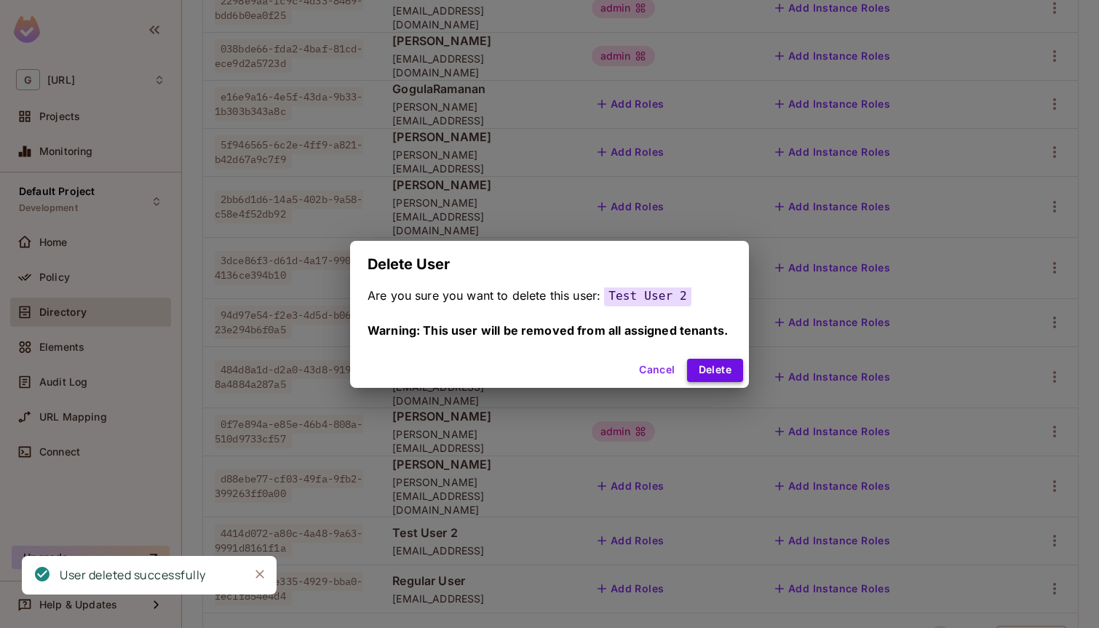
click at [735, 368] on button "Delete" at bounding box center [715, 370] width 56 height 23
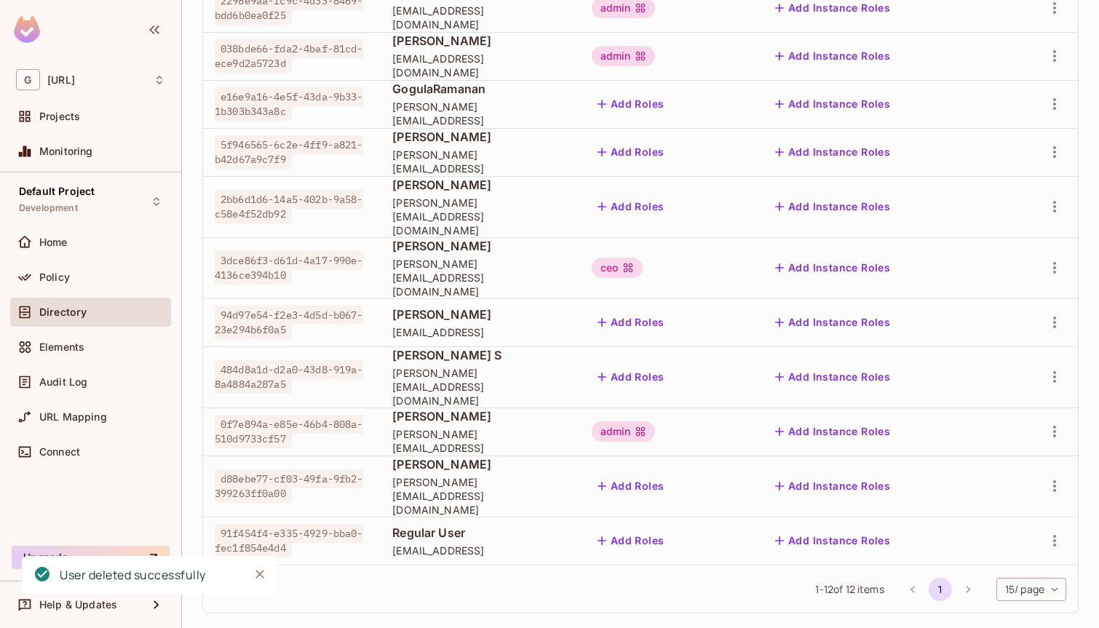
scroll to position [245, 0]
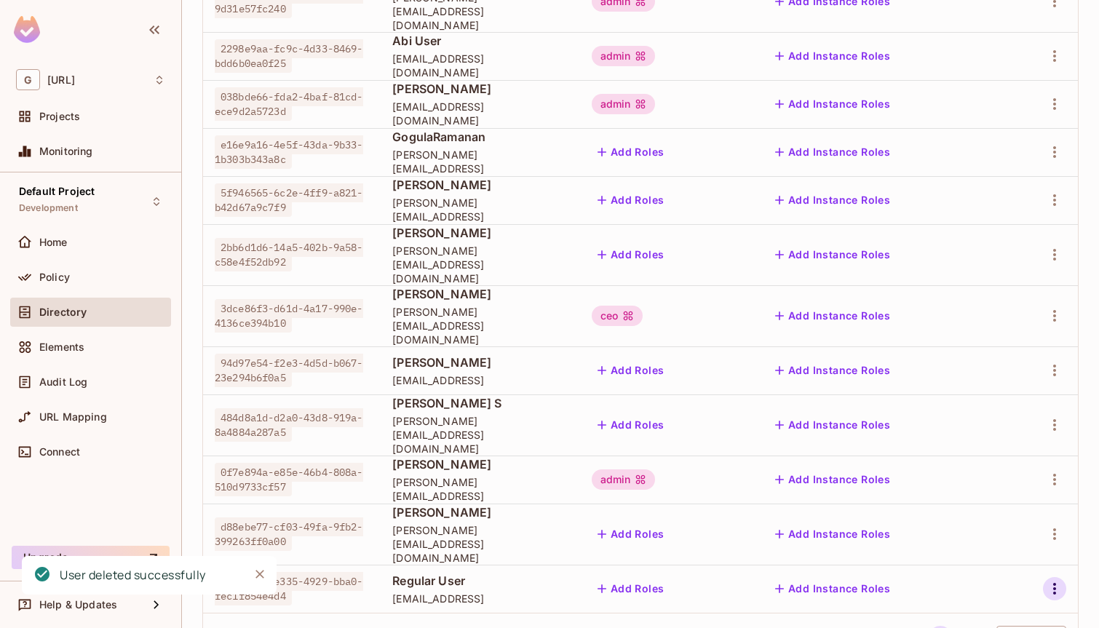
click at [1059, 580] on icon "button" at bounding box center [1054, 588] width 17 height 17
click at [1008, 593] on div "Delete User" at bounding box center [997, 594] width 58 height 15
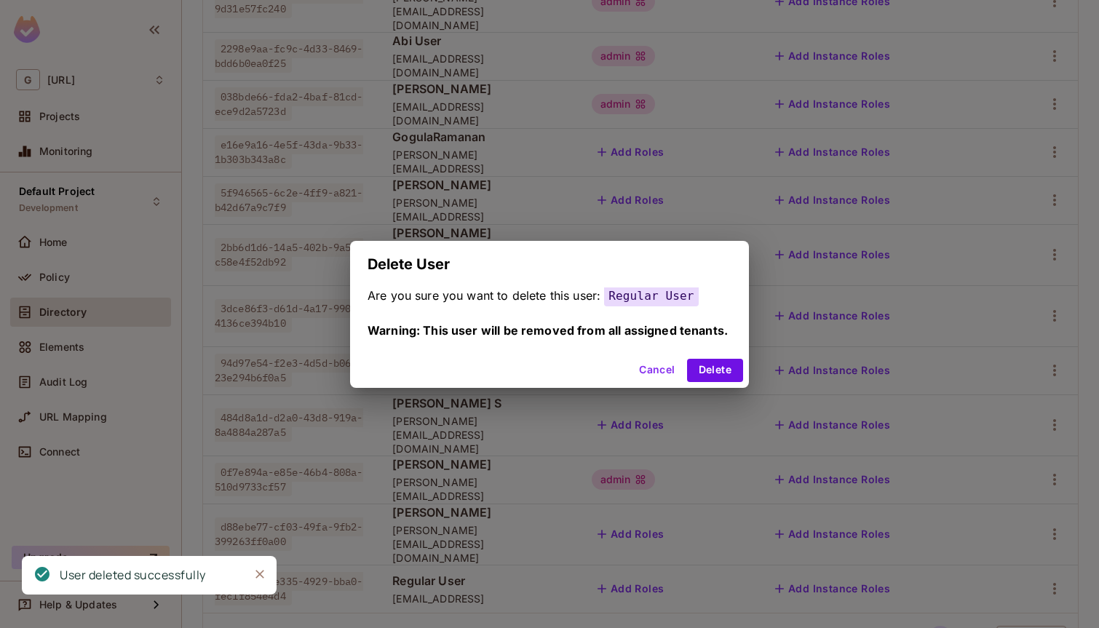
click at [708, 381] on div "Cancel Delete" at bounding box center [549, 370] width 399 height 35
click at [708, 376] on button "Delete" at bounding box center [715, 370] width 56 height 23
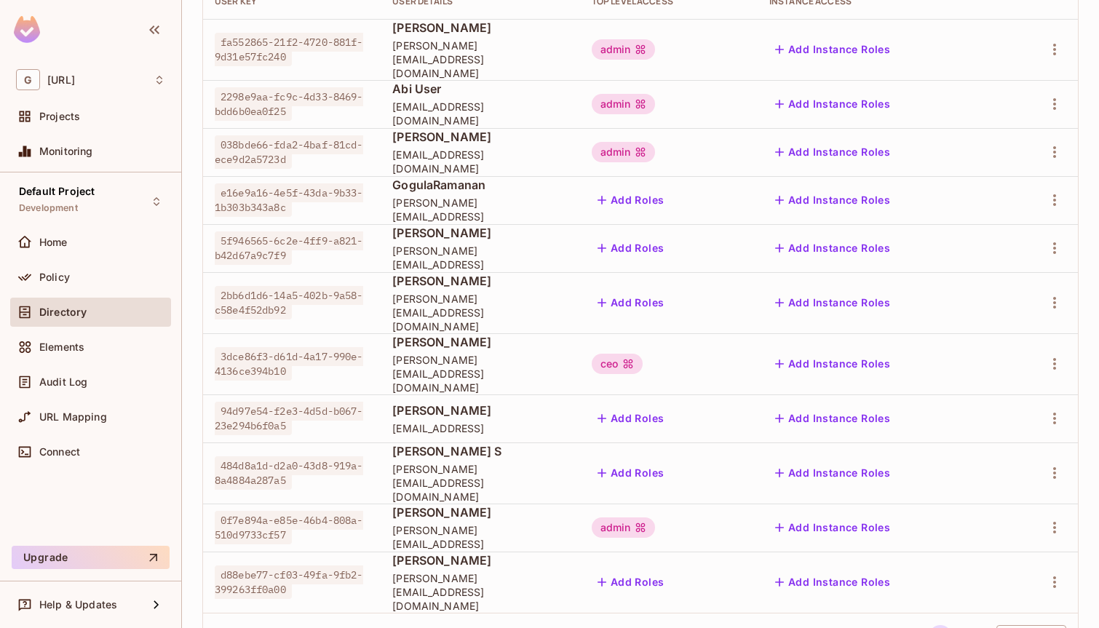
scroll to position [0, 0]
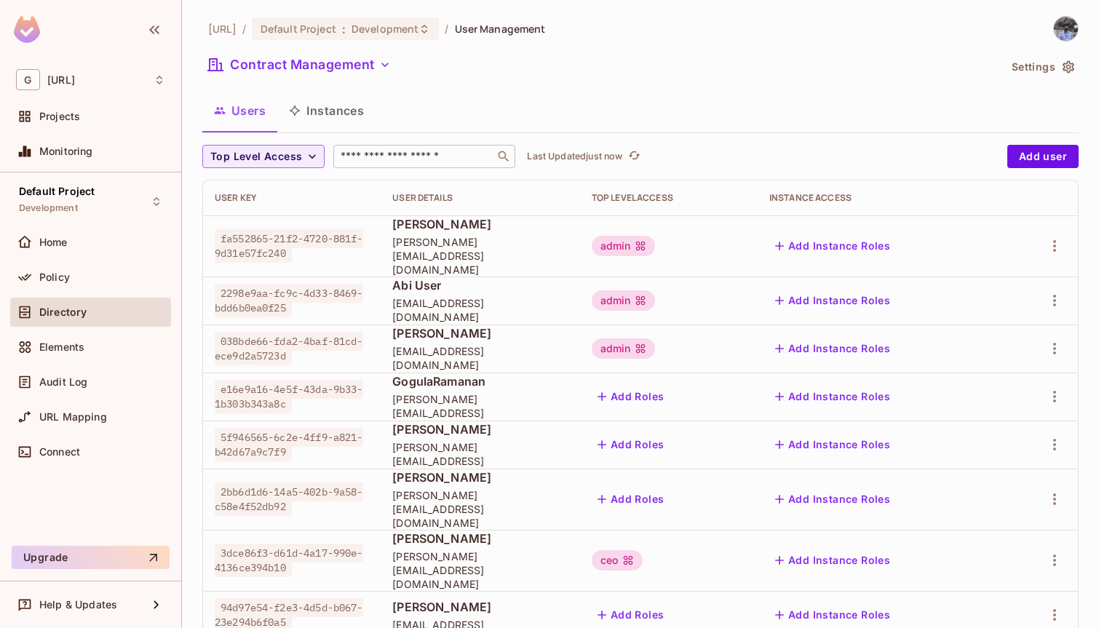
click at [445, 154] on input "text" at bounding box center [414, 156] width 153 height 15
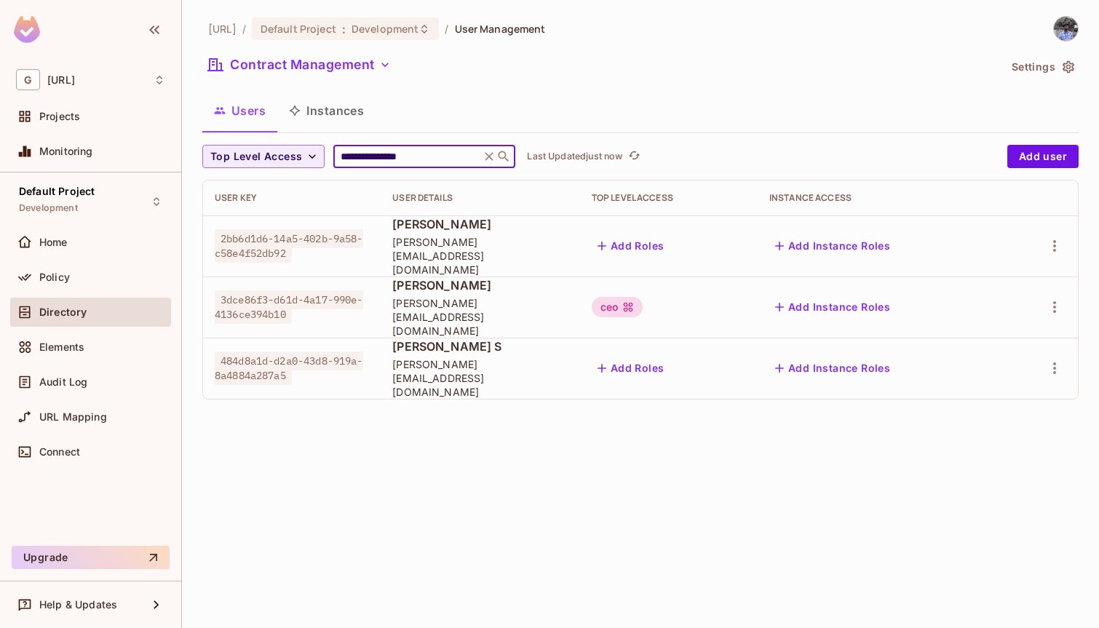
type input "**********"
click at [276, 252] on span "2bb6d1d6-14a5-402b-9a58-c58e4f52db92" at bounding box center [289, 245] width 149 height 33
click at [488, 158] on icon at bounding box center [489, 156] width 15 height 15
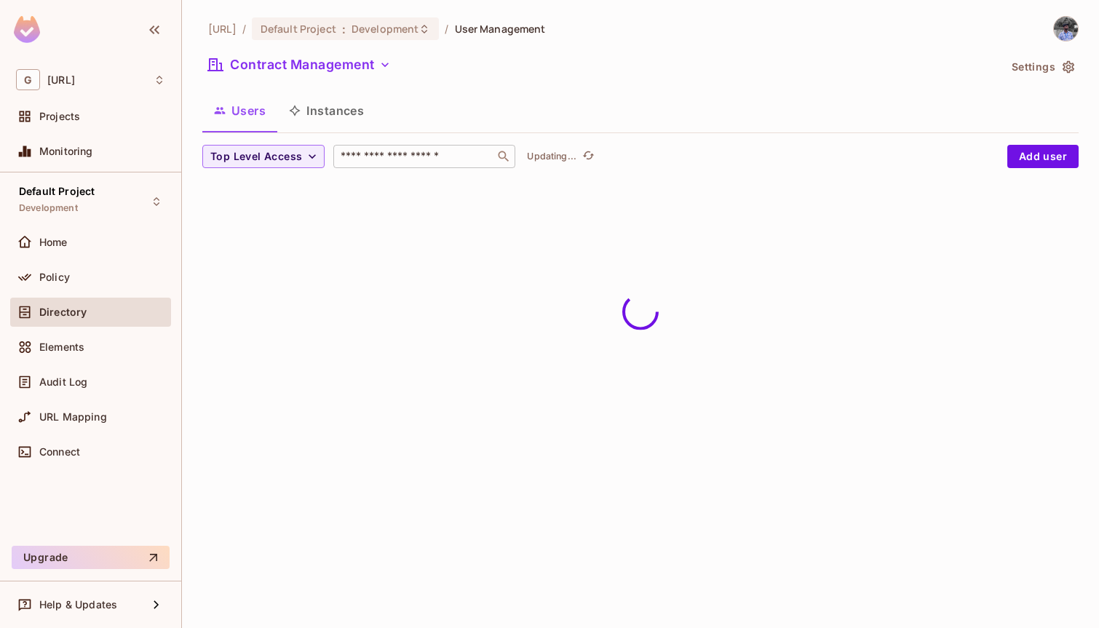
click at [483, 157] on input "text" at bounding box center [414, 156] width 153 height 15
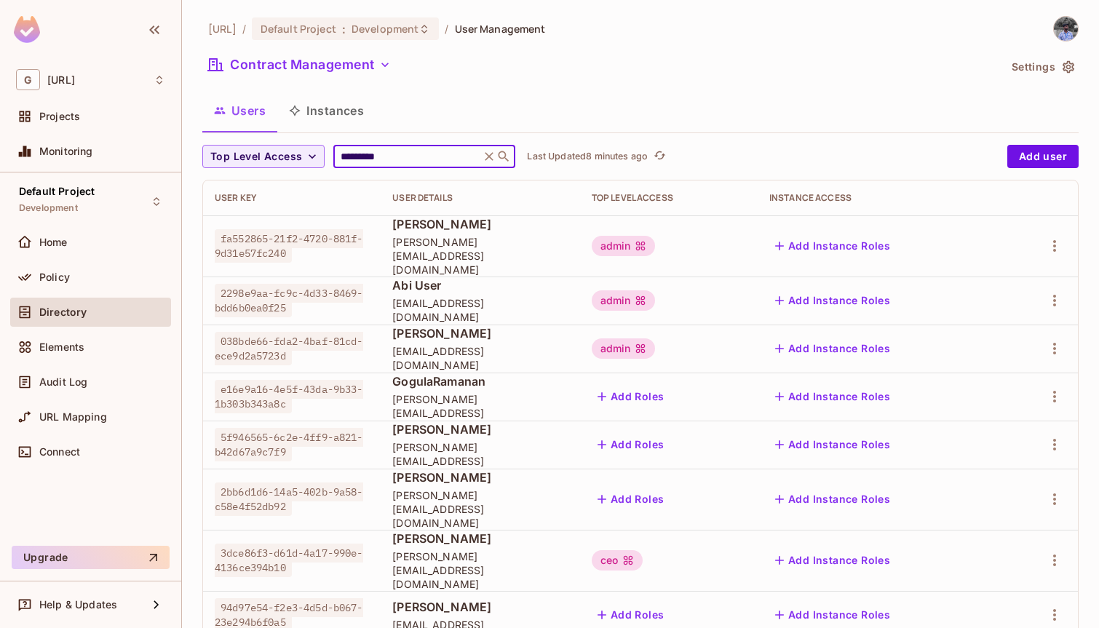
type input "*********"
click at [439, 145] on div "​" at bounding box center [424, 156] width 182 height 23
type input "*"
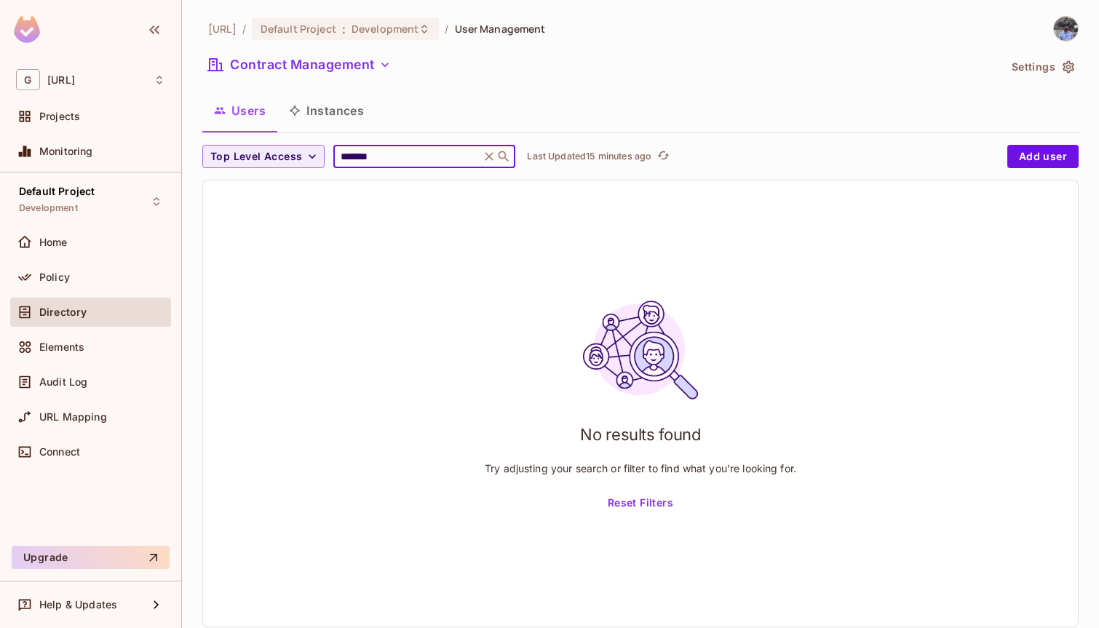
type input "*******"
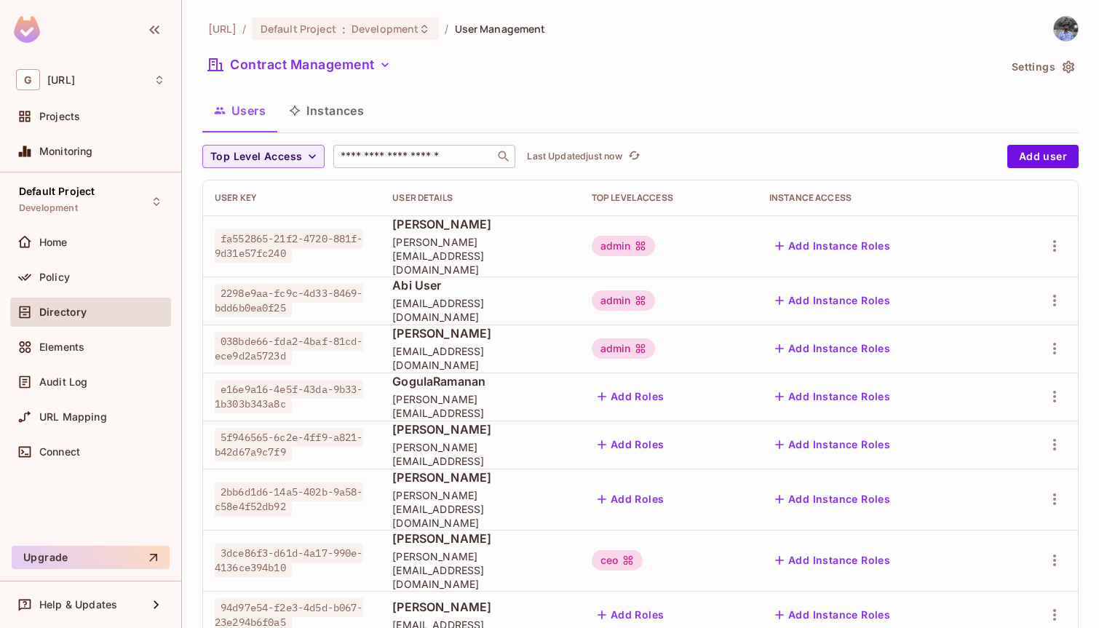
click at [440, 153] on input "text" at bounding box center [414, 156] width 153 height 15
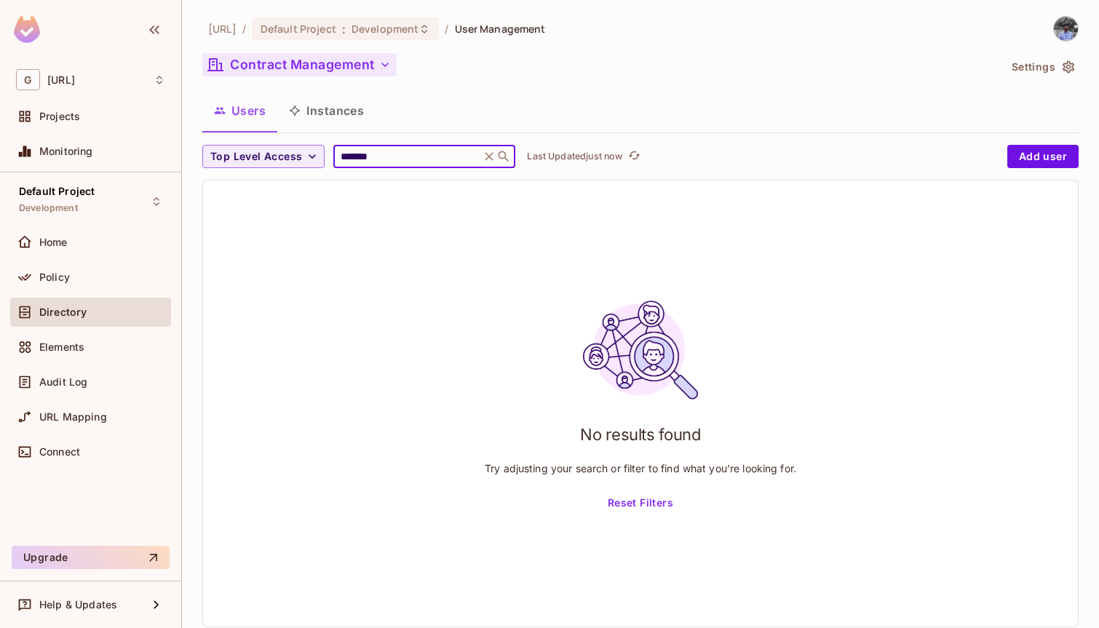
type input "*******"
click at [265, 65] on button "Contract Management" at bounding box center [299, 64] width 194 height 23
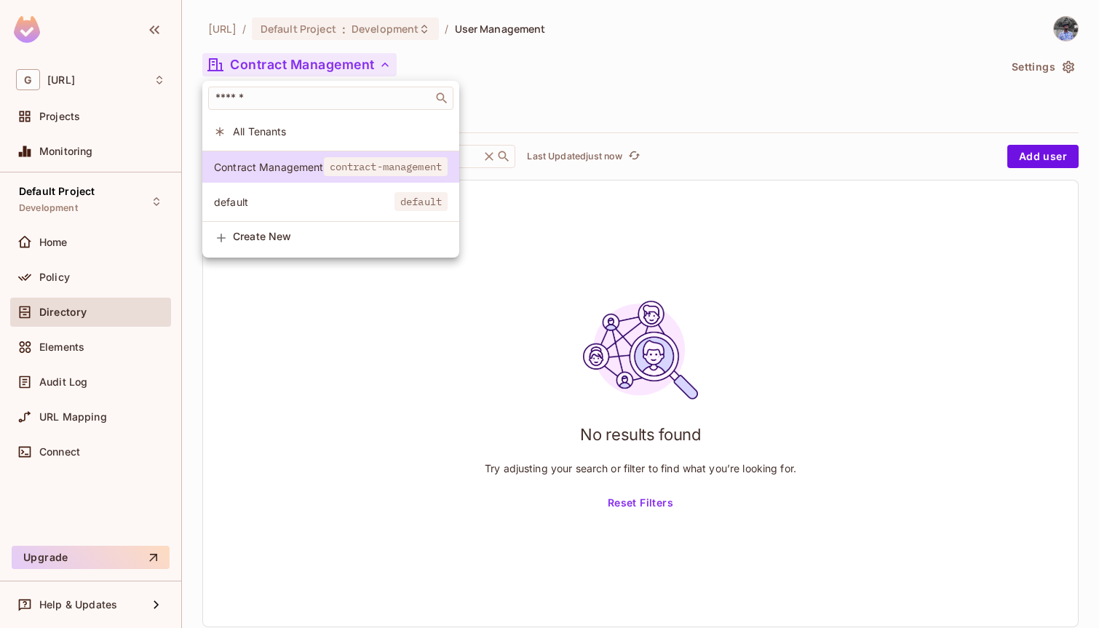
click at [293, 198] on span "default" at bounding box center [304, 202] width 181 height 14
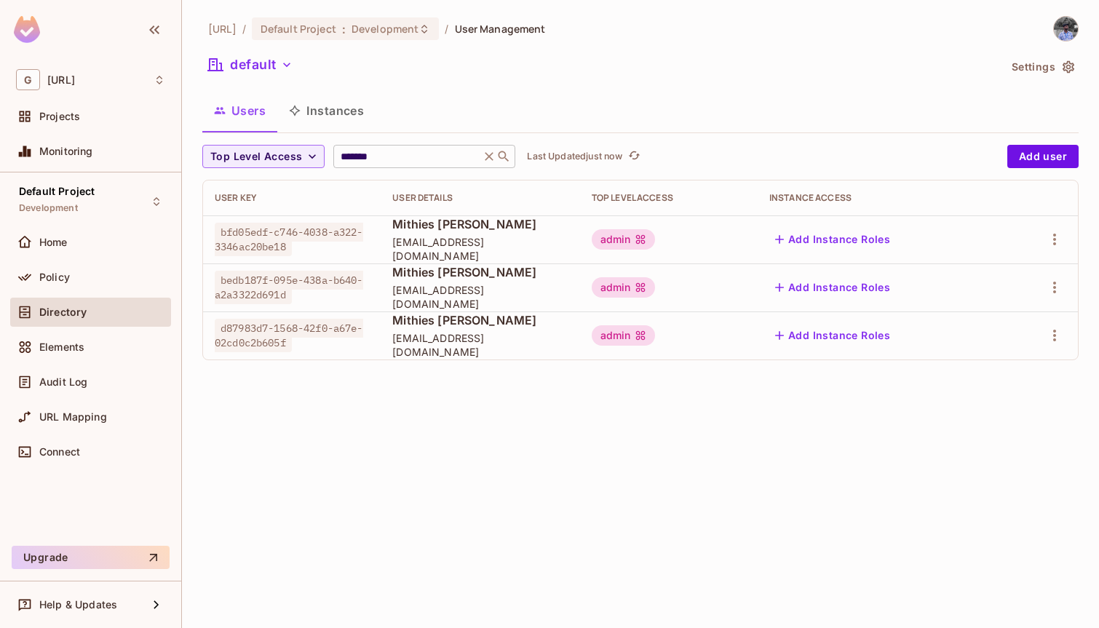
click at [390, 158] on input "*******" at bounding box center [407, 156] width 138 height 15
click at [1049, 284] on icon "button" at bounding box center [1054, 287] width 17 height 17
click at [972, 389] on div "Delete User" at bounding box center [997, 385] width 58 height 15
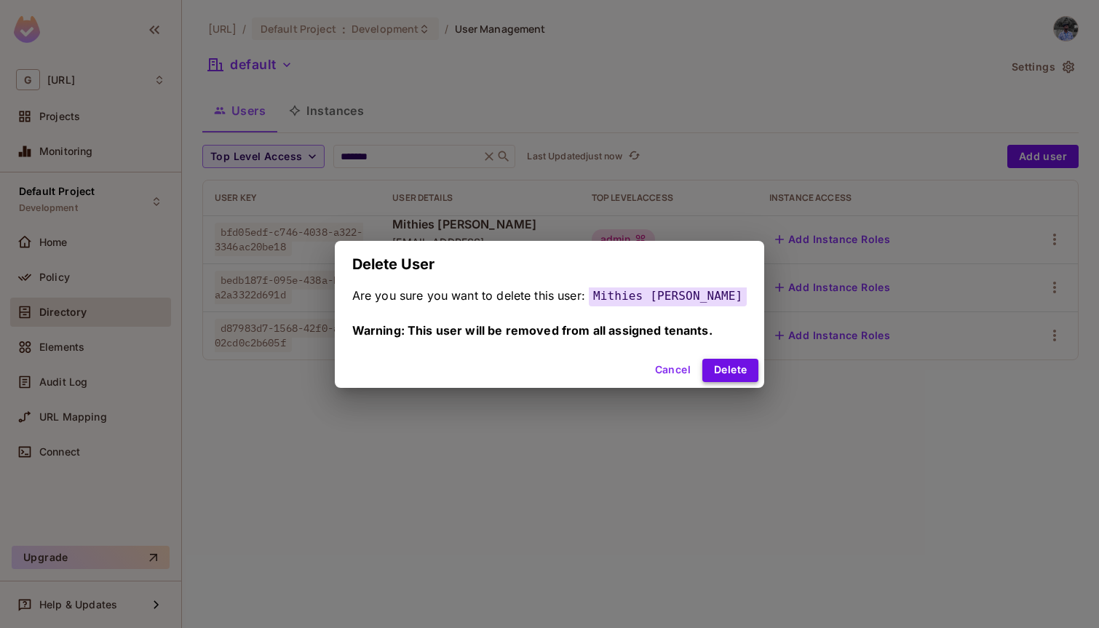
click at [724, 374] on button "Delete" at bounding box center [731, 370] width 56 height 23
